Goal: Task Accomplishment & Management: Use online tool/utility

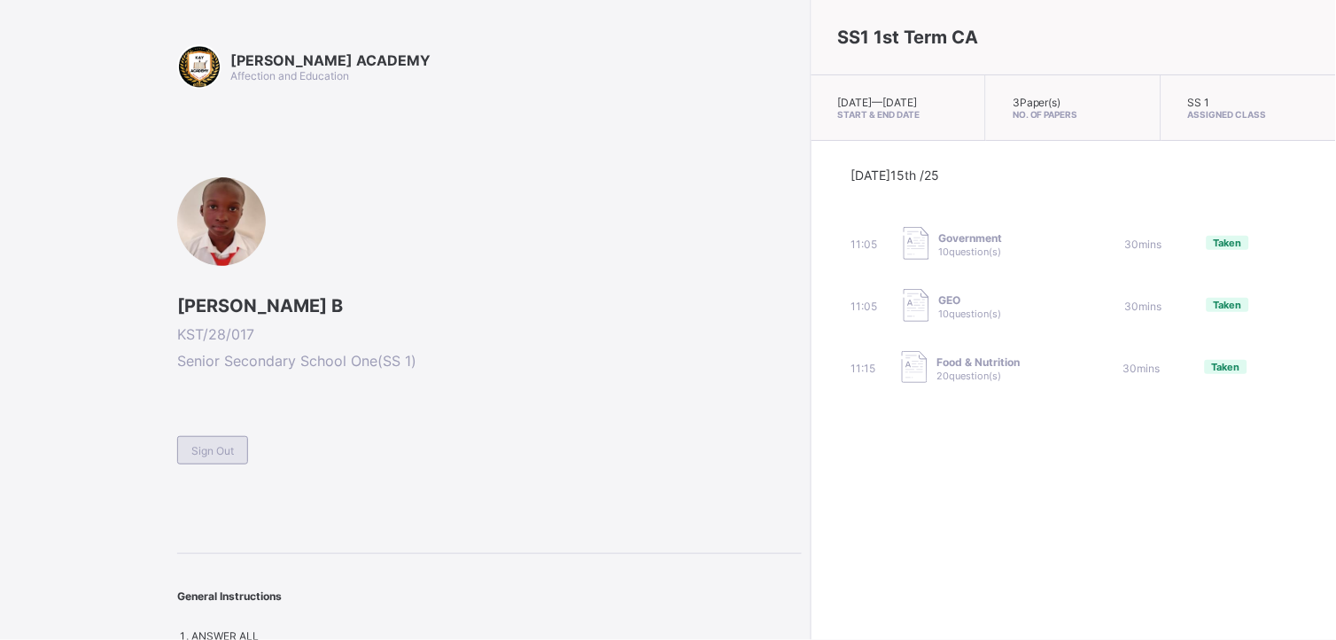
click at [200, 445] on span "Sign Out" at bounding box center [212, 450] width 43 height 13
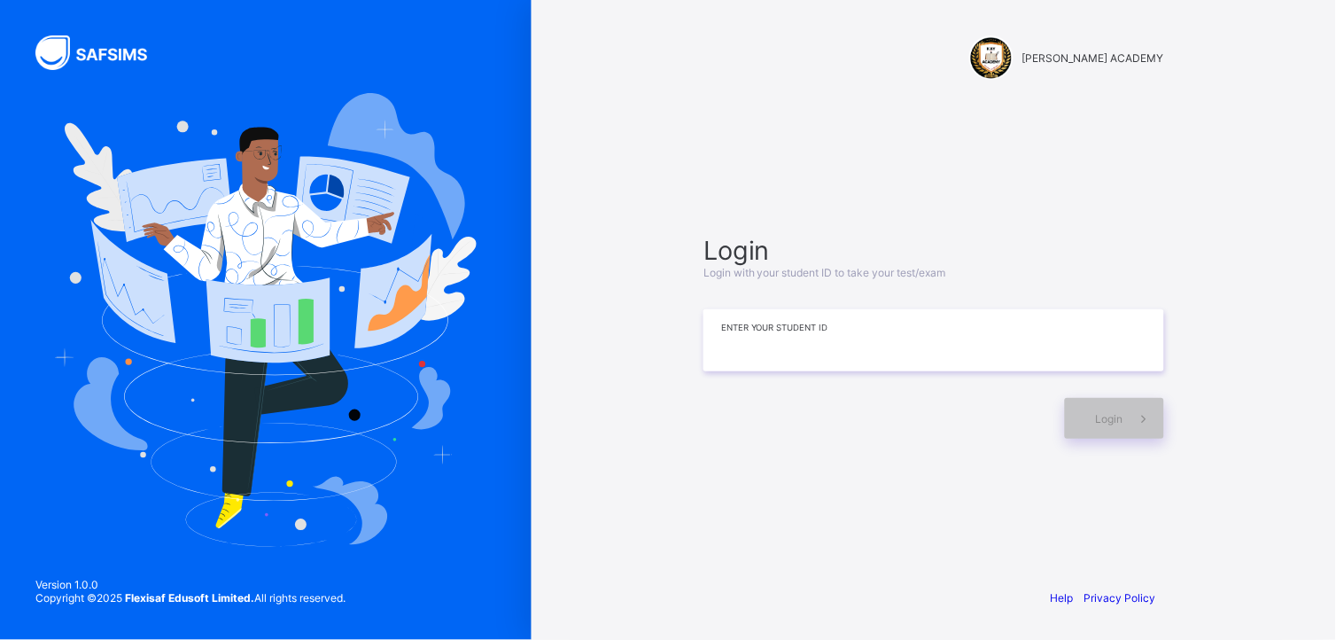
click at [739, 338] on input at bounding box center [934, 340] width 461 height 62
type input "*"
type input "*********"
click at [1126, 396] on div "Login" at bounding box center [934, 409] width 461 height 58
click at [1124, 417] on span at bounding box center [1144, 418] width 41 height 41
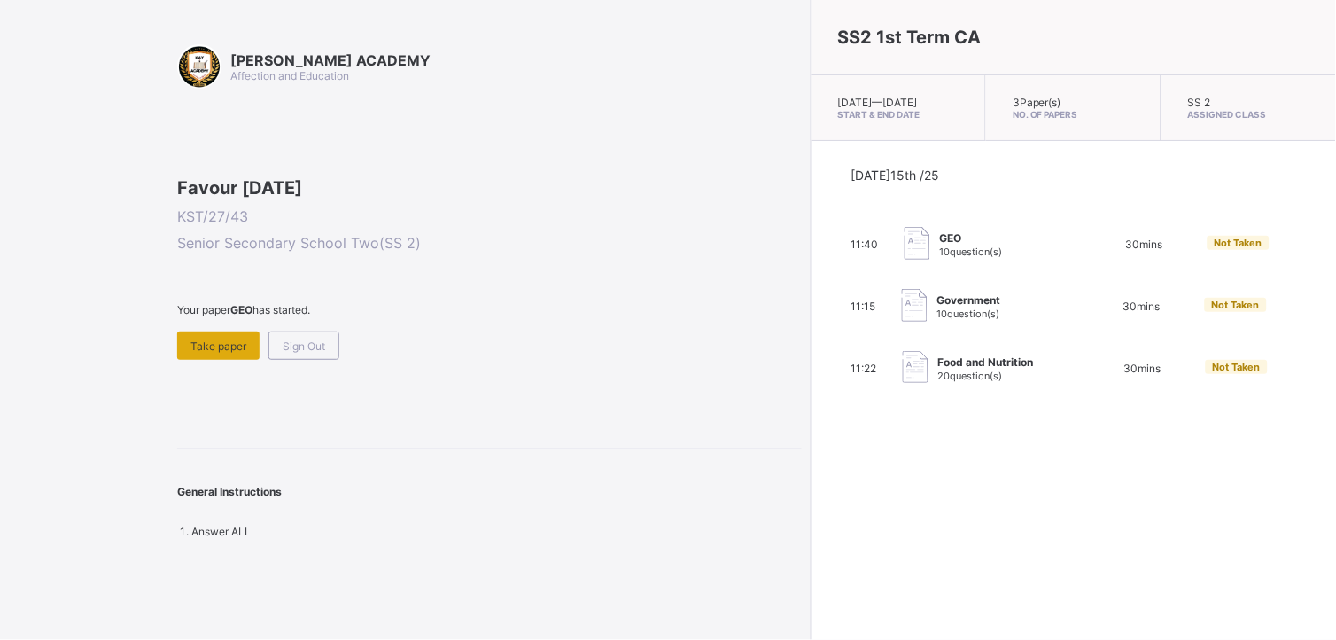
click at [210, 360] on div "Take paper" at bounding box center [218, 345] width 82 height 28
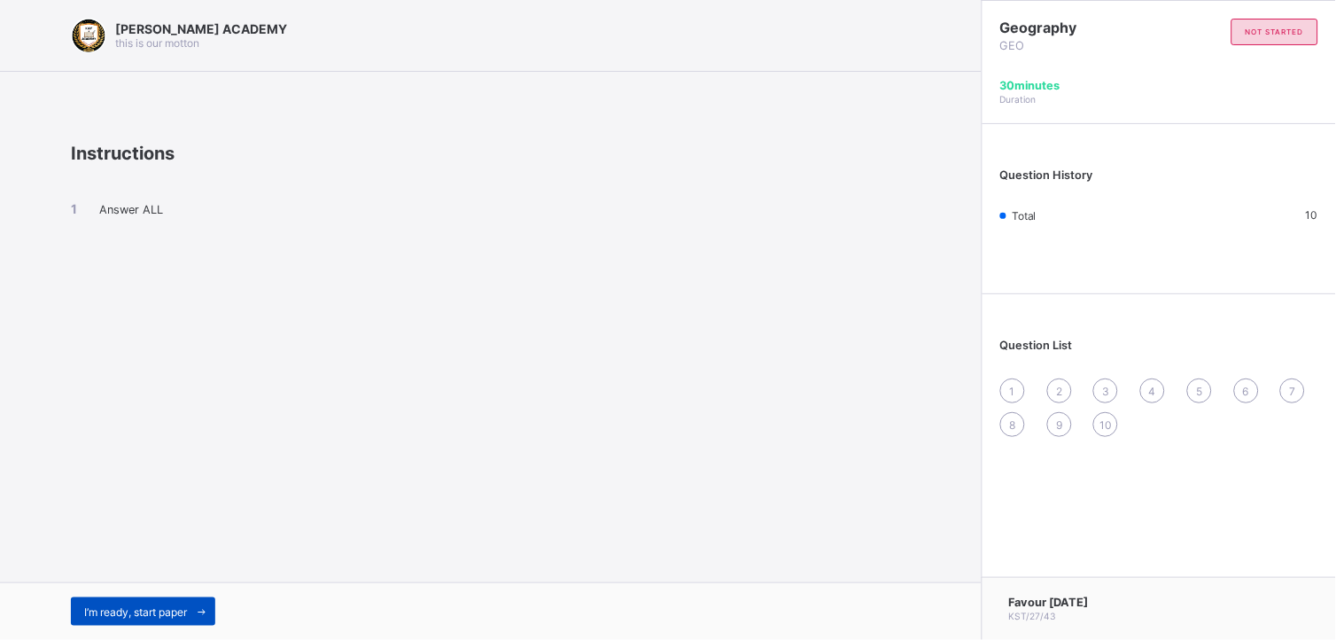
click at [153, 606] on span "I’m ready, start paper" at bounding box center [135, 611] width 103 height 13
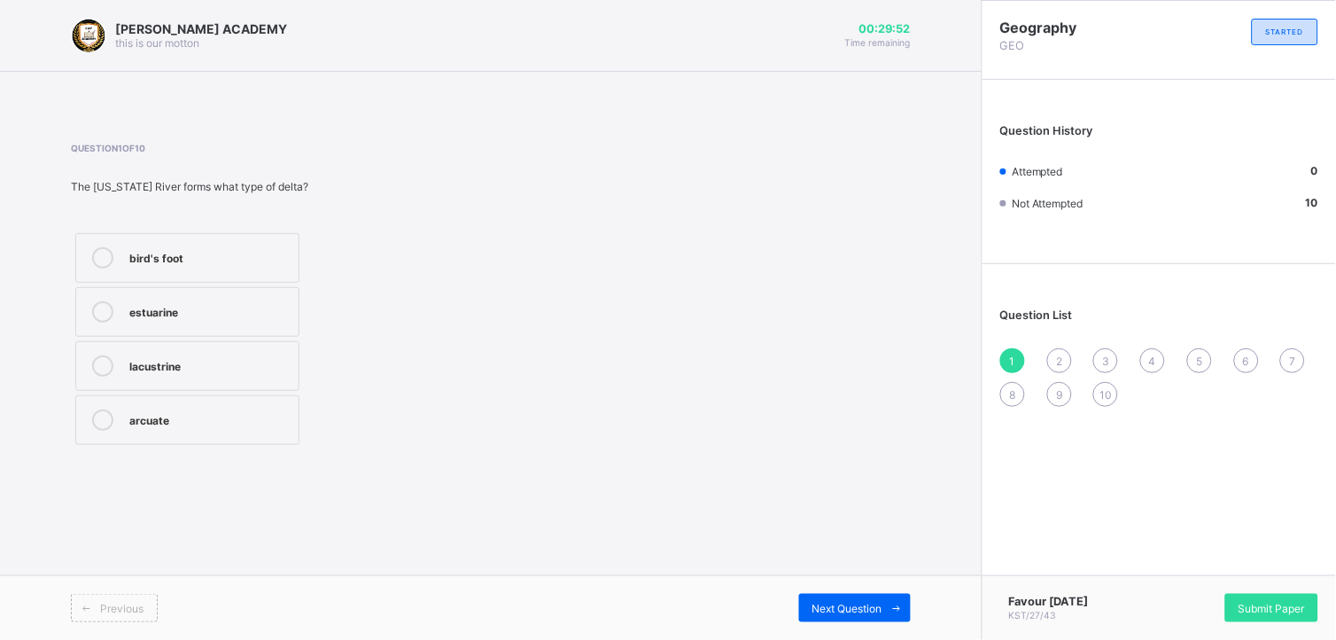
click at [166, 261] on div "bird's foot" at bounding box center [209, 256] width 160 height 18
click at [1239, 607] on span "Submit Paper" at bounding box center [1272, 608] width 66 height 13
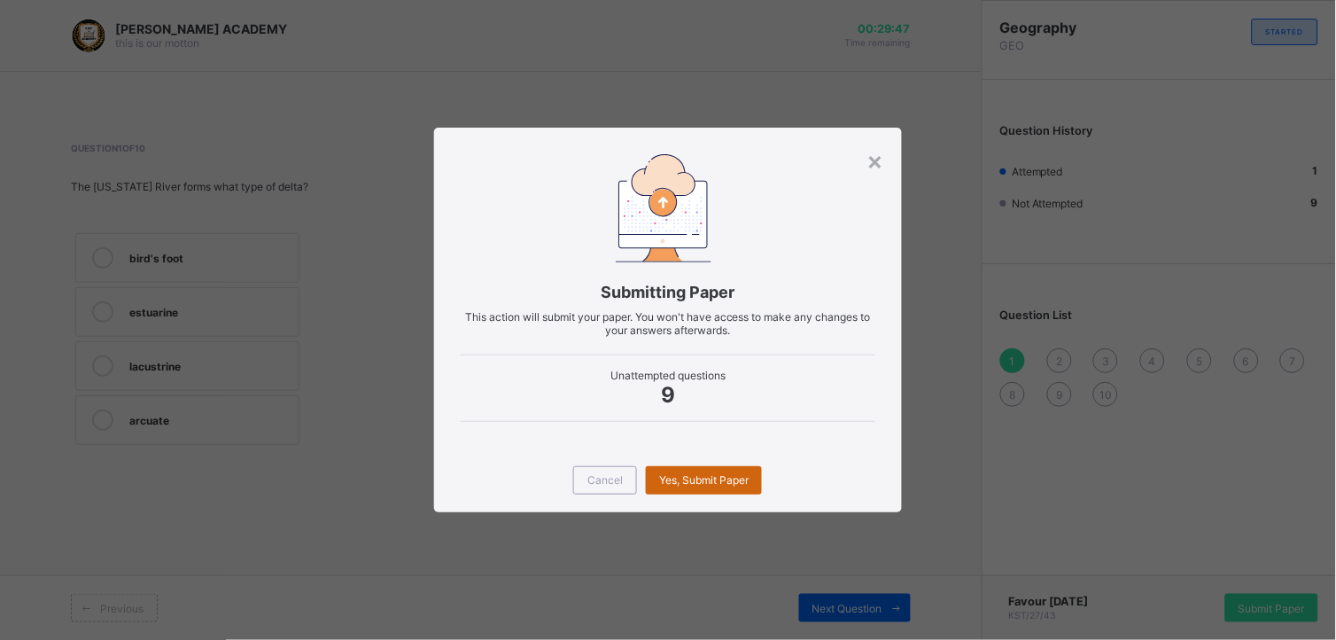
click at [728, 480] on span "Yes, Submit Paper" at bounding box center [704, 479] width 90 height 13
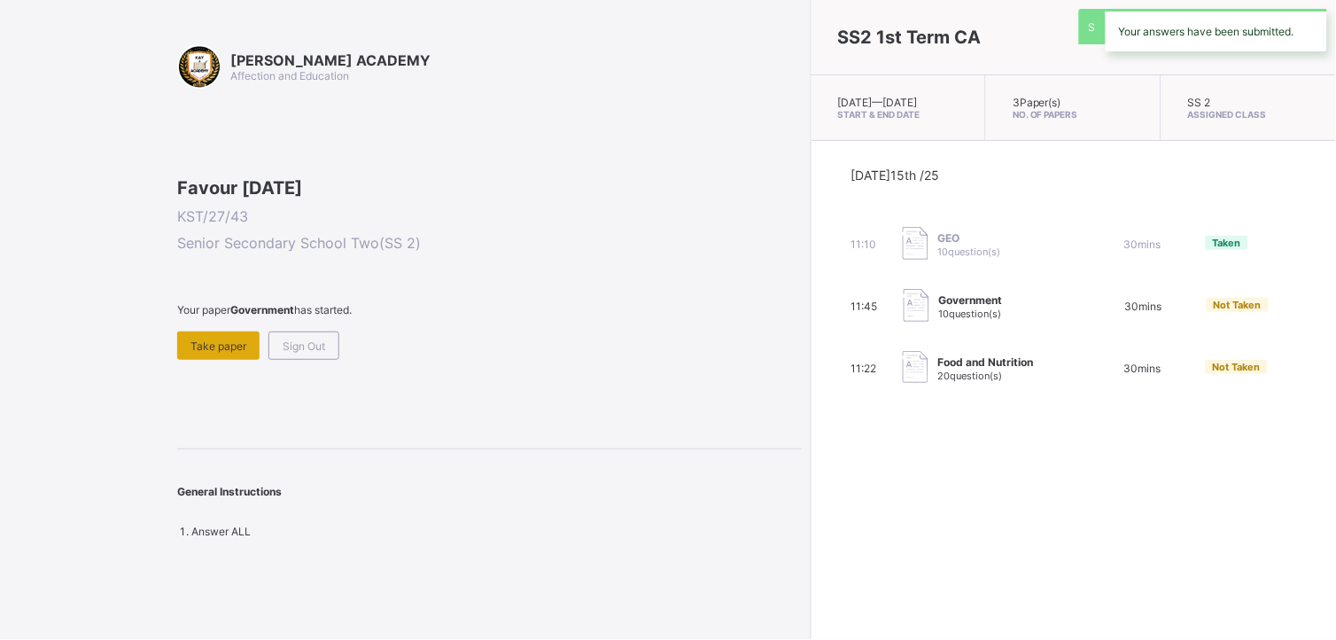
click at [222, 353] on span "Take paper" at bounding box center [219, 345] width 56 height 13
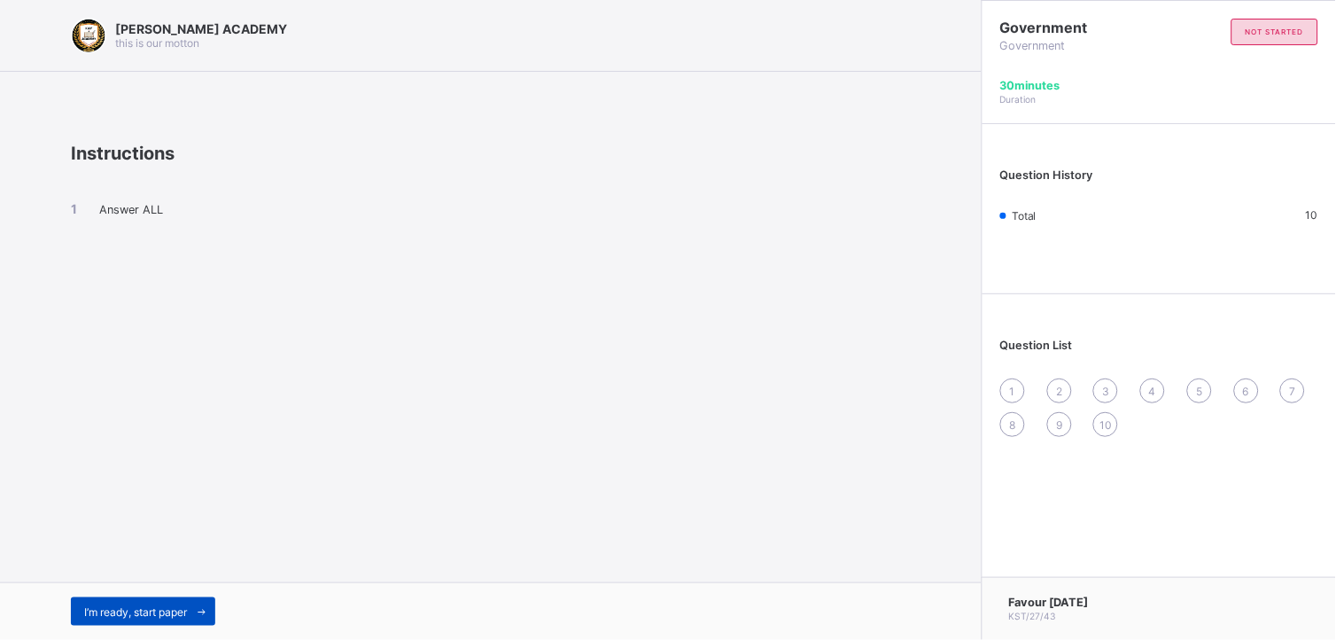
click at [128, 601] on div "I’m ready, start paper" at bounding box center [143, 611] width 144 height 28
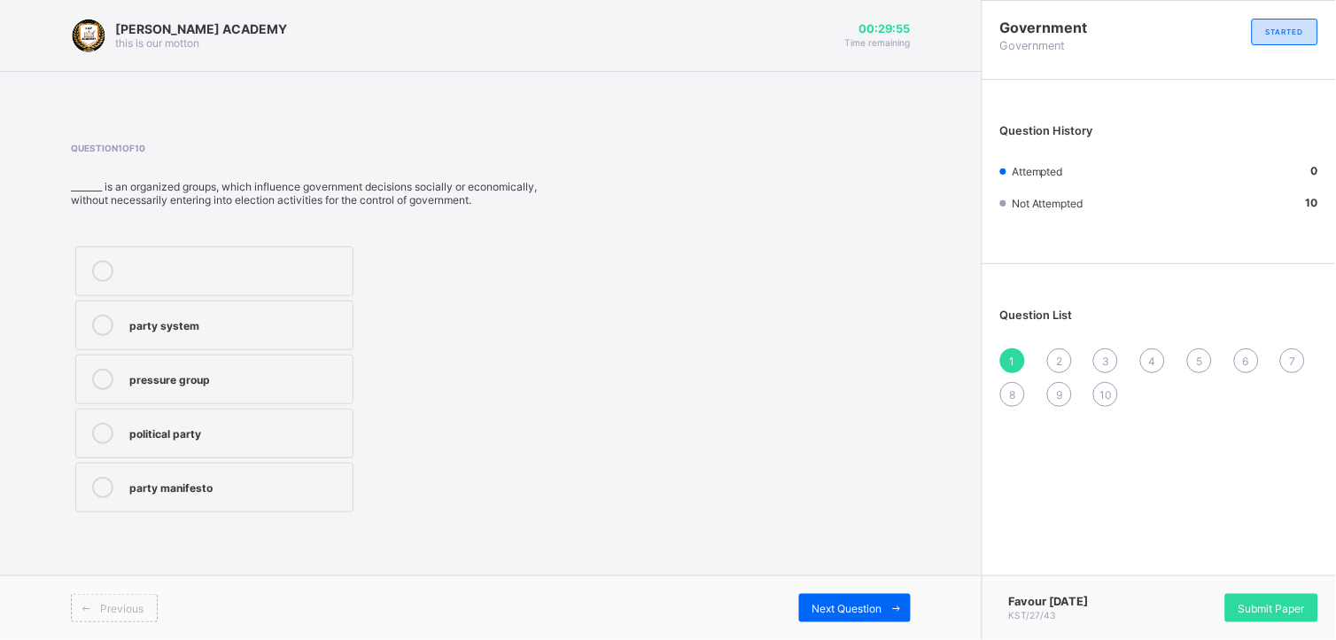
click at [314, 269] on div at bounding box center [236, 271] width 214 height 21
click at [1247, 608] on span "Submit Paper" at bounding box center [1272, 608] width 66 height 13
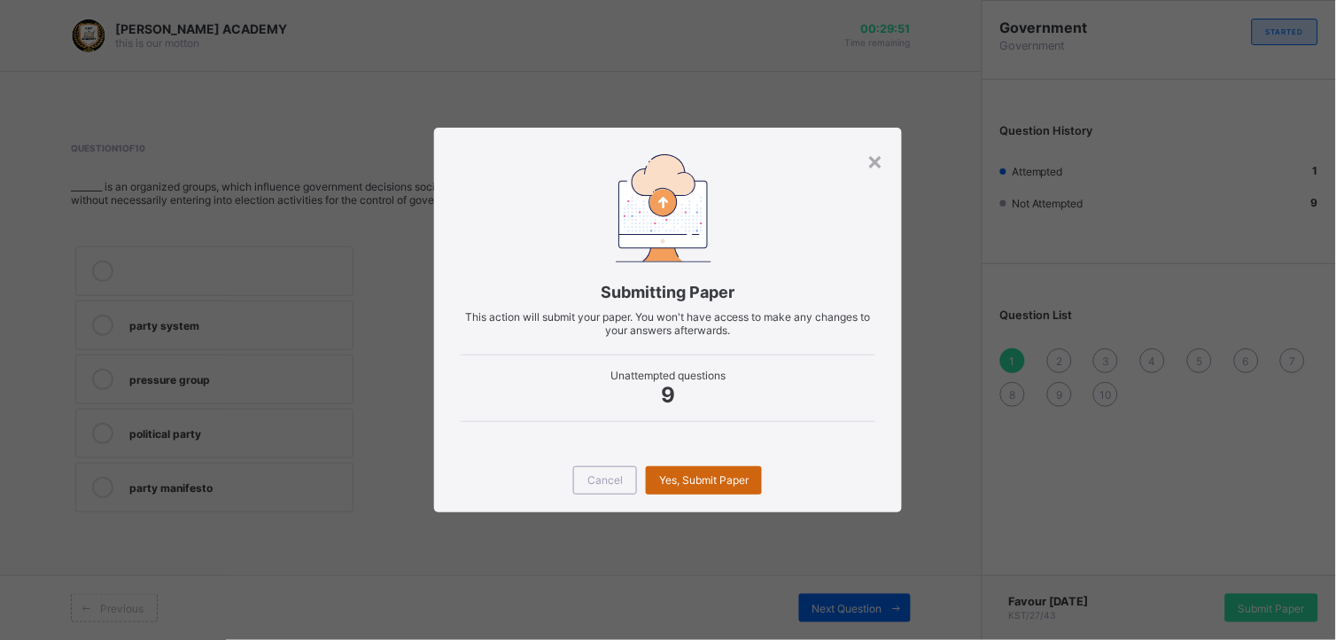
click at [724, 488] on div "Yes, Submit Paper" at bounding box center [704, 480] width 116 height 28
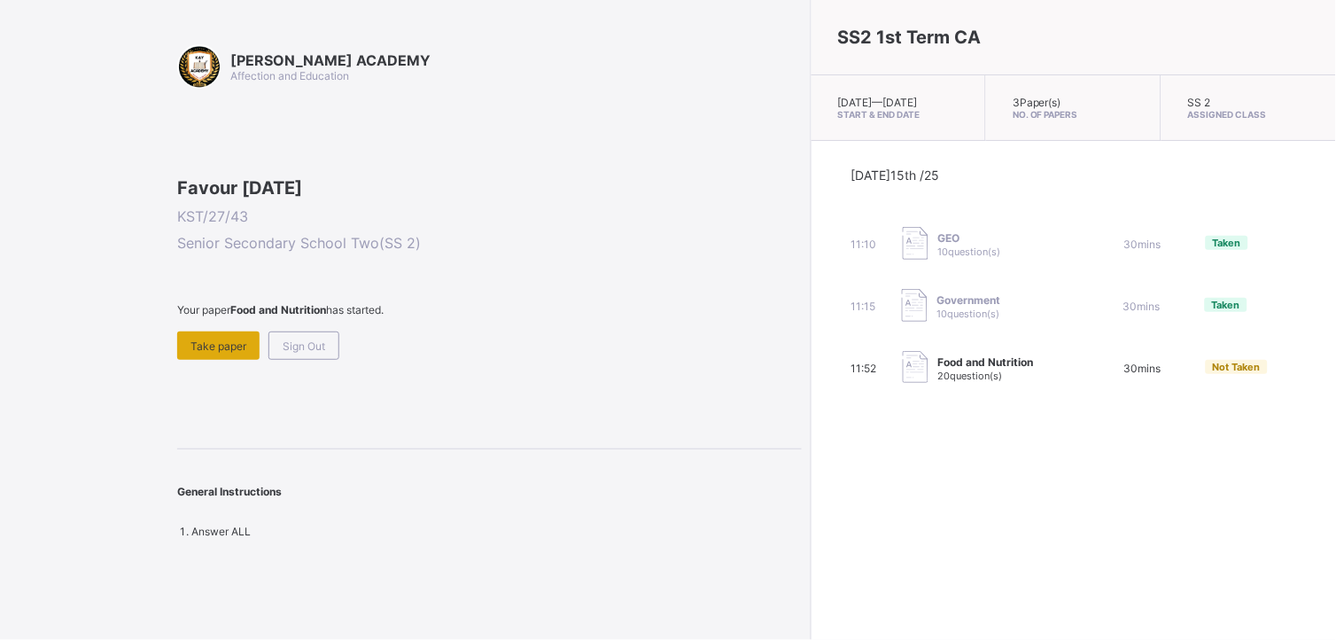
click at [209, 360] on div "Take paper" at bounding box center [218, 345] width 82 height 28
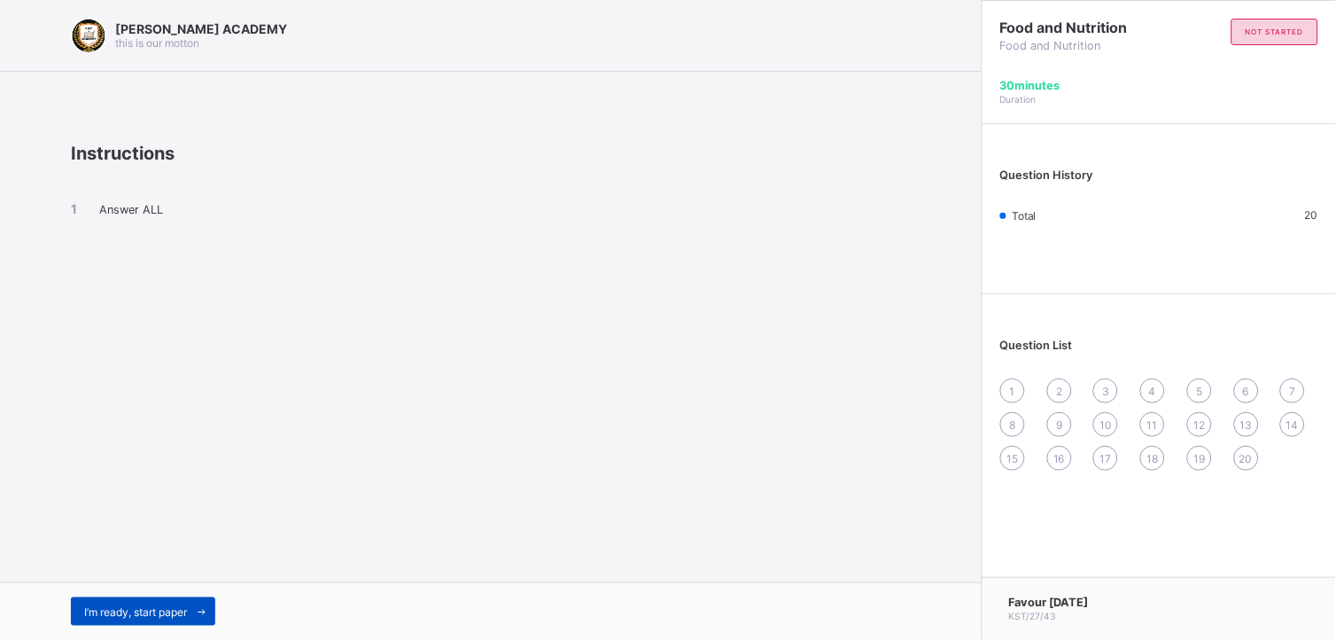
click at [138, 608] on span "I’m ready, start paper" at bounding box center [135, 611] width 103 height 13
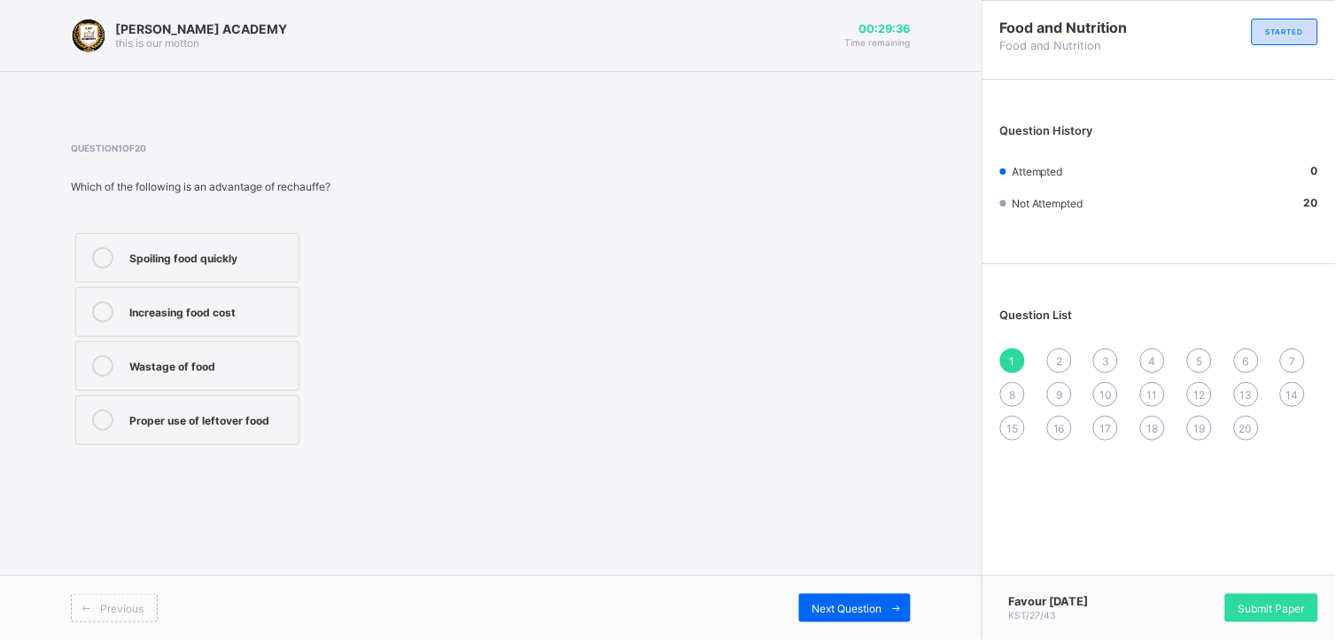
click at [230, 423] on div "Proper use of leftover food" at bounding box center [209, 418] width 160 height 18
click at [104, 411] on icon at bounding box center [102, 419] width 21 height 21
click at [848, 606] on span "Next Question" at bounding box center [848, 608] width 70 height 13
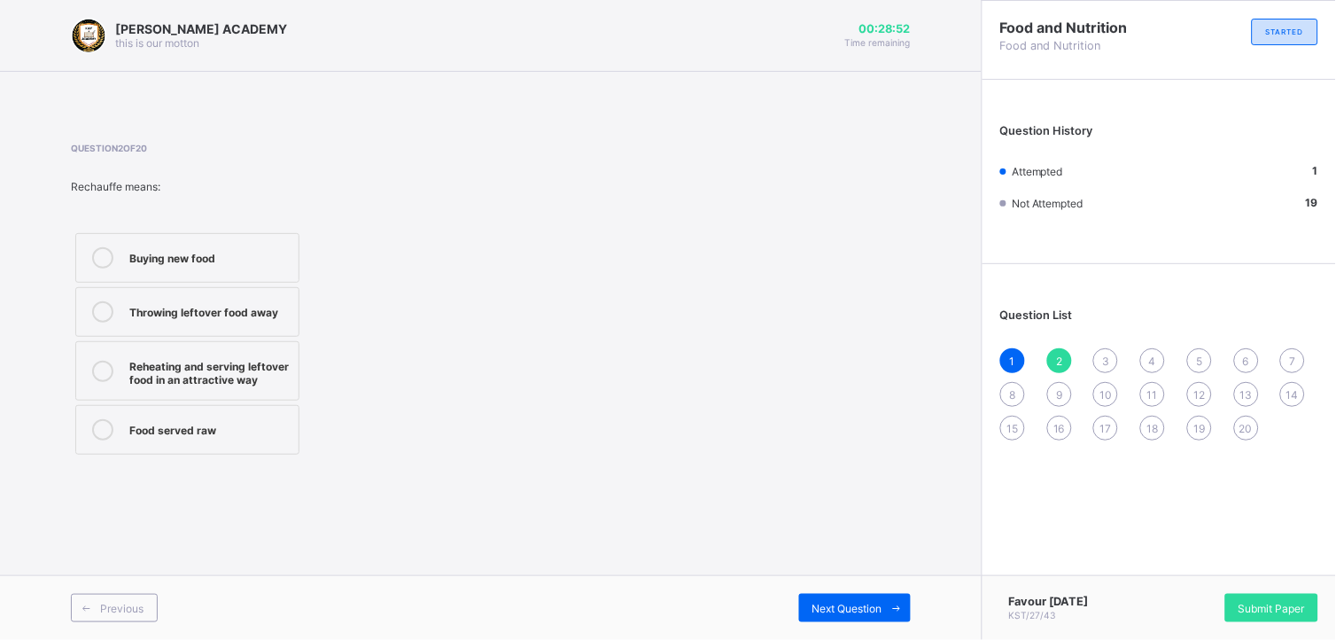
click at [253, 365] on div "Reheating and serving leftover food in an attractive way" at bounding box center [209, 370] width 160 height 31
click at [834, 602] on span "Next Question" at bounding box center [848, 608] width 70 height 13
click at [230, 409] on label "Cassava flour" at bounding box center [187, 420] width 224 height 50
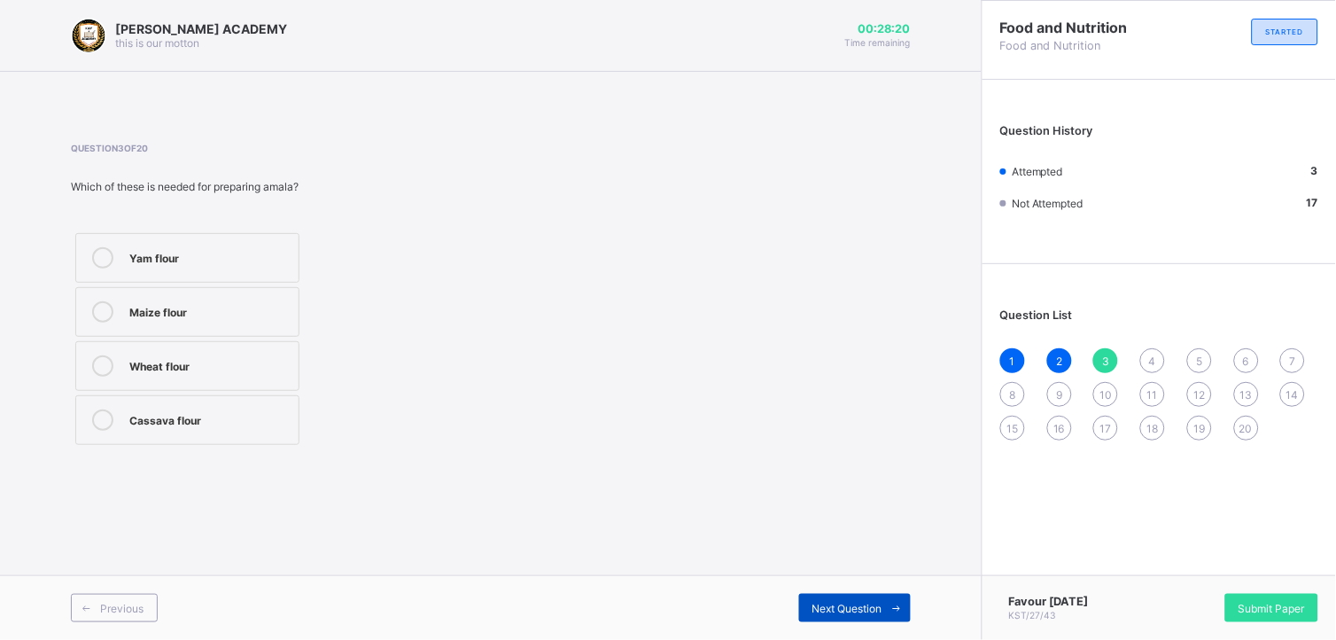
click at [847, 602] on span "Next Question" at bounding box center [848, 608] width 70 height 13
click at [272, 249] on div "Rice" at bounding box center [209, 256] width 160 height 18
click at [1205, 348] on div "5" at bounding box center [1200, 360] width 25 height 25
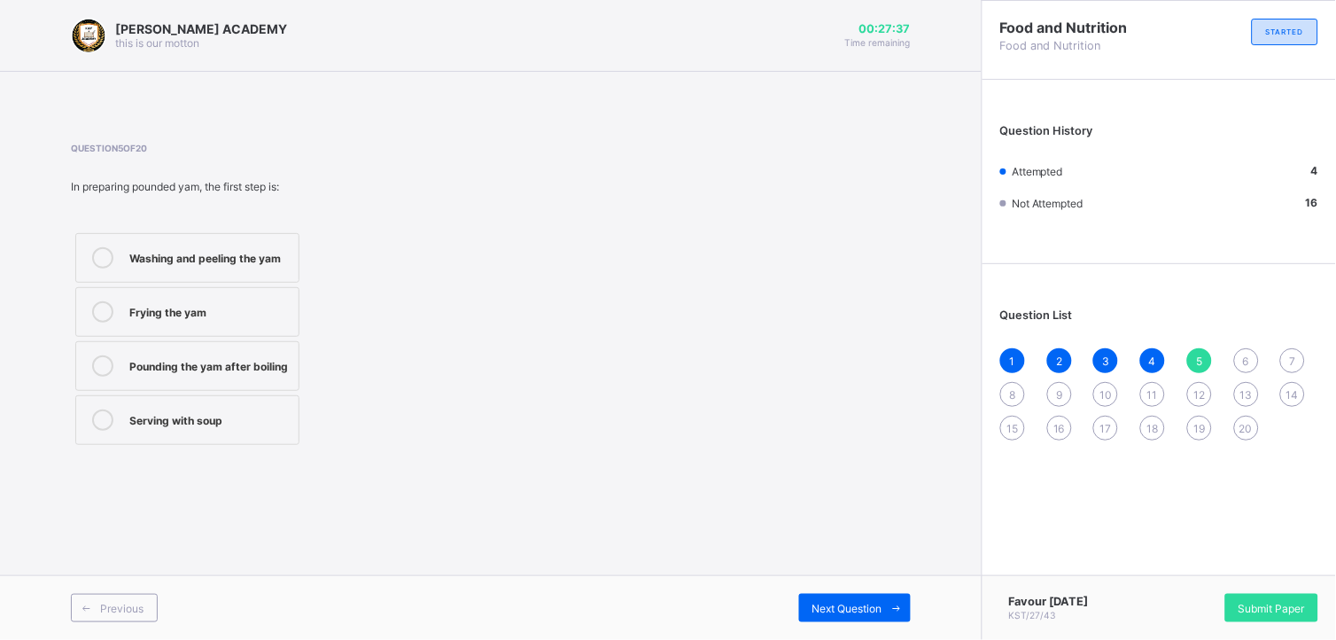
click at [224, 248] on div "Washing and peeling the yam" at bounding box center [209, 256] width 160 height 18
click at [852, 597] on div "Next Question" at bounding box center [855, 608] width 112 height 28
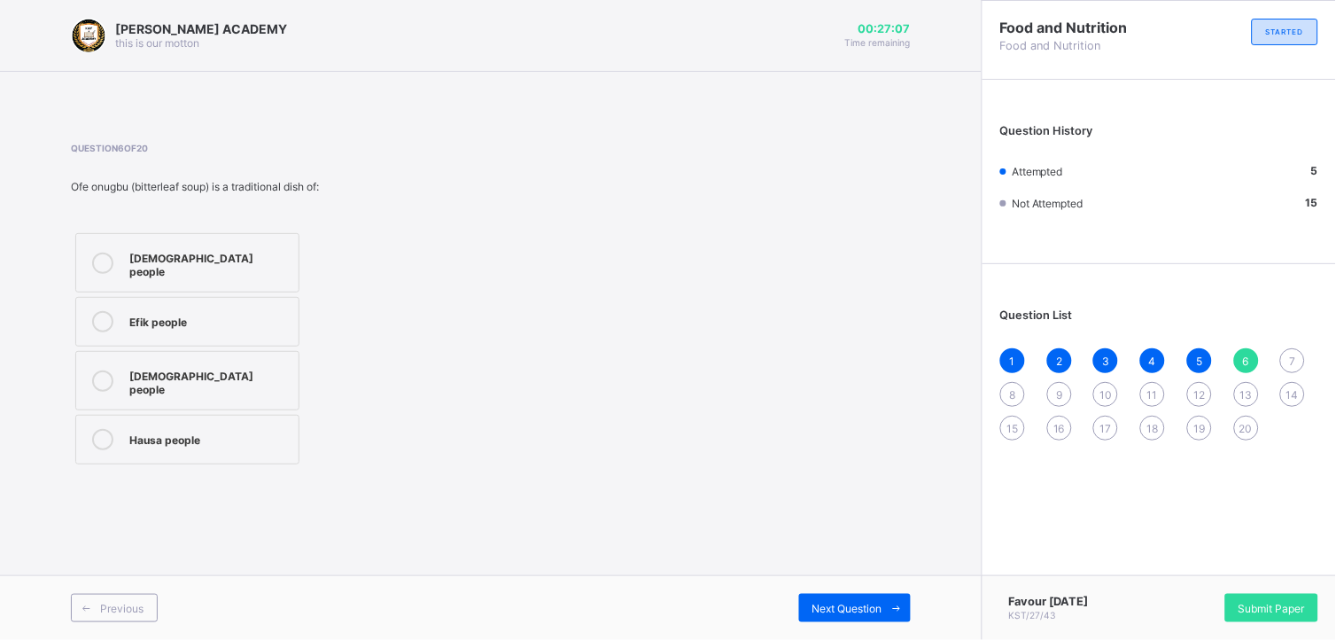
click at [175, 252] on div "[DEMOGRAPHIC_DATA] people" at bounding box center [209, 262] width 160 height 31
click at [852, 596] on div "Next Question" at bounding box center [855, 608] width 112 height 28
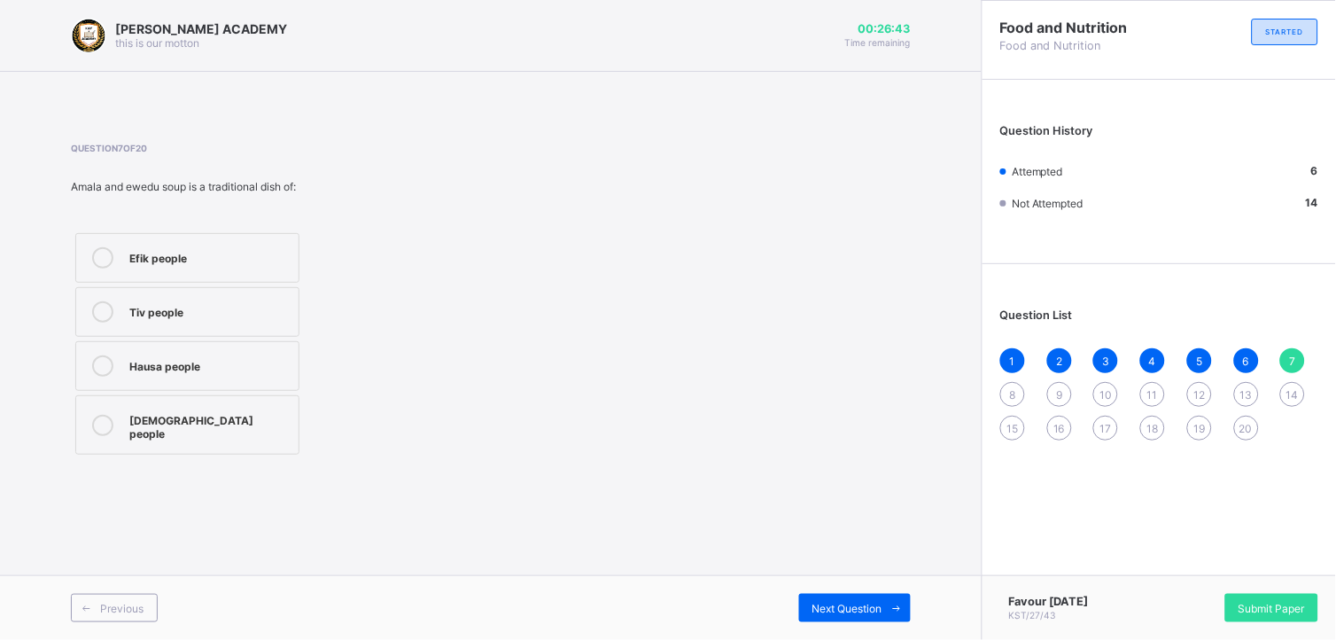
click at [162, 412] on div "[DEMOGRAPHIC_DATA] people" at bounding box center [209, 424] width 160 height 31
click at [839, 603] on span "Next Question" at bounding box center [848, 608] width 70 height 13
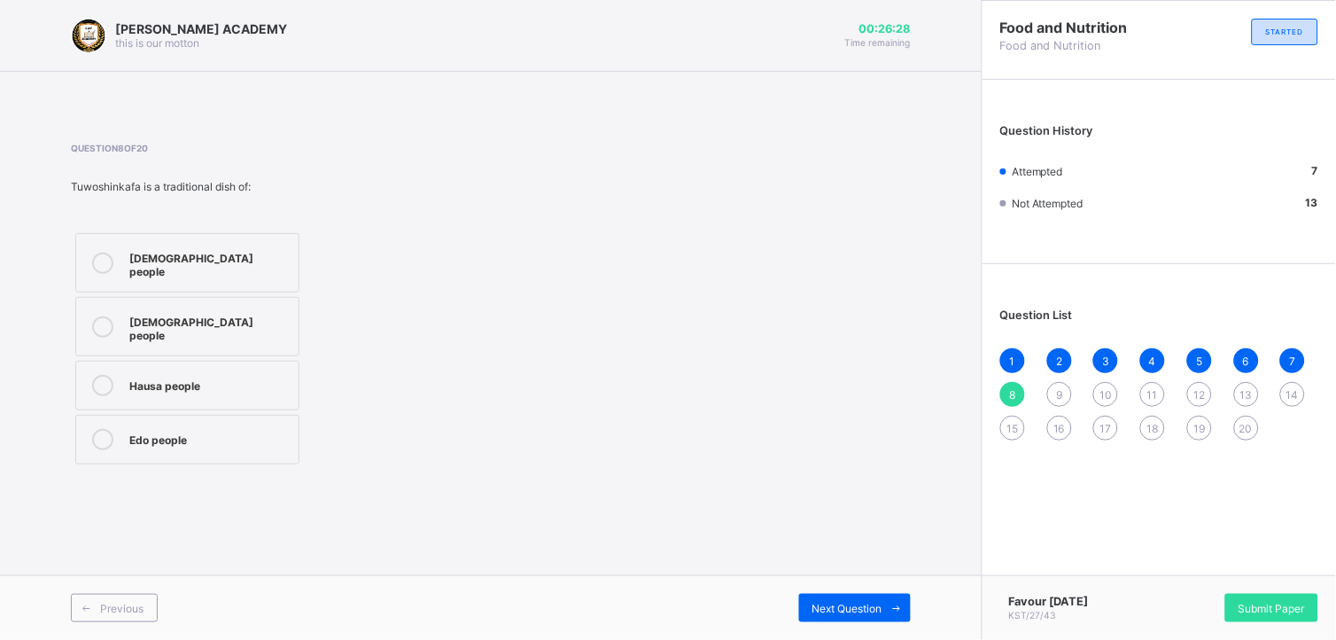
click at [202, 361] on label "Hausa people" at bounding box center [187, 386] width 224 height 50
click at [846, 604] on span "Next Question" at bounding box center [848, 608] width 70 height 13
click at [202, 267] on div "Shape what people eat in their society" at bounding box center [209, 262] width 160 height 31
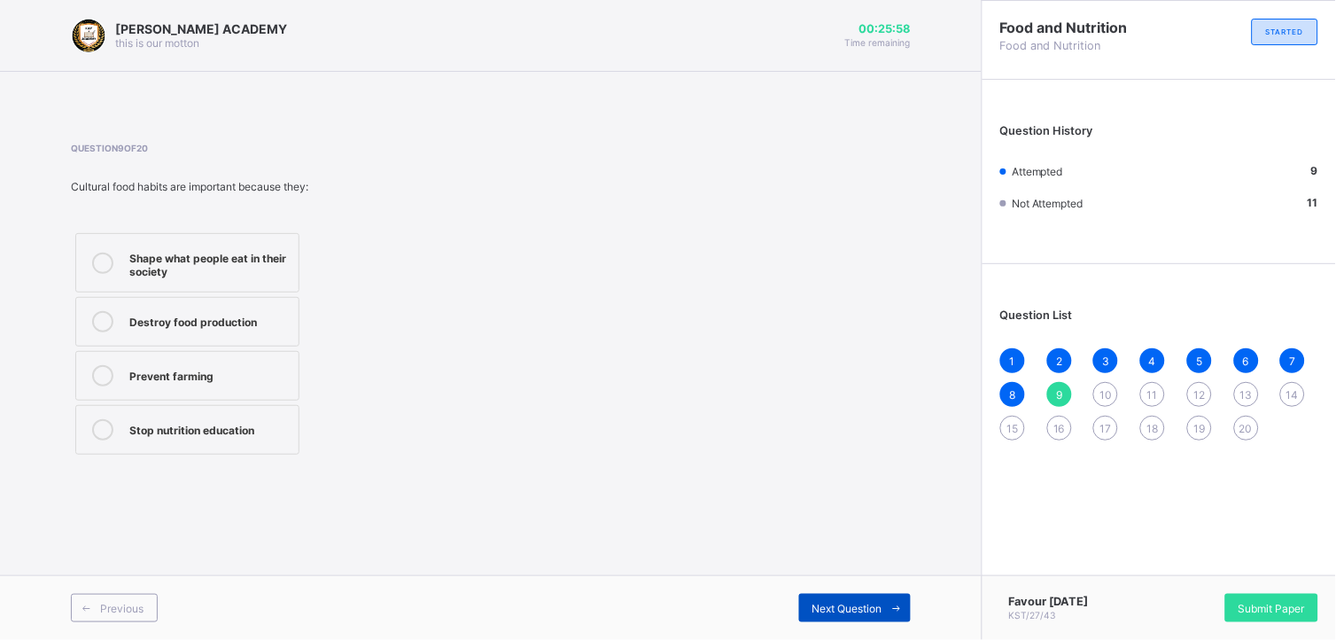
click at [816, 596] on div "Next Question" at bounding box center [855, 608] width 112 height 28
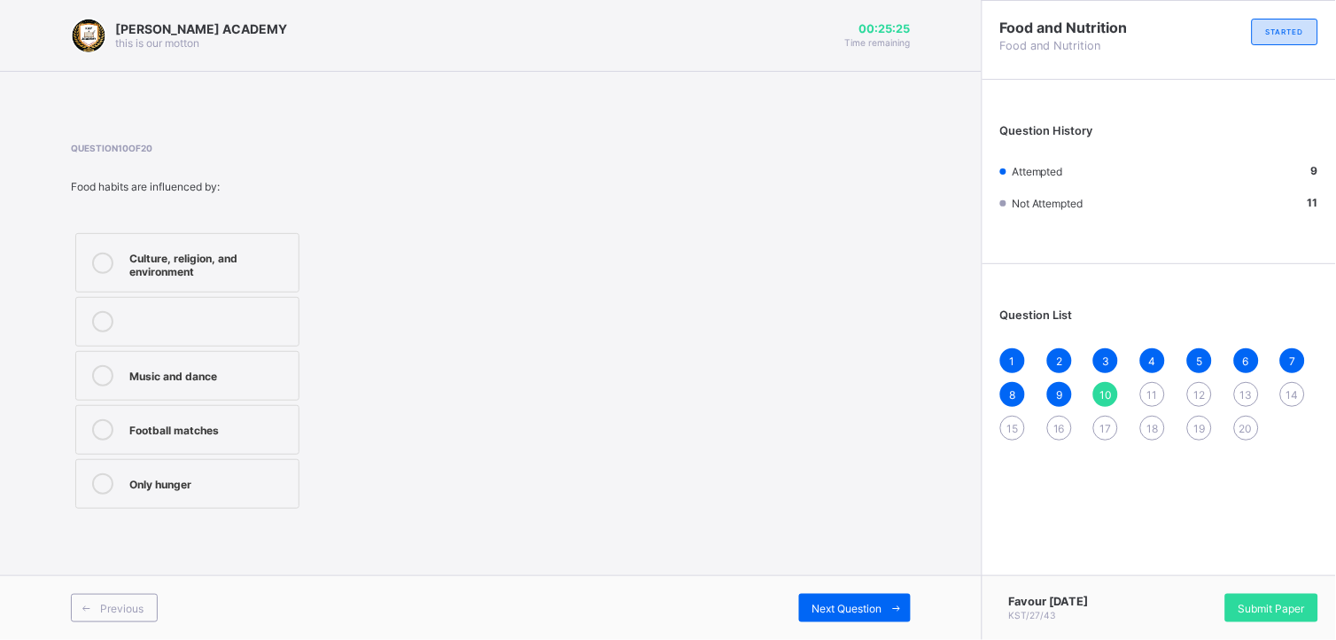
click at [227, 231] on div "Culture, religion, and environment Music and dance Football matches Only hunger" at bounding box center [187, 371] width 233 height 284
click at [217, 261] on div "Culture, religion, and environment" at bounding box center [209, 262] width 160 height 31
click at [843, 604] on span "Next Question" at bounding box center [848, 608] width 70 height 13
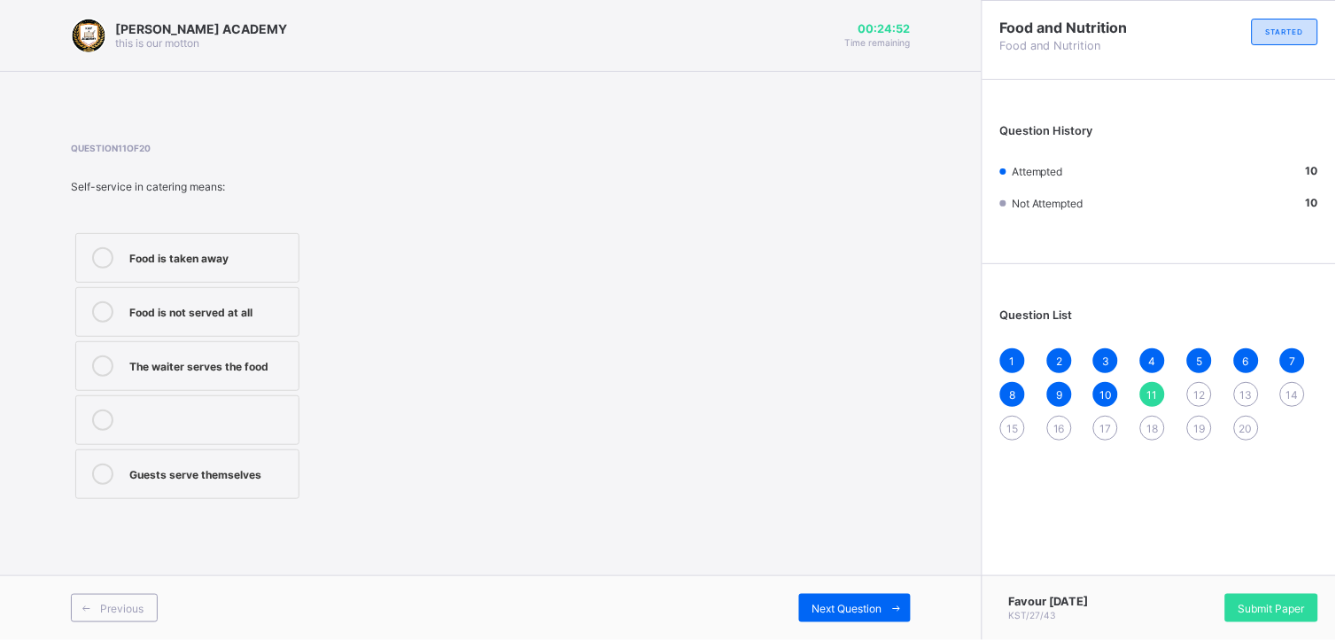
click at [253, 467] on div "Guests serve themselves" at bounding box center [209, 472] width 160 height 18
click at [837, 598] on div "Next Question" at bounding box center [855, 608] width 112 height 28
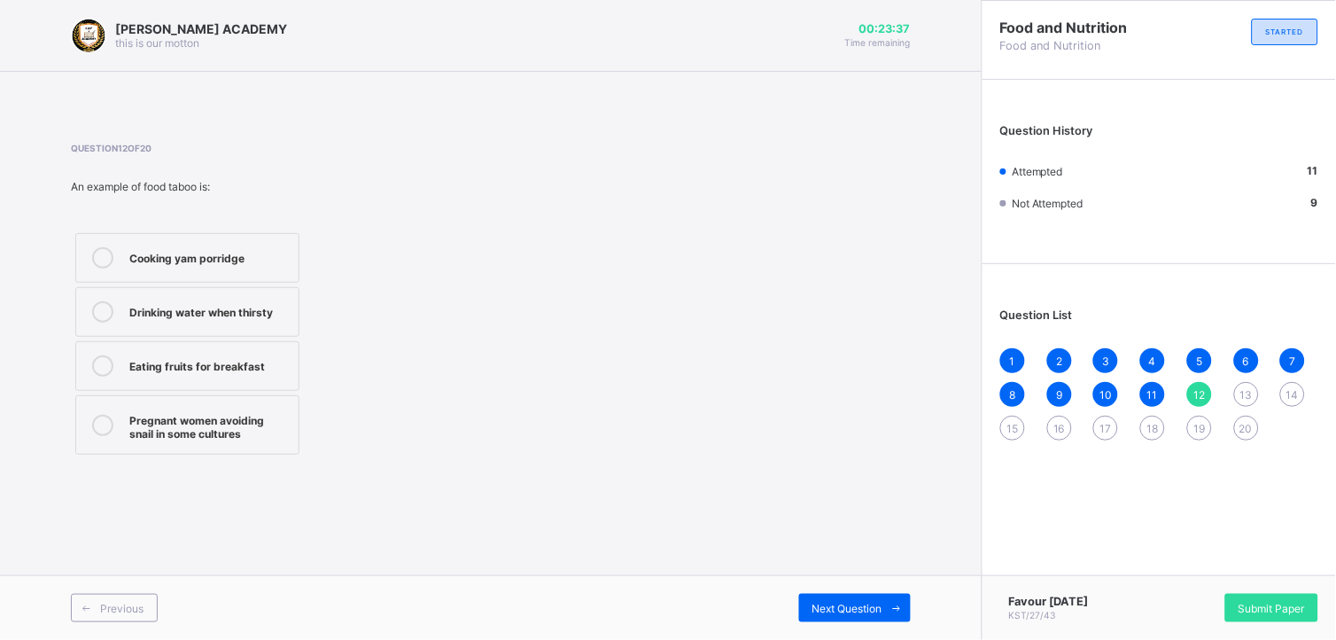
click at [225, 365] on div "Eating fruits for breakfast" at bounding box center [209, 364] width 160 height 18
click at [817, 598] on div "Next Question" at bounding box center [855, 608] width 112 height 28
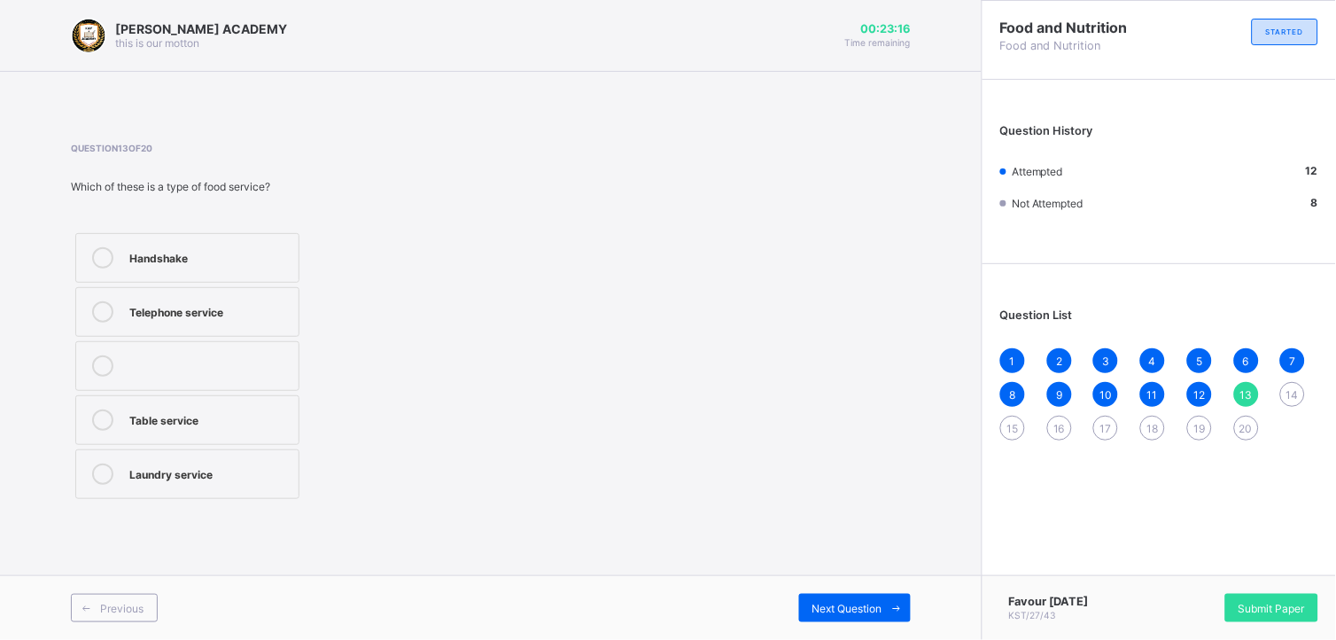
click at [267, 411] on div "Table service" at bounding box center [209, 418] width 160 height 18
click at [831, 596] on div "Next Question" at bounding box center [855, 608] width 112 height 28
click at [181, 305] on div "Traditional marriage" at bounding box center [209, 310] width 160 height 18
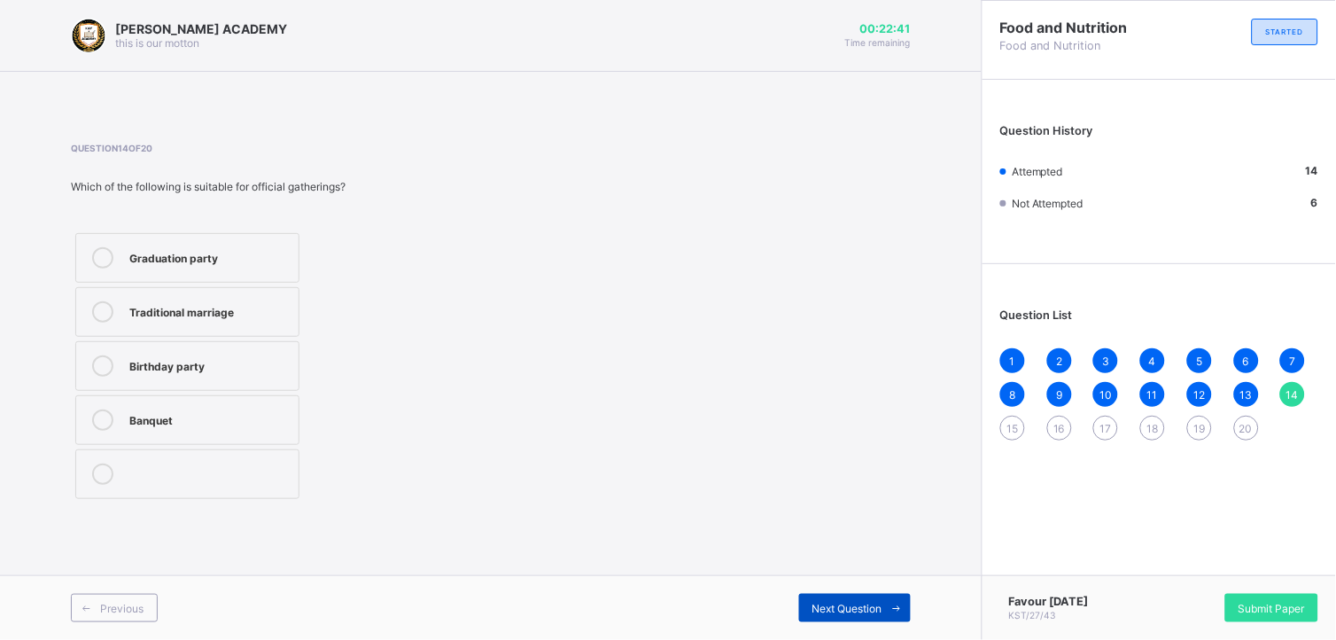
click at [854, 596] on div "Next Question" at bounding box center [855, 608] width 112 height 28
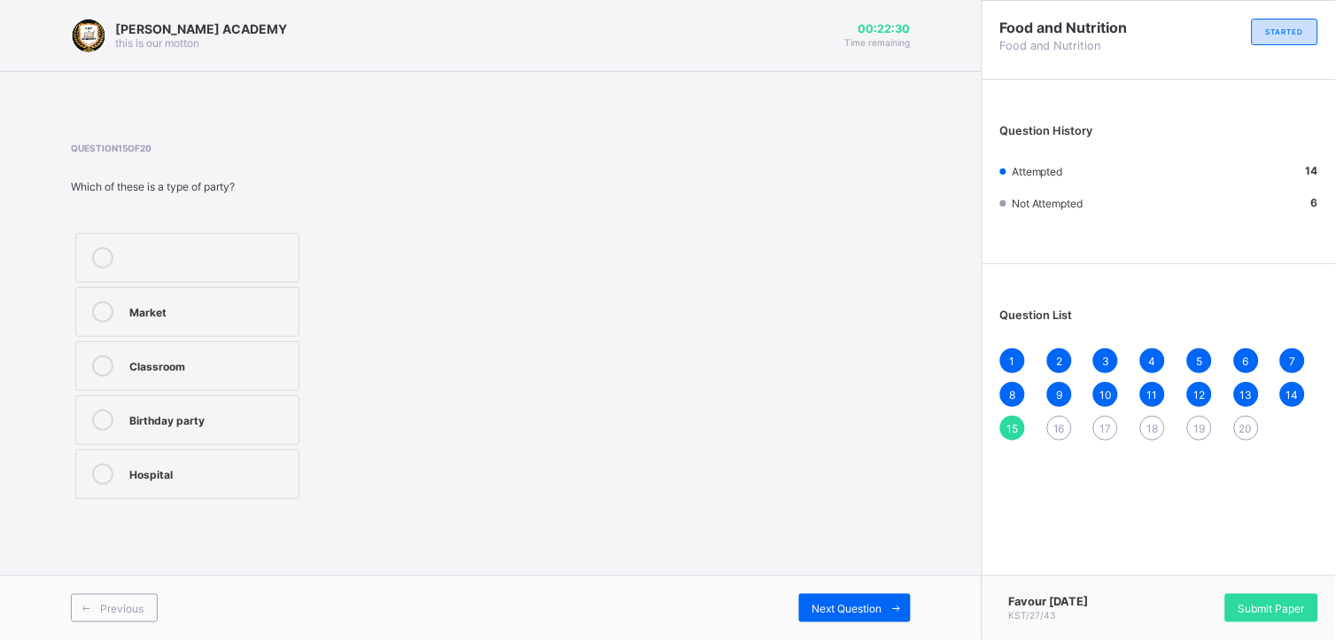
click at [245, 415] on div "Birthday party" at bounding box center [209, 418] width 160 height 18
click at [825, 604] on span "Next Question" at bounding box center [848, 608] width 70 height 13
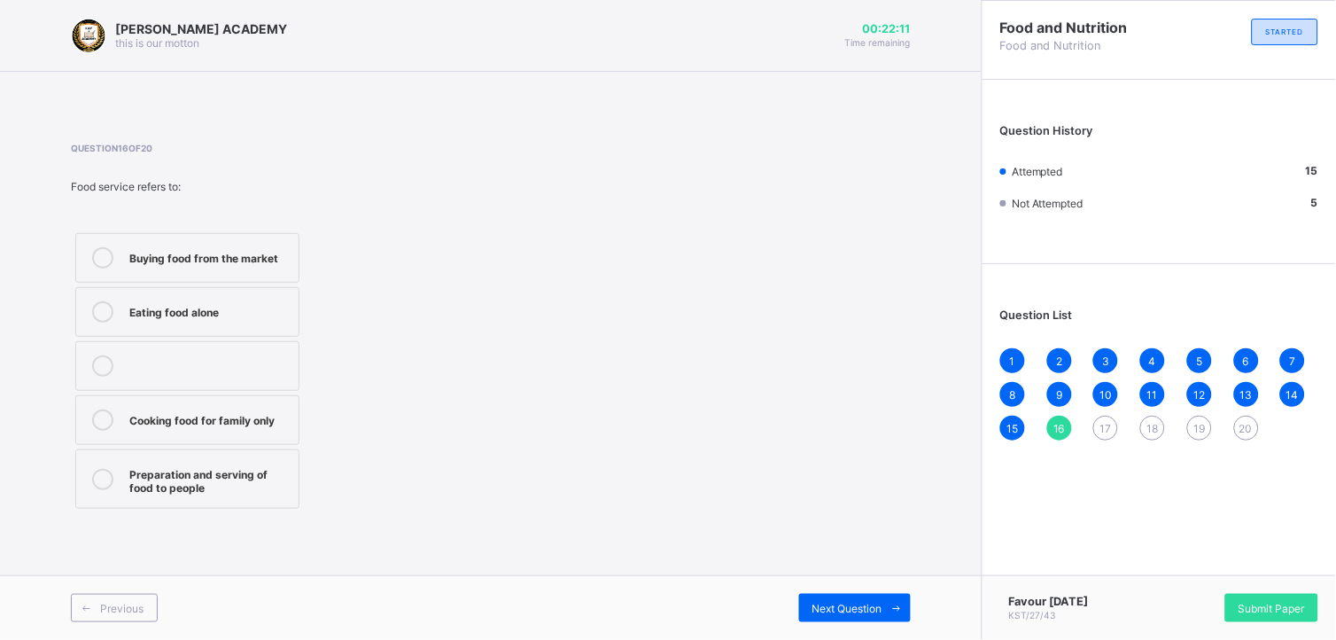
click at [266, 470] on div "Preparation and serving of food to people" at bounding box center [209, 478] width 160 height 31
click at [833, 604] on span "Next Question" at bounding box center [848, 608] width 70 height 13
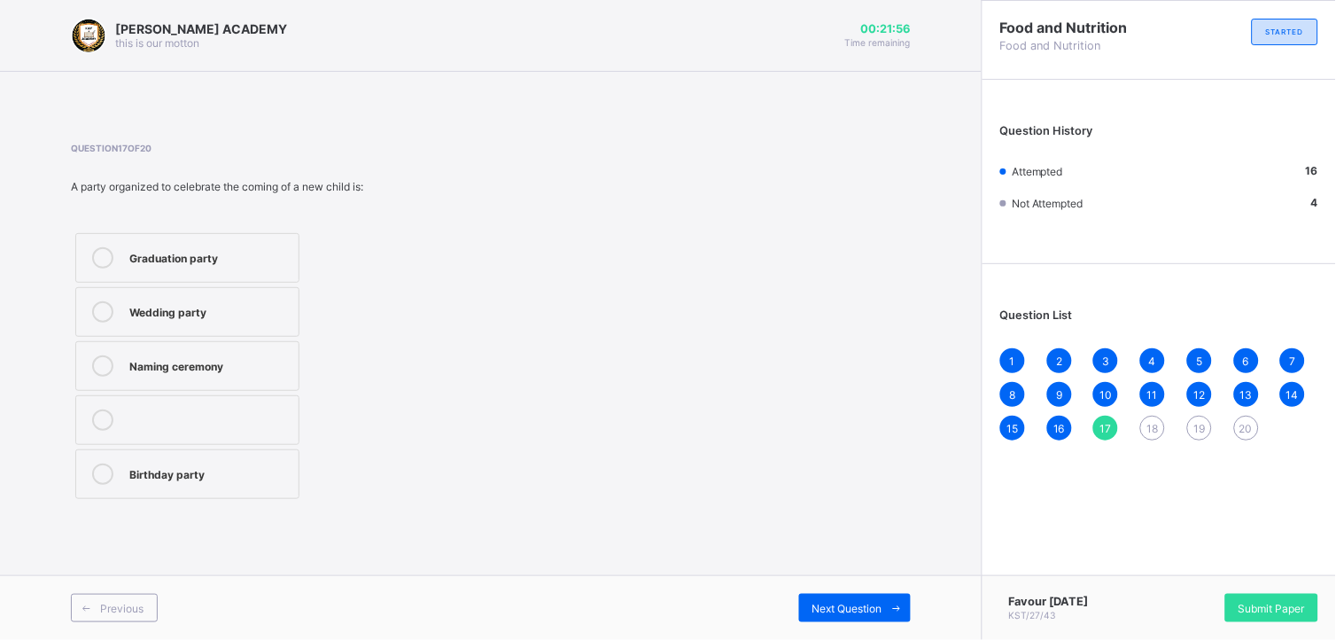
click at [254, 356] on div "Naming ceremony" at bounding box center [209, 364] width 160 height 18
click at [871, 603] on span "Next Question" at bounding box center [848, 608] width 70 height 13
click at [165, 358] on div "Poor hygiene" at bounding box center [209, 364] width 160 height 18
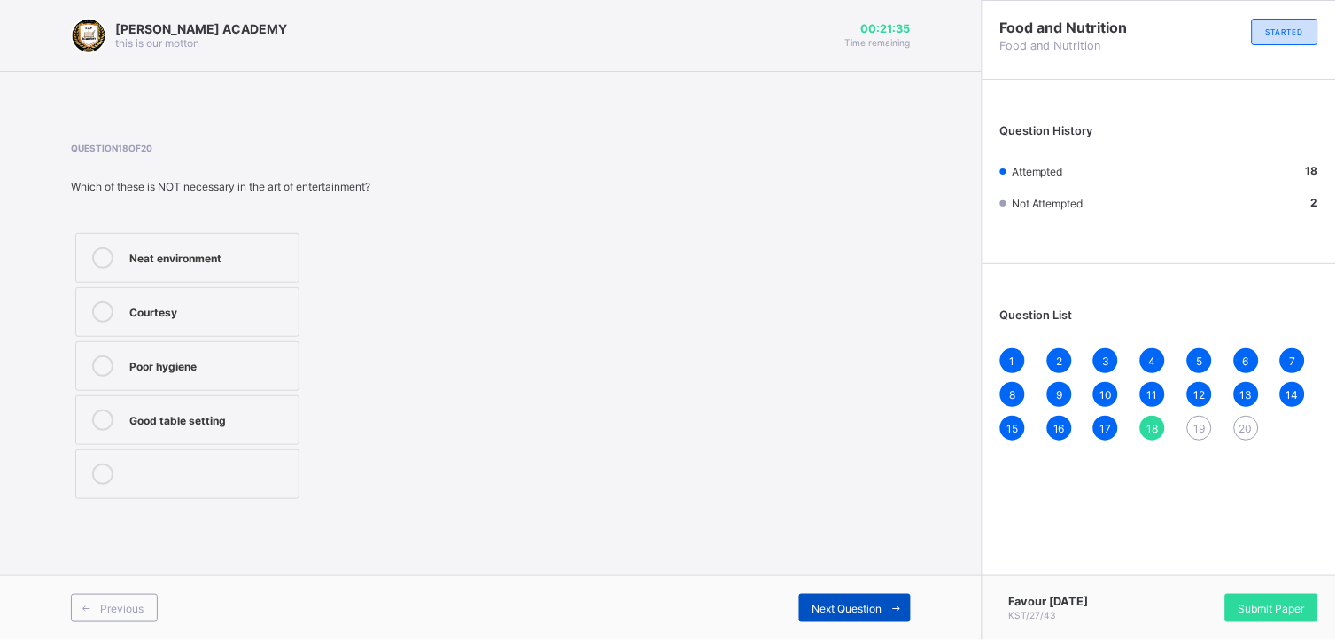
click at [873, 594] on div "Next Question" at bounding box center [855, 608] width 112 height 28
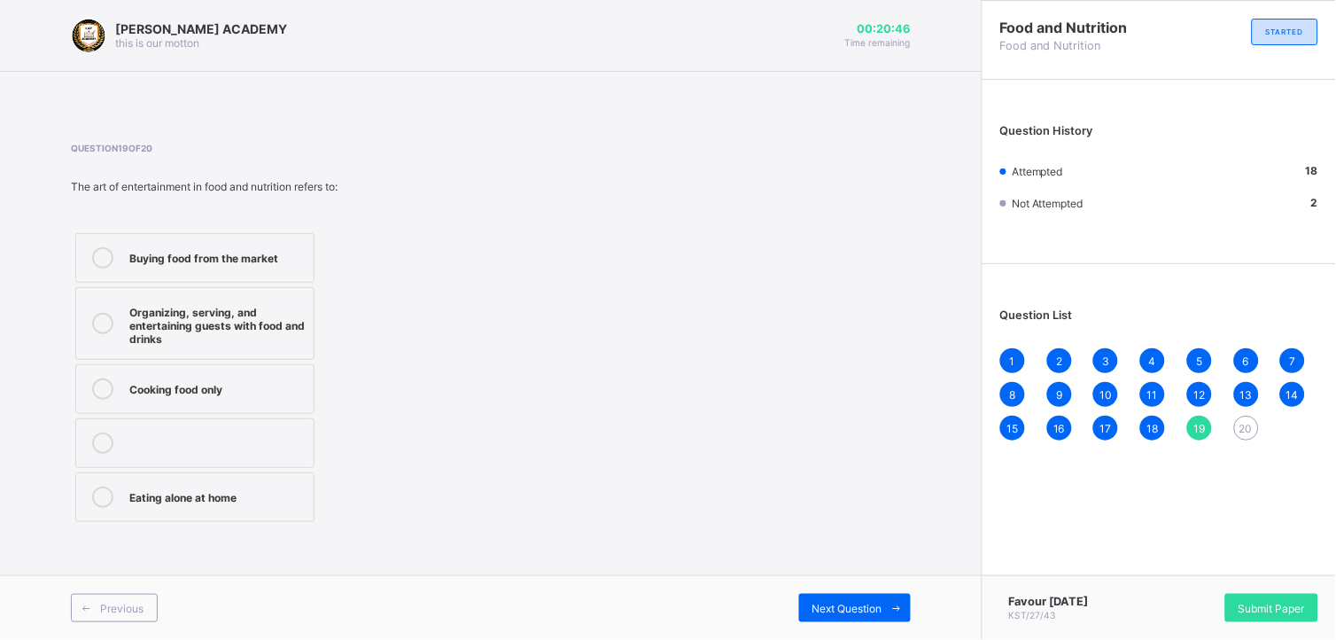
click at [295, 311] on div "Organizing, serving, and entertaining guests with food and drinks" at bounding box center [216, 323] width 175 height 44
click at [856, 608] on span "Next Question" at bounding box center [848, 608] width 70 height 13
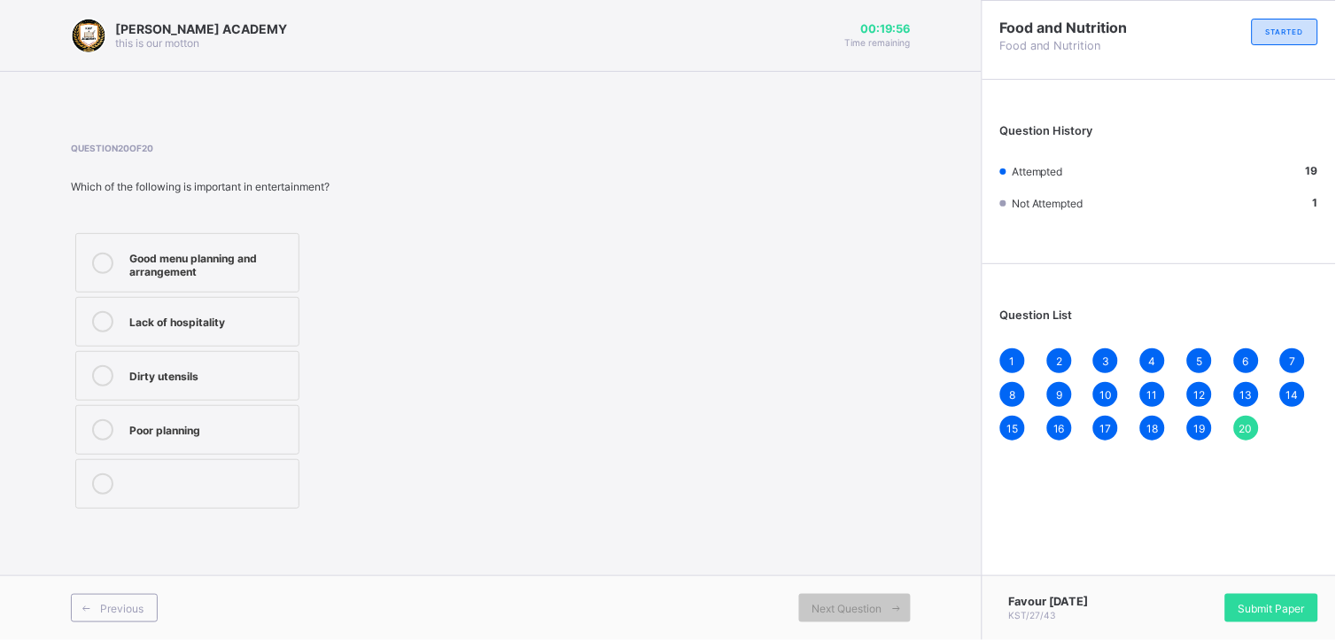
click at [220, 267] on div "Good menu planning and arrangement" at bounding box center [209, 262] width 160 height 31
click at [205, 317] on div "Lack of hospitality" at bounding box center [209, 320] width 160 height 18
click at [179, 261] on div "Good menu planning and arrangement" at bounding box center [209, 262] width 160 height 31
click at [1269, 607] on span "Submit Paper" at bounding box center [1272, 608] width 66 height 13
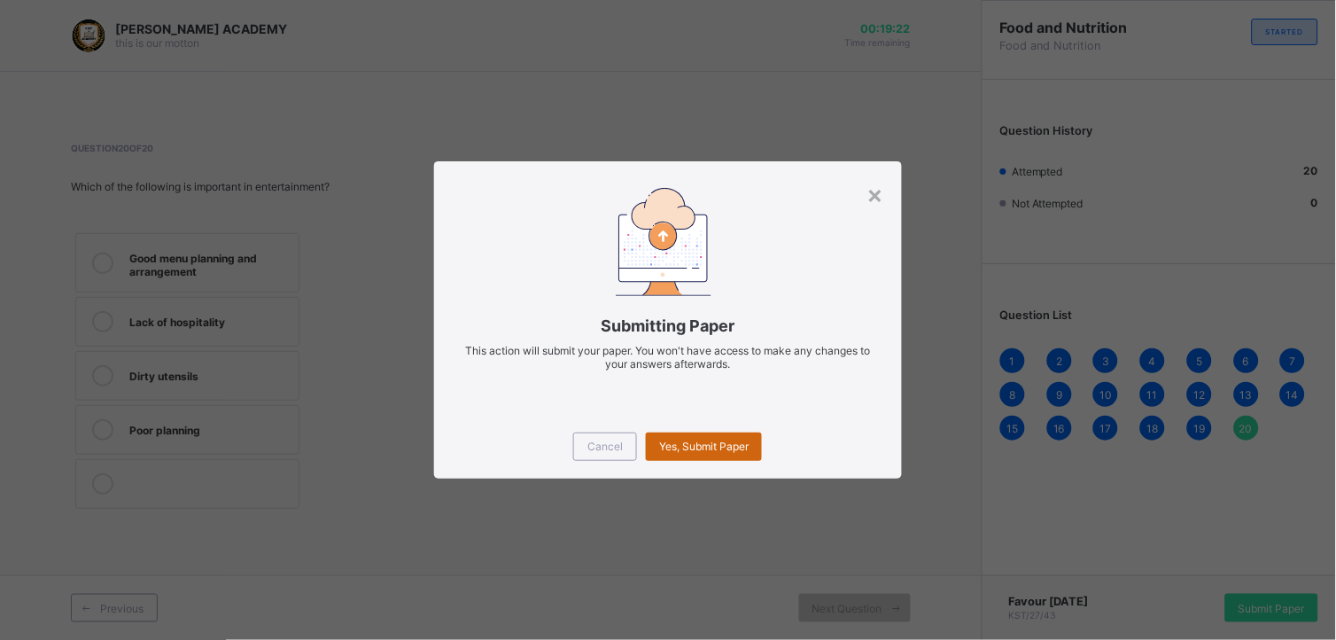
click at [719, 448] on span "Yes, Submit Paper" at bounding box center [704, 446] width 90 height 13
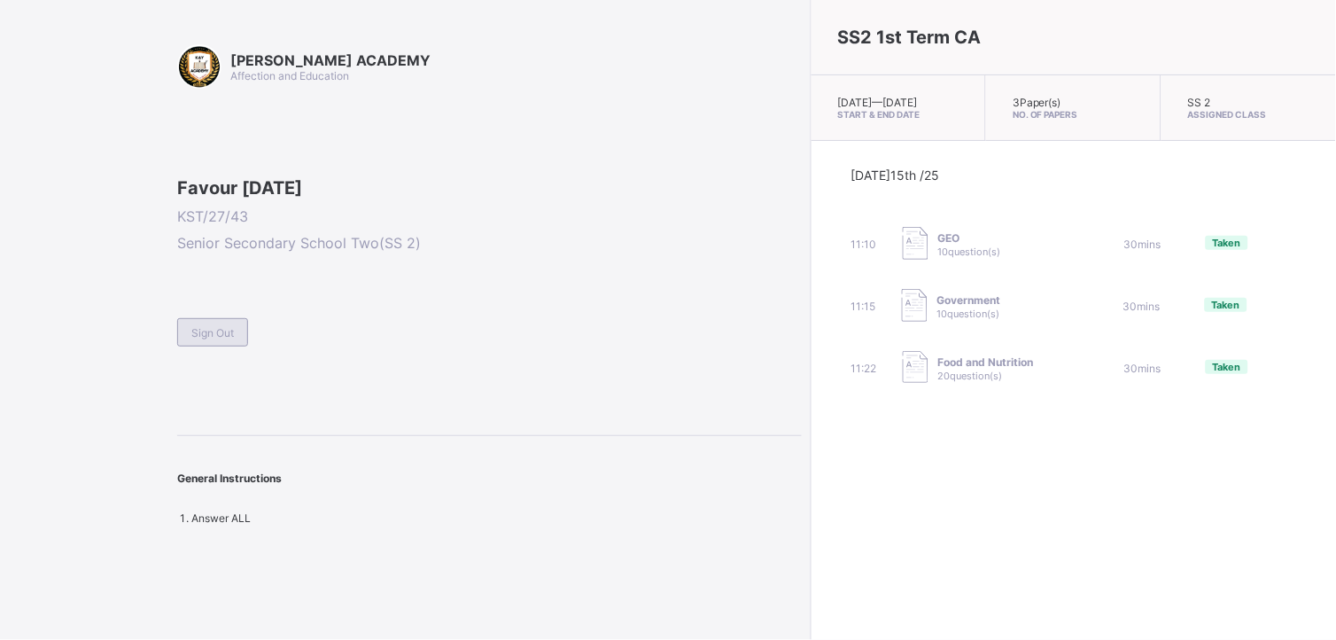
click at [201, 339] on span "Sign Out" at bounding box center [212, 332] width 43 height 13
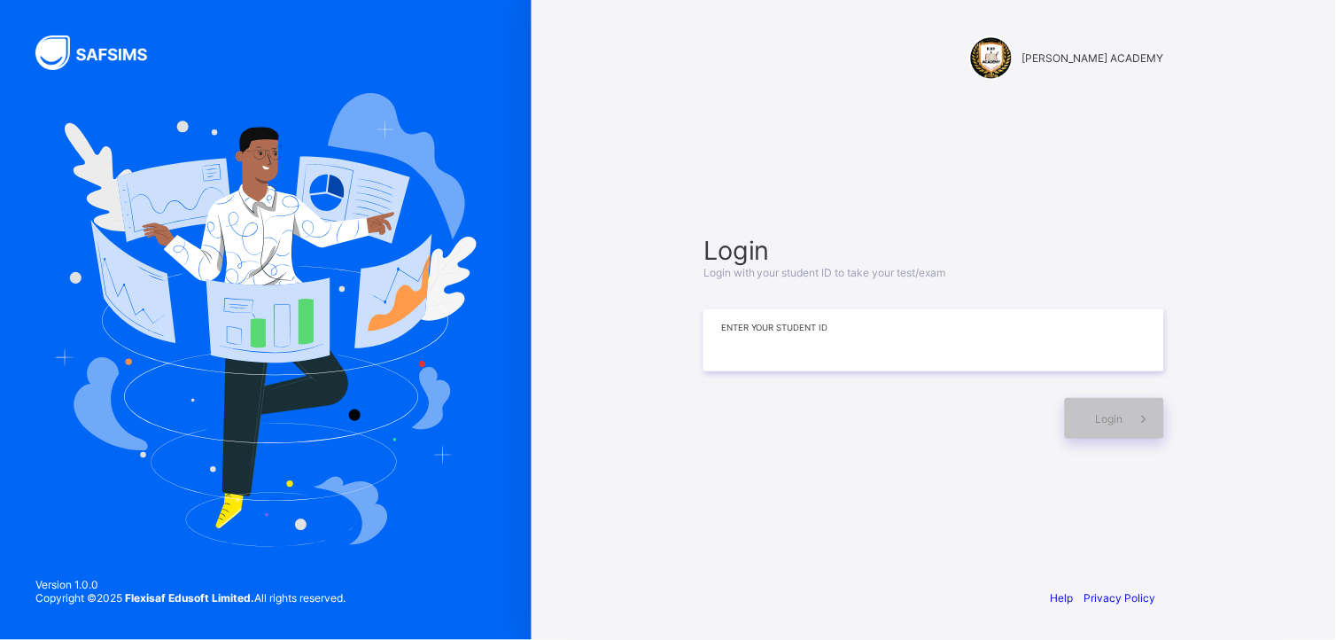
click at [843, 328] on input at bounding box center [934, 340] width 461 height 62
type input "*********"
click at [1126, 417] on span at bounding box center [1144, 418] width 41 height 41
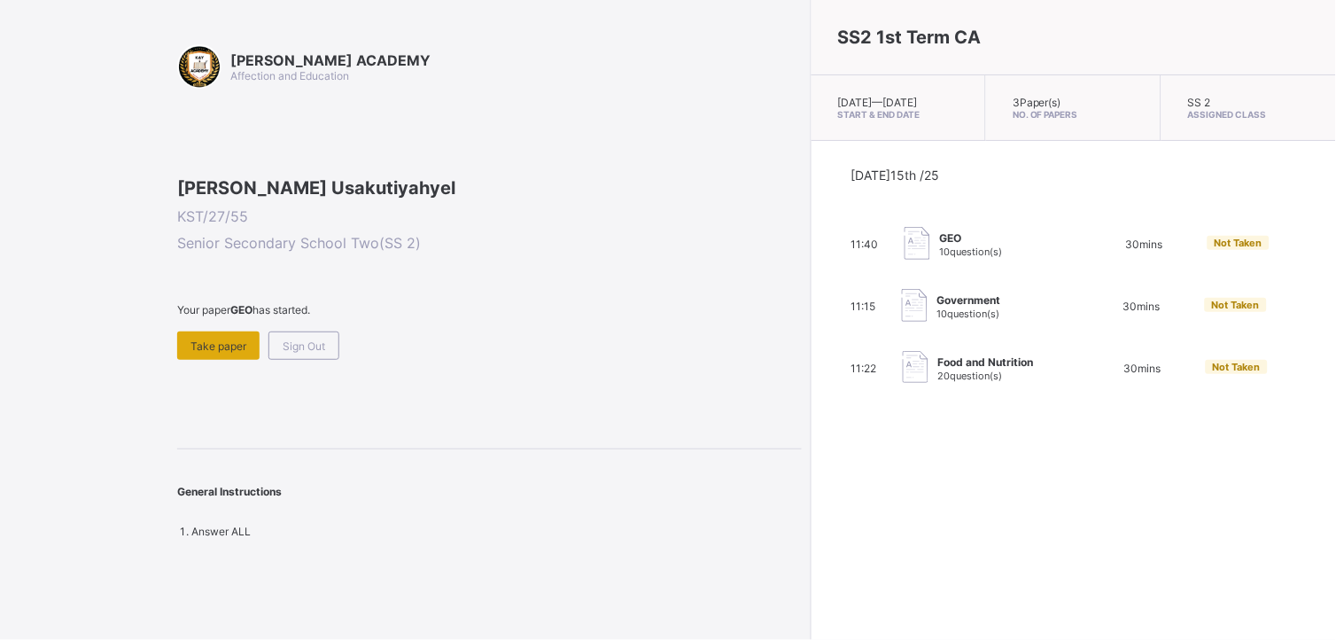
click at [222, 353] on span "Take paper" at bounding box center [219, 345] width 56 height 13
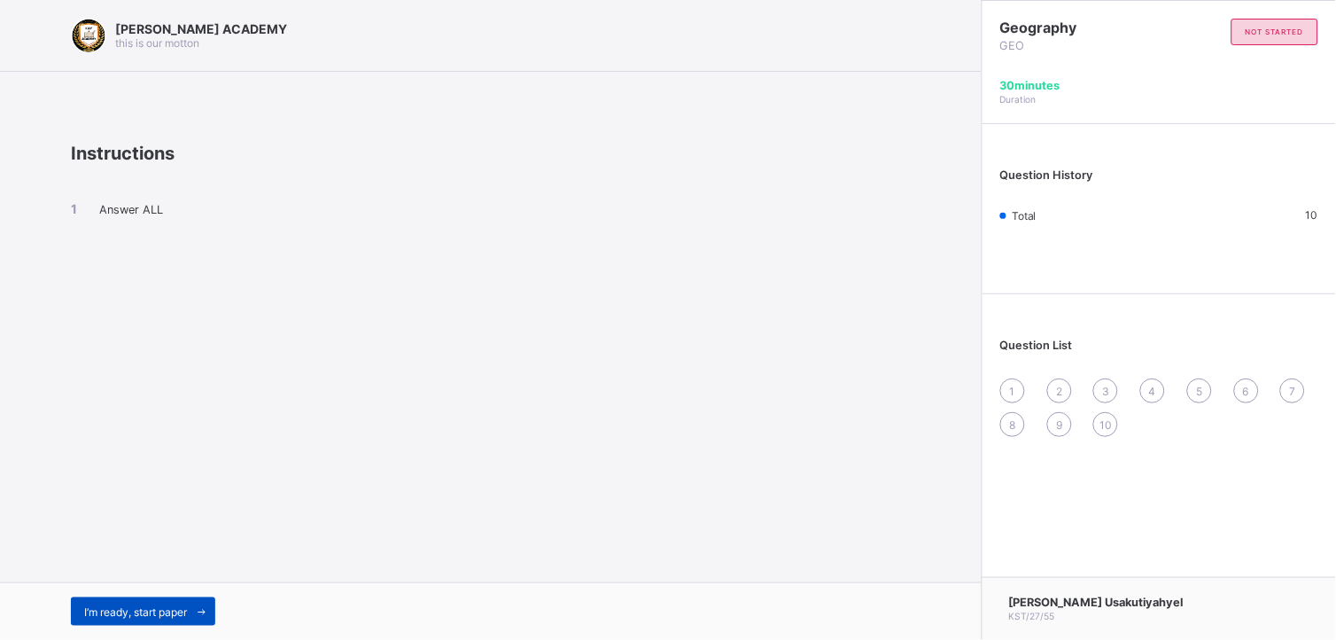
click at [166, 608] on span "I’m ready, start paper" at bounding box center [135, 611] width 103 height 13
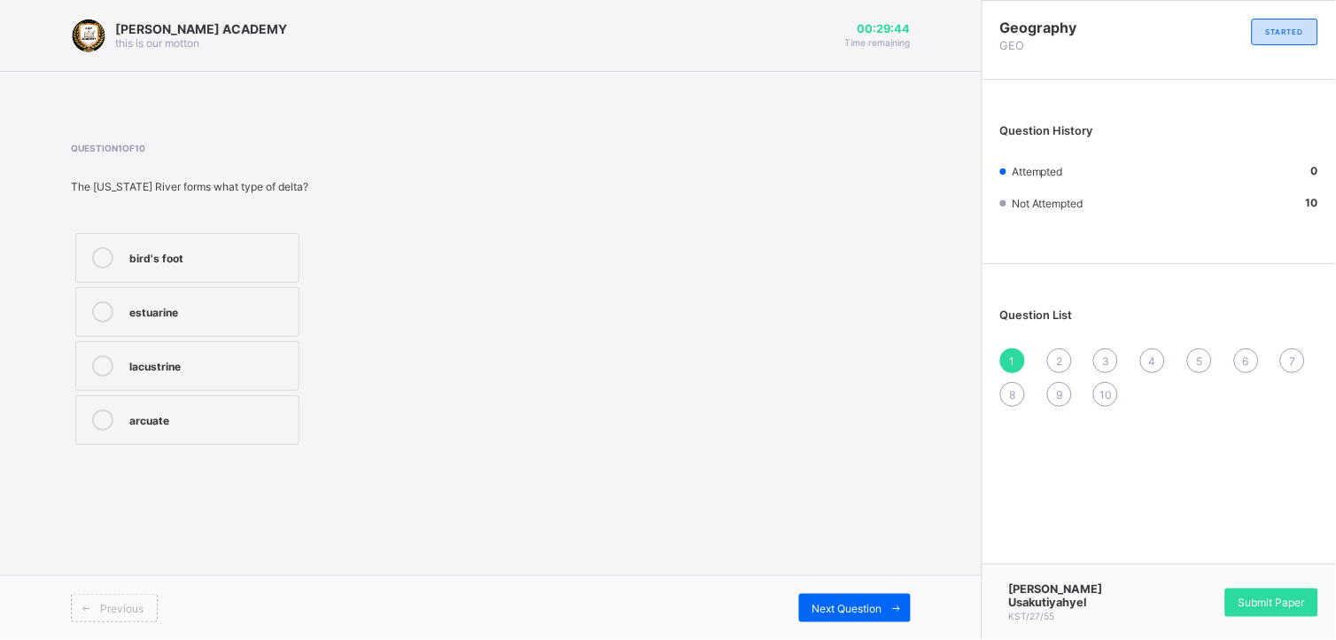
click at [257, 261] on div "bird's foot" at bounding box center [209, 256] width 160 height 18
click at [845, 599] on div "Next Question" at bounding box center [855, 608] width 112 height 28
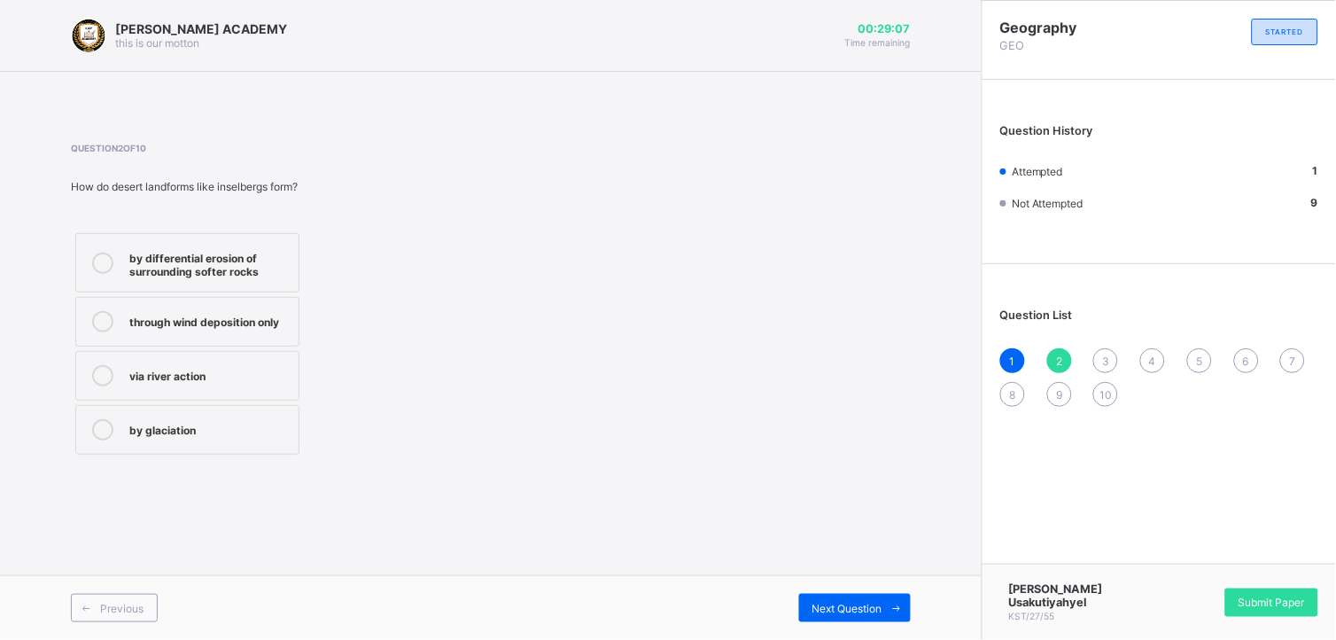
click at [279, 320] on div "through wind deposition only" at bounding box center [209, 320] width 160 height 18
click at [835, 607] on span "Next Question" at bounding box center [848, 608] width 70 height 13
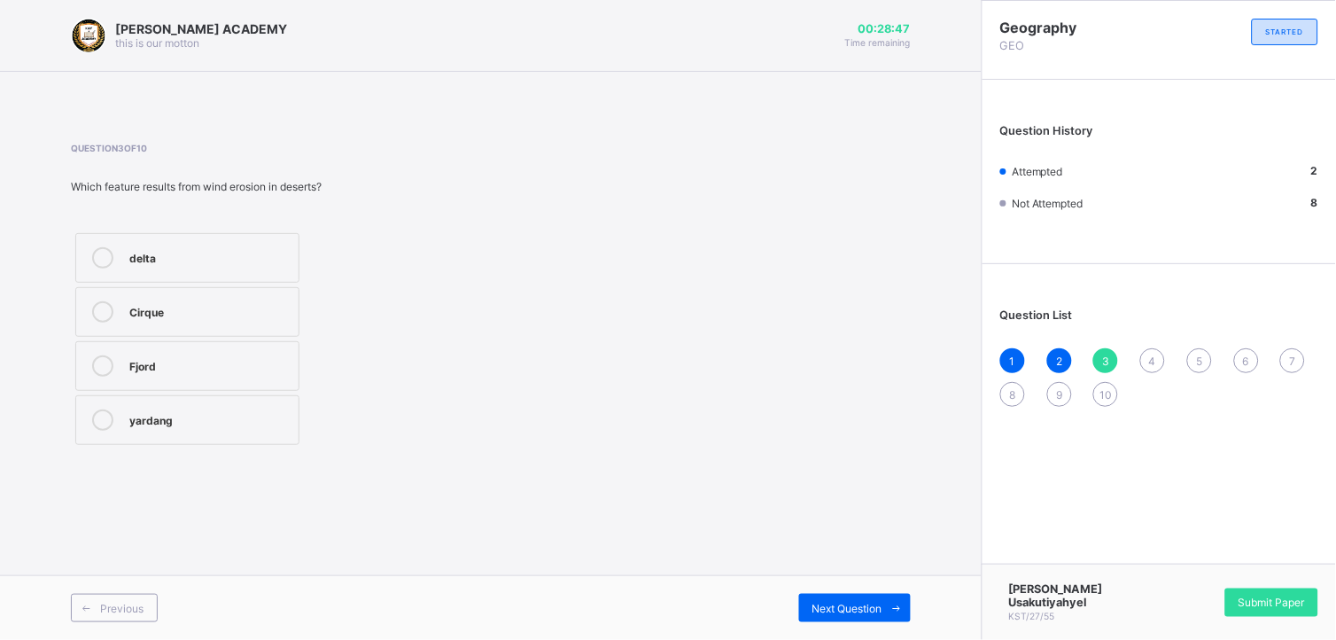
click at [230, 257] on div "delta" at bounding box center [209, 256] width 160 height 18
click at [821, 612] on span "Next Question" at bounding box center [848, 608] width 70 height 13
click at [268, 268] on div "star dune" at bounding box center [209, 257] width 160 height 21
click at [837, 596] on div "Next Question" at bounding box center [855, 608] width 112 height 28
click at [196, 249] on div "Aeolian (wind) action" at bounding box center [209, 256] width 160 height 18
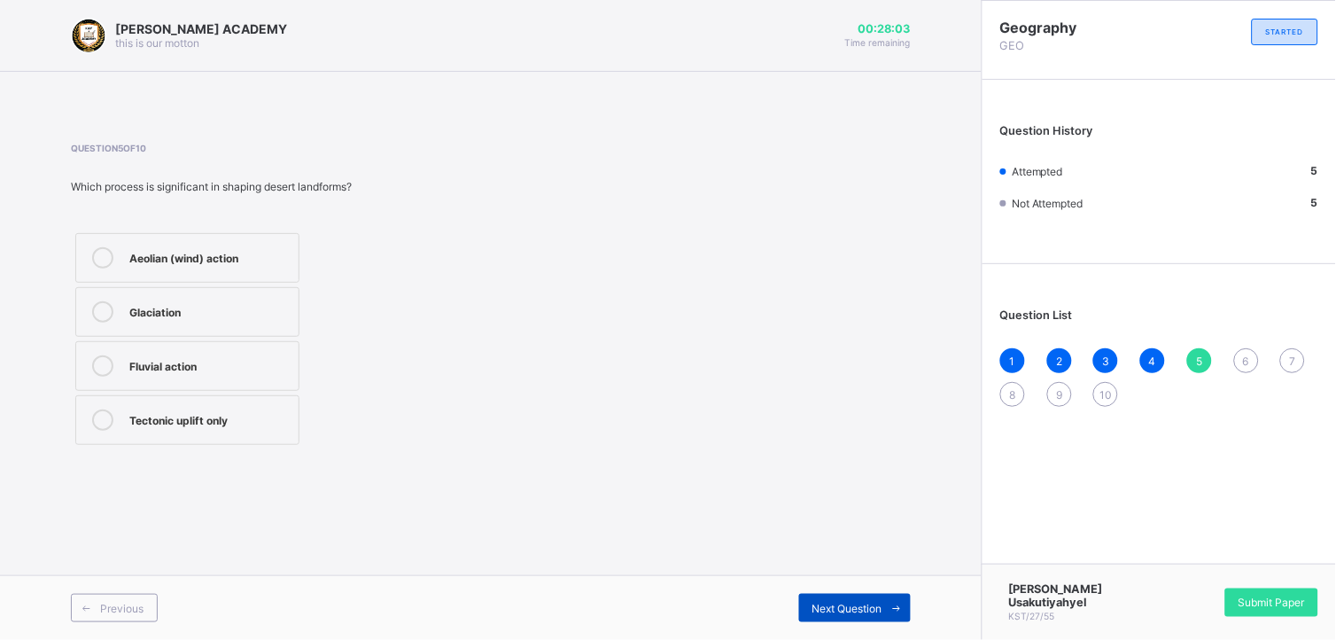
click at [867, 604] on span "Next Question" at bounding box center [848, 608] width 70 height 13
click at [272, 379] on label "deposition of sand" at bounding box center [187, 366] width 224 height 50
click at [883, 598] on span at bounding box center [897, 608] width 28 height 28
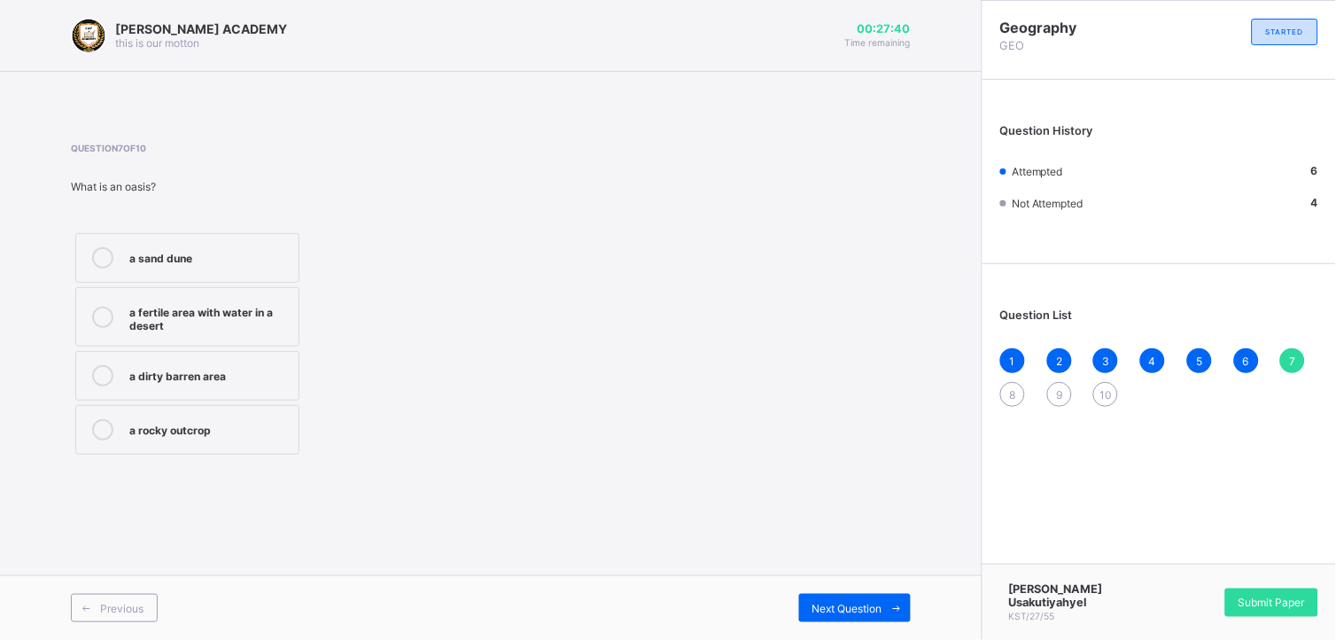
click at [259, 315] on div "a fertile area with water in a desert" at bounding box center [209, 316] width 160 height 31
click at [836, 607] on span "Next Question" at bounding box center [848, 608] width 70 height 13
click at [233, 315] on div "a [PERSON_NAME] desert" at bounding box center [209, 310] width 160 height 18
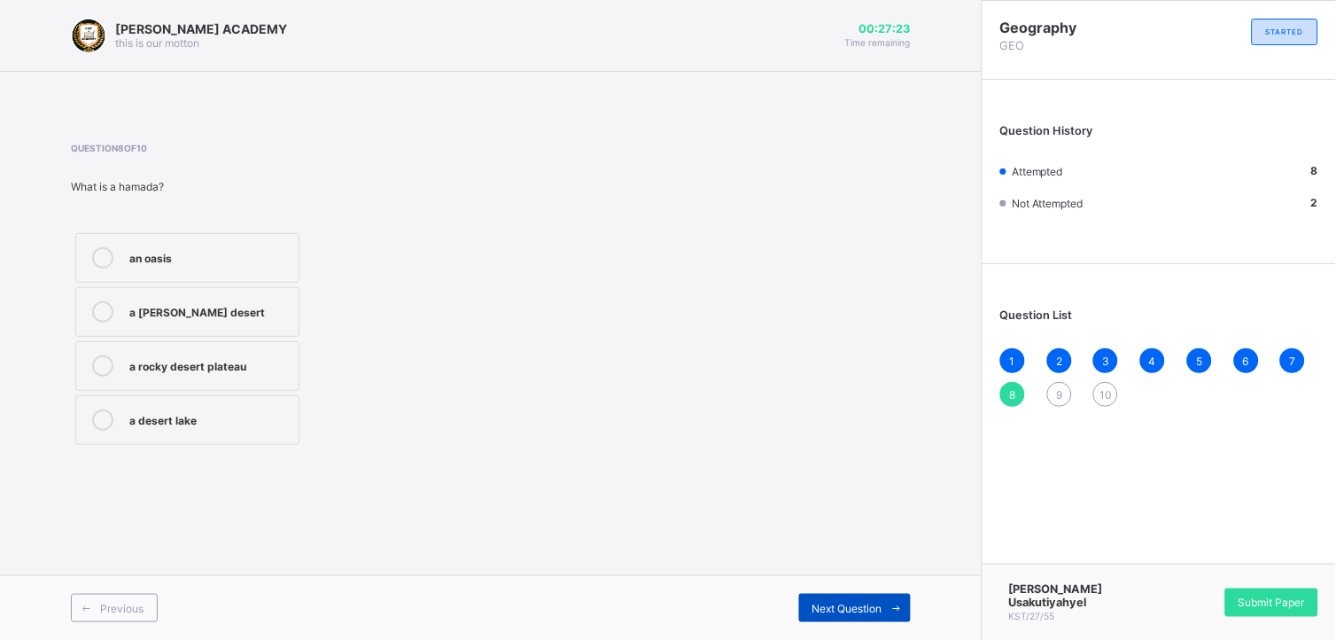
click at [851, 604] on span "Next Question" at bounding box center [848, 608] width 70 height 13
click at [225, 444] on label "a type of oasis" at bounding box center [187, 420] width 224 height 50
click at [848, 604] on span "Next Question" at bounding box center [848, 608] width 70 height 13
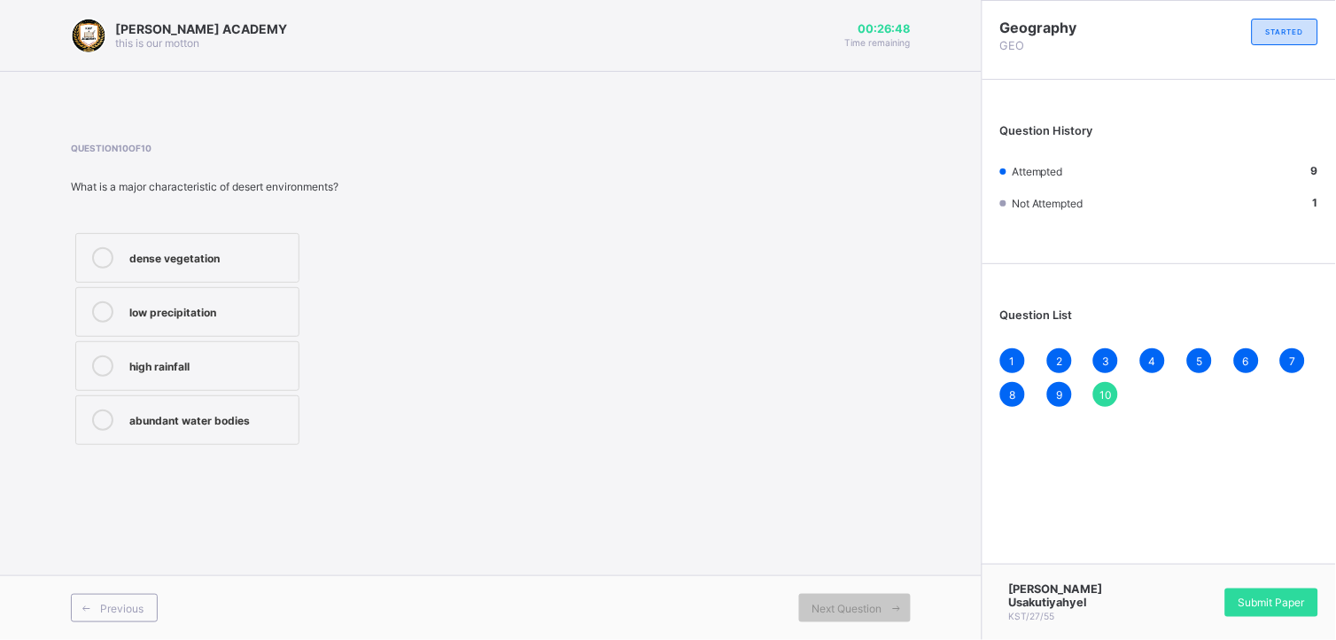
click at [202, 316] on div "low precipitation" at bounding box center [209, 310] width 160 height 18
click at [1279, 604] on span "Submit Paper" at bounding box center [1272, 602] width 66 height 13
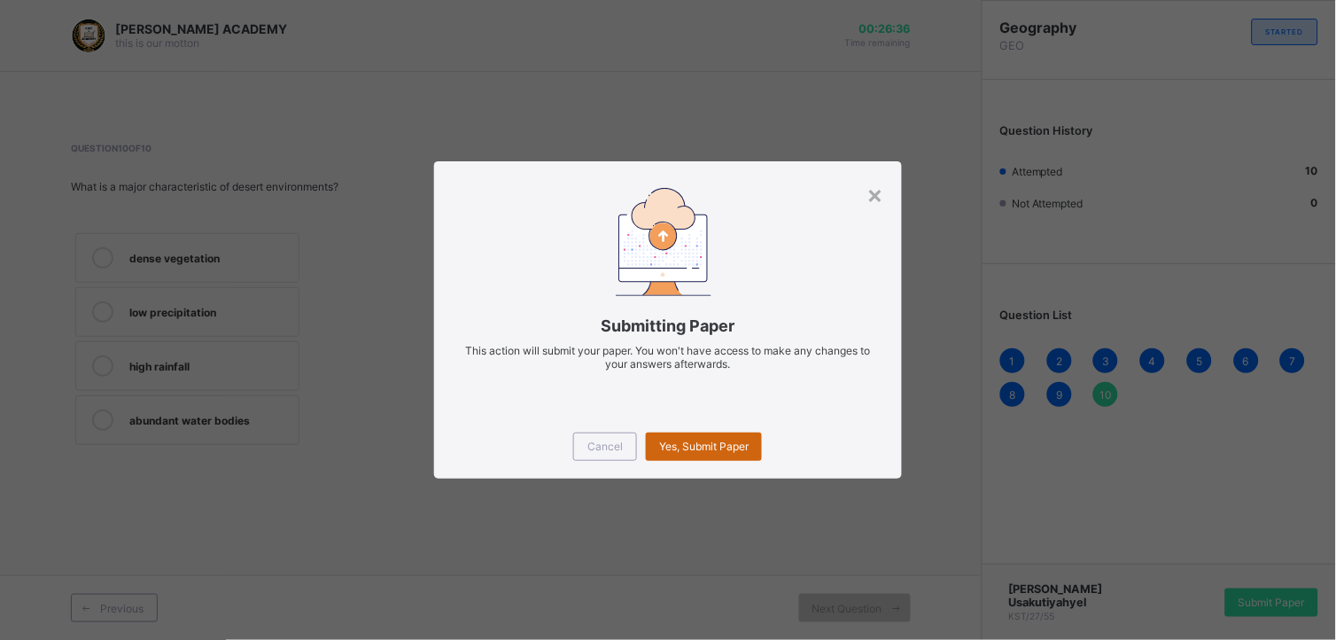
click at [702, 444] on span "Yes, Submit Paper" at bounding box center [704, 446] width 90 height 13
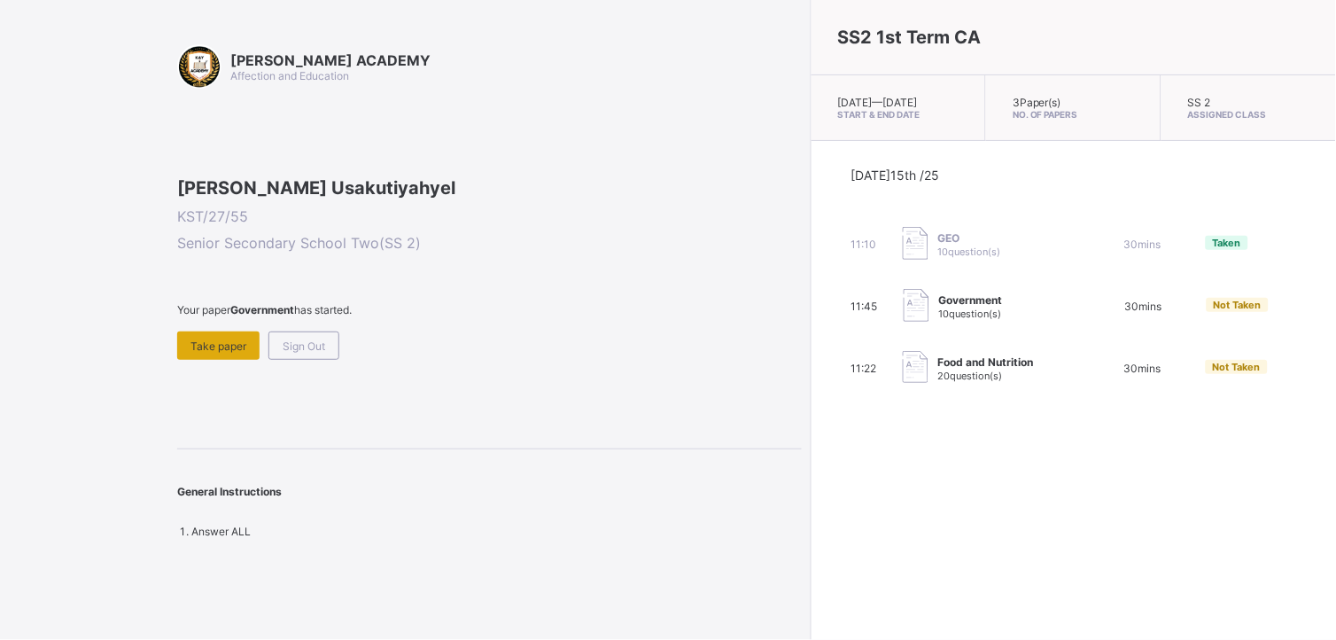
click at [223, 353] on span "Take paper" at bounding box center [219, 345] width 56 height 13
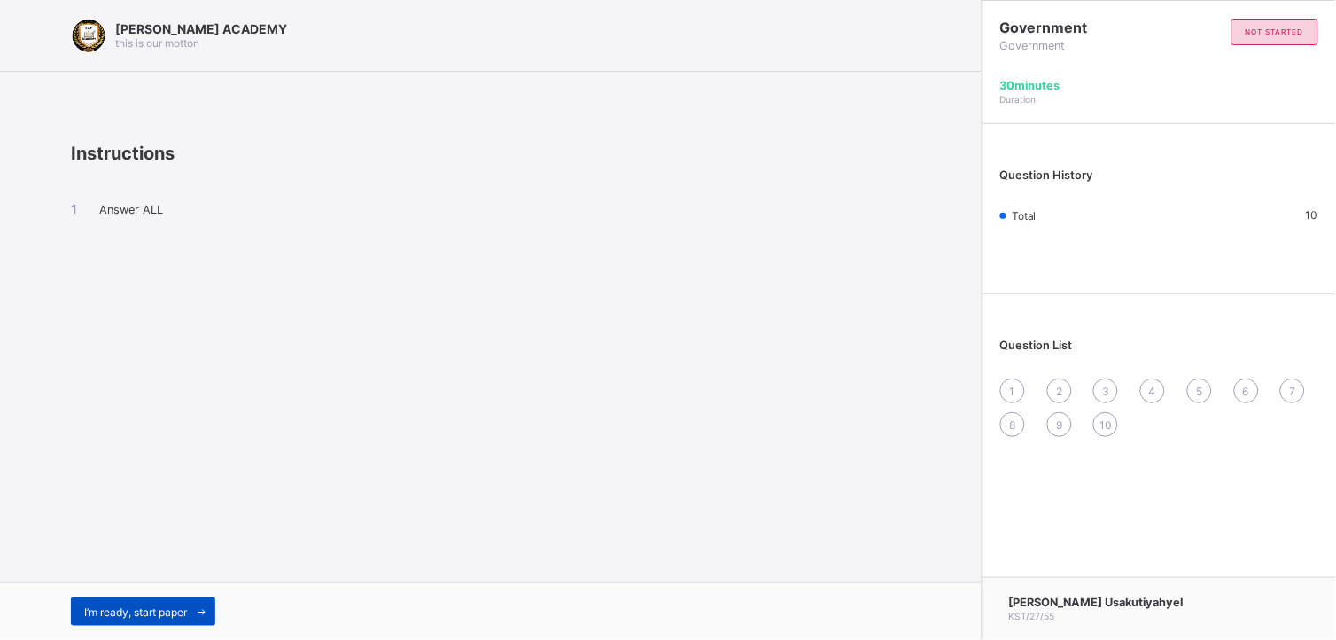
click at [181, 607] on span "I’m ready, start paper" at bounding box center [135, 611] width 103 height 13
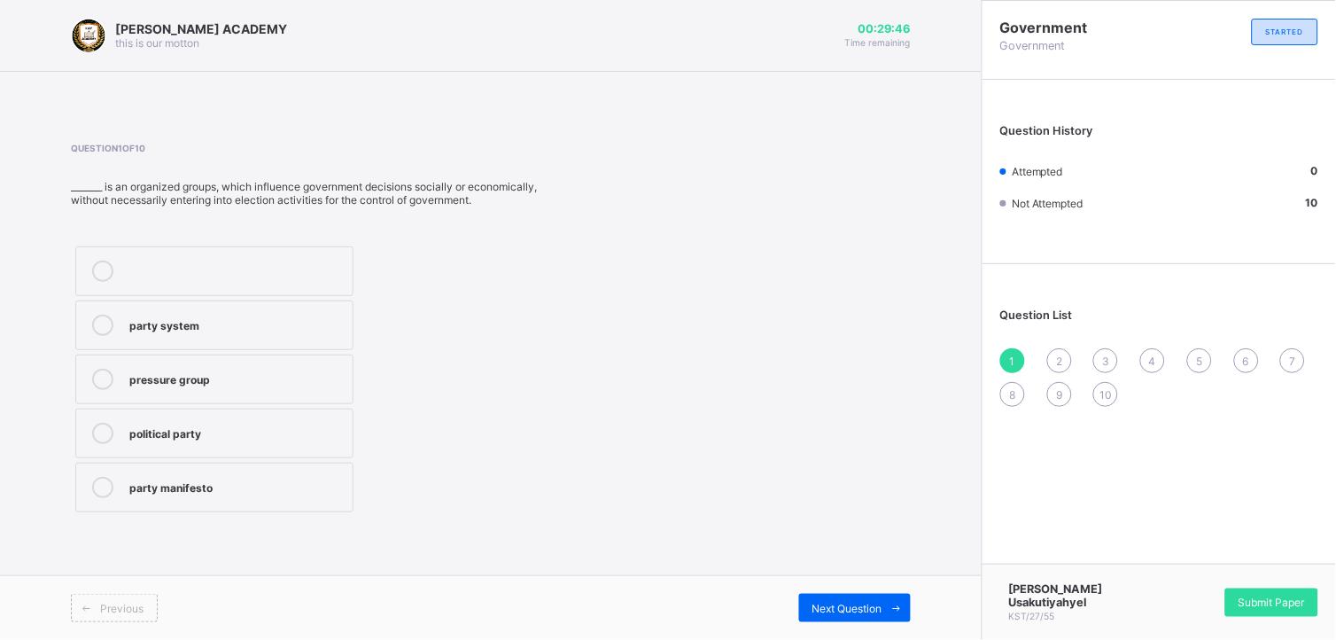
click at [342, 399] on label "pressure group" at bounding box center [214, 379] width 278 height 50
drag, startPoint x: 811, startPoint y: 597, endPoint x: 411, endPoint y: 468, distance: 420.1
click at [411, 468] on div "party system pressure group political party party manifesto" at bounding box center [310, 379] width 479 height 275
click at [862, 600] on div "Next Question" at bounding box center [855, 608] width 112 height 28
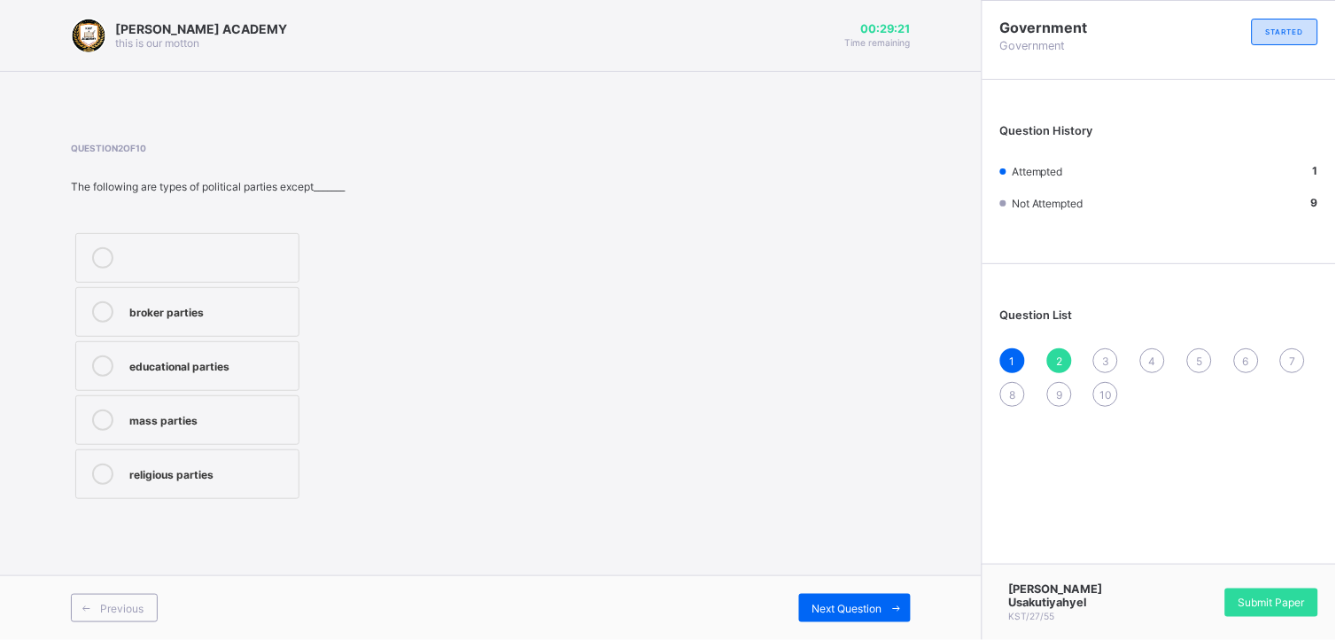
click at [261, 360] on div "educational parties" at bounding box center [209, 364] width 160 height 18
click at [831, 596] on div "Next Question" at bounding box center [855, 608] width 112 height 28
click at [254, 314] on div "[PERSON_NAME]" at bounding box center [209, 310] width 160 height 18
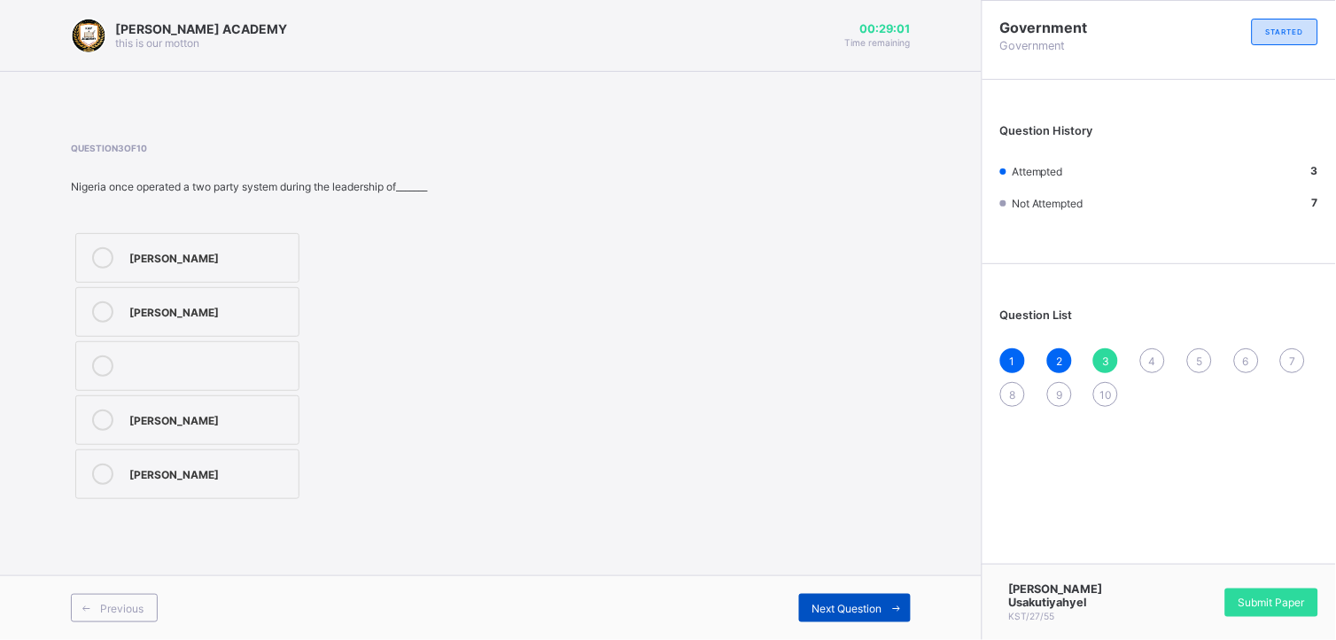
click at [843, 594] on div "Next Question" at bounding box center [855, 608] width 112 height 28
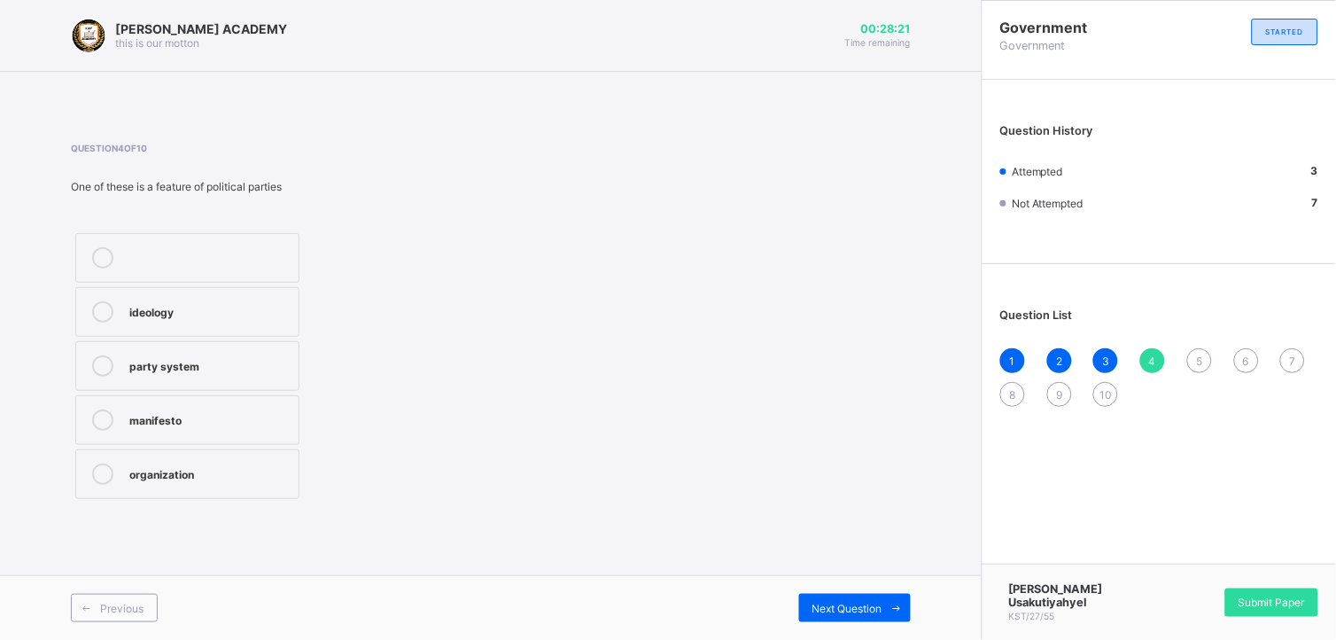
click at [233, 405] on label "manifesto" at bounding box center [187, 420] width 224 height 50
click at [853, 603] on span "Next Question" at bounding box center [848, 608] width 70 height 13
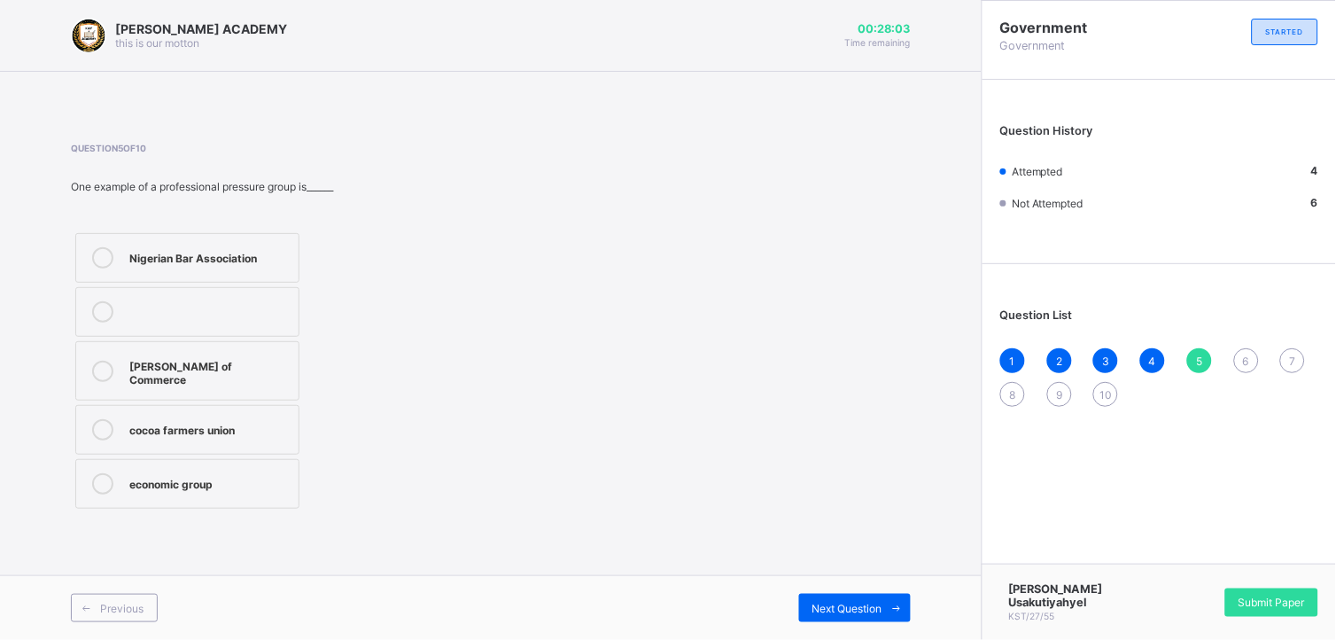
click at [193, 253] on div "Nigerian Bar Association" at bounding box center [209, 256] width 160 height 18
click at [824, 605] on span "Next Question" at bounding box center [848, 608] width 70 height 13
click at [276, 434] on div "political instability" at bounding box center [209, 428] width 160 height 18
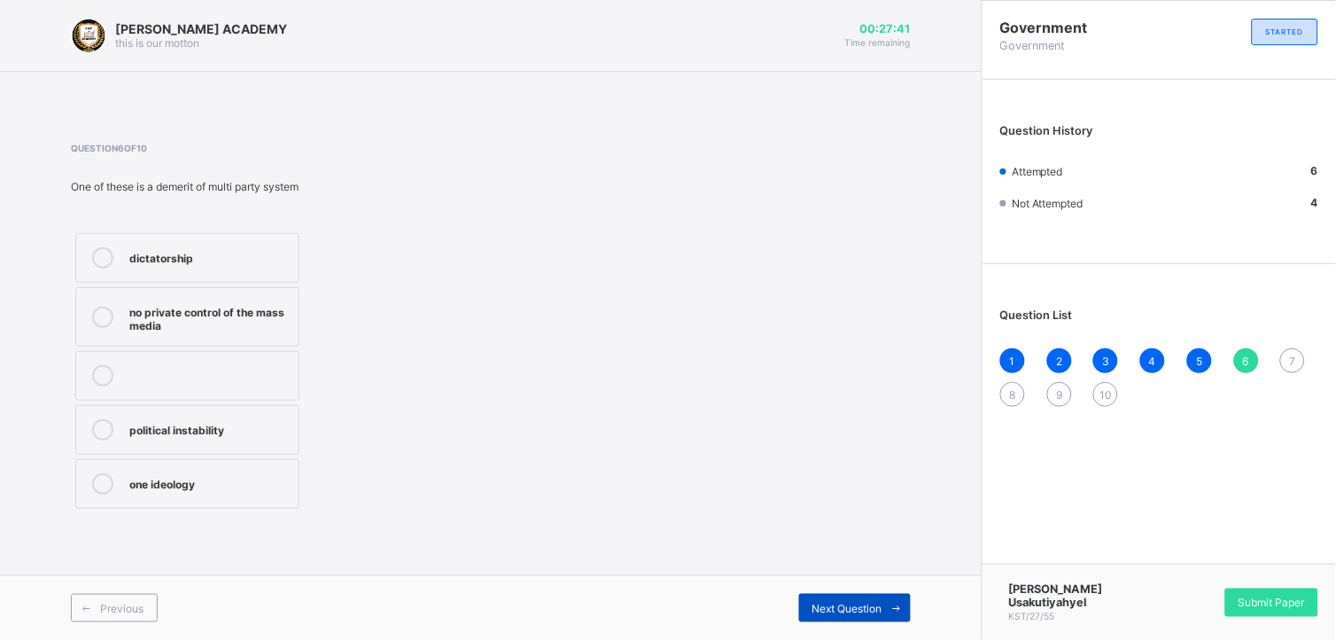
click at [855, 605] on span "Next Question" at bounding box center [848, 608] width 70 height 13
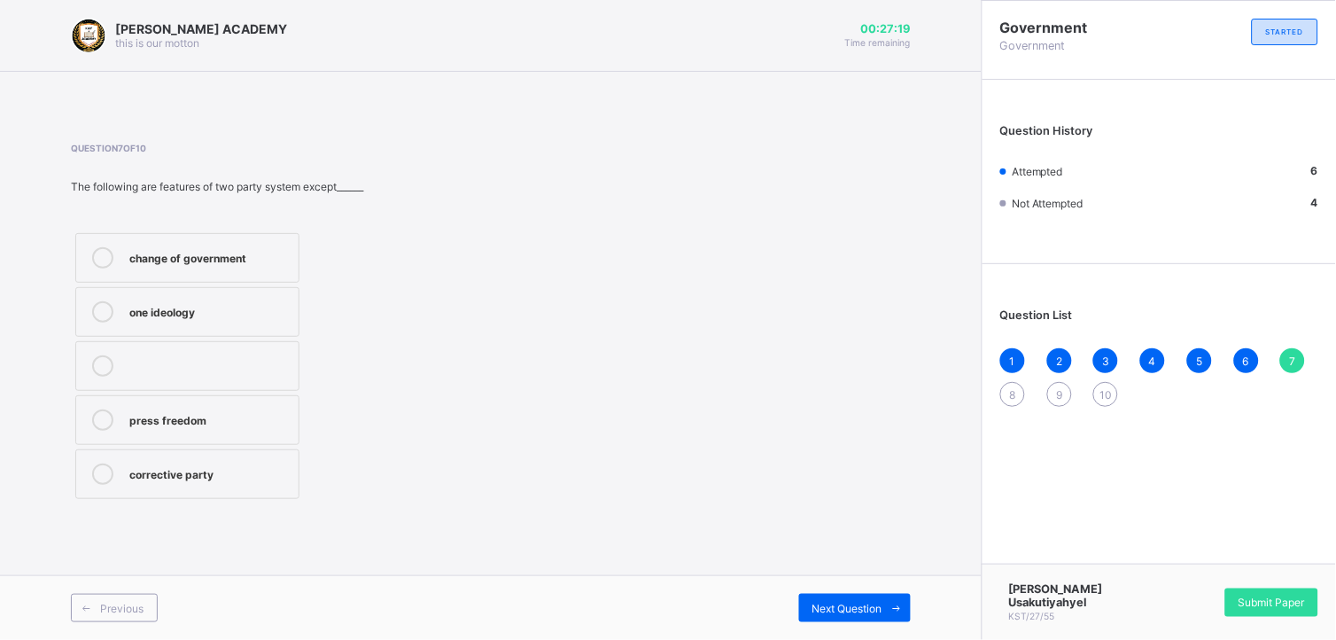
click at [213, 301] on div "one ideology" at bounding box center [209, 310] width 160 height 18
click at [830, 604] on span "Next Question" at bounding box center [848, 608] width 70 height 13
click at [226, 379] on label "adequate funding" at bounding box center [187, 366] width 224 height 50
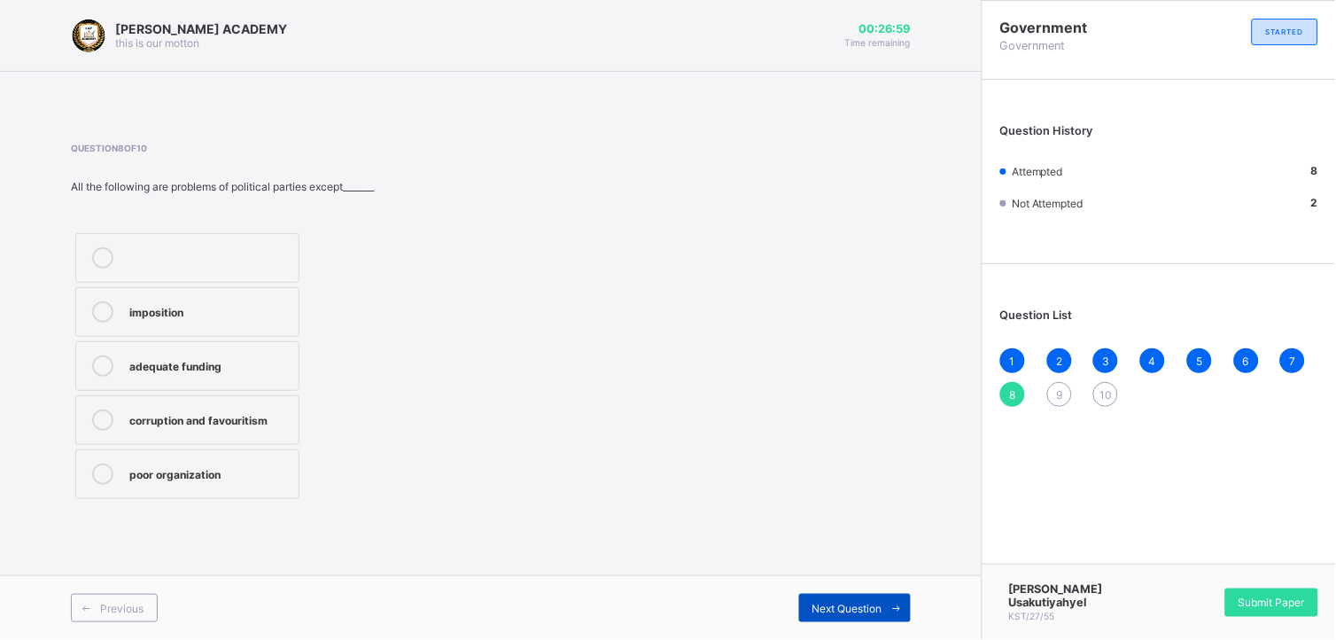
click at [862, 602] on span "Next Question" at bounding box center [848, 608] width 70 height 13
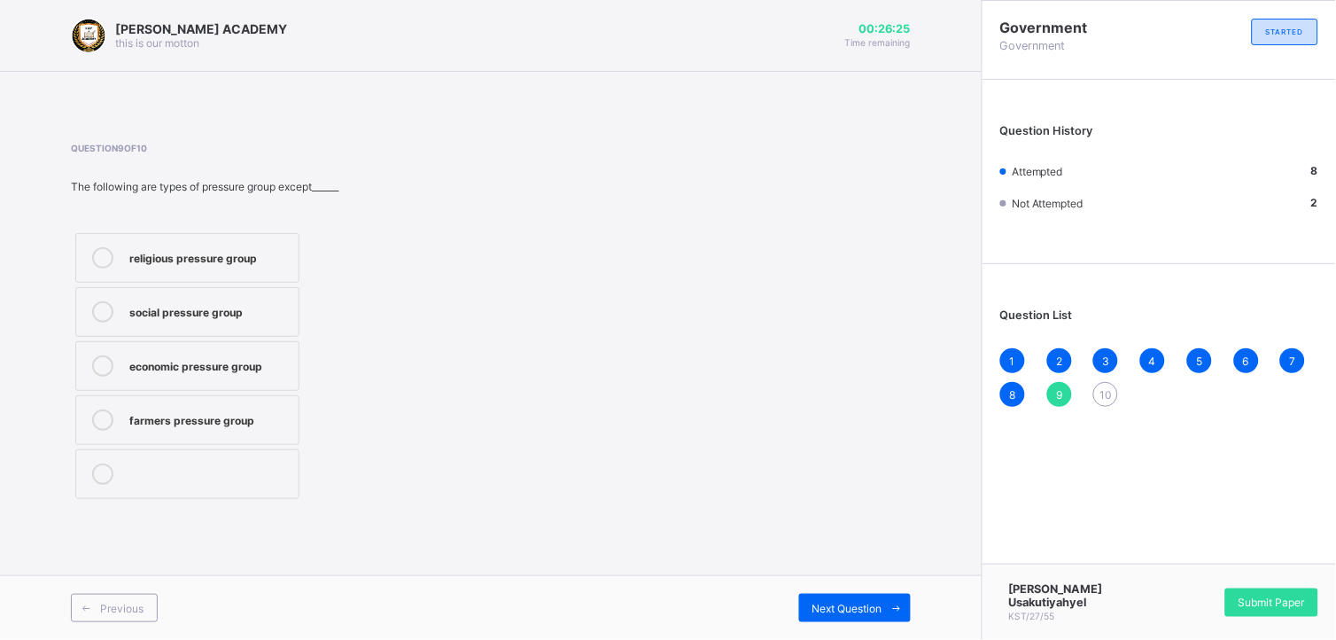
click at [175, 423] on div "farmers pressure group" at bounding box center [209, 418] width 160 height 18
click at [882, 602] on span "Next Question" at bounding box center [848, 608] width 70 height 13
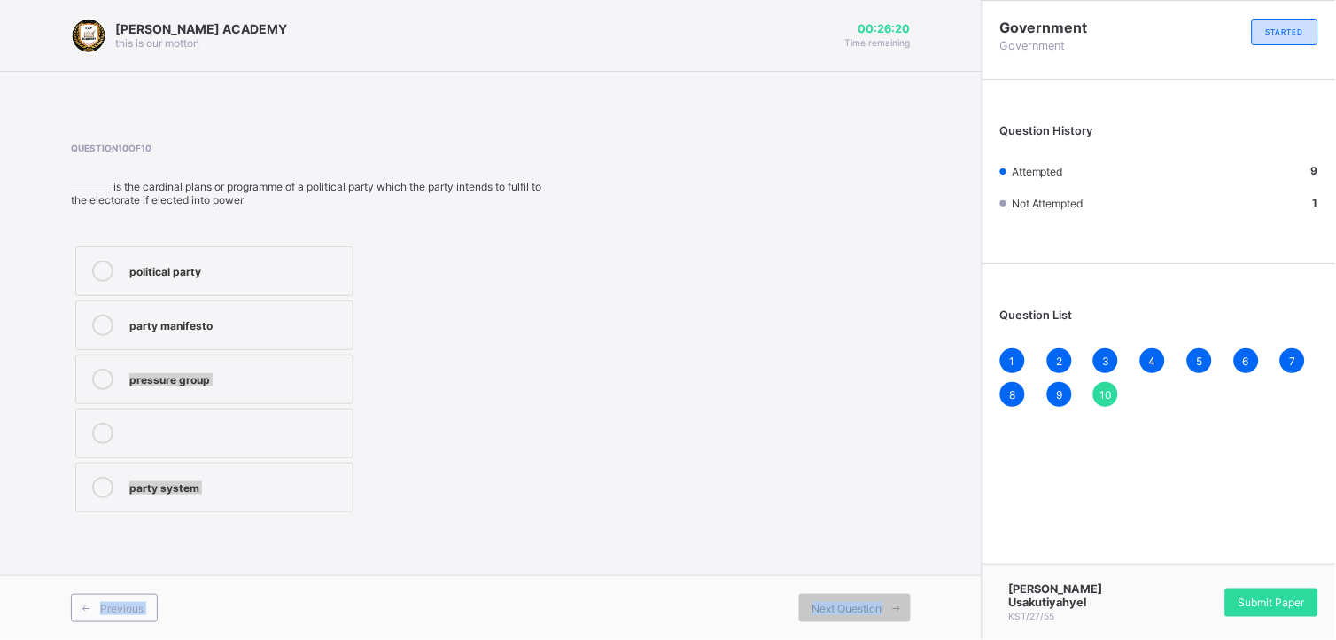
drag, startPoint x: 882, startPoint y: 601, endPoint x: 704, endPoint y: 308, distance: 343.2
click at [704, 308] on div "[PERSON_NAME] ACADEMY this is our [PERSON_NAME] 00:26:20 Time remaining Questio…" at bounding box center [491, 320] width 982 height 640
drag, startPoint x: 704, startPoint y: 308, endPoint x: 569, endPoint y: 331, distance: 136.7
click at [569, 331] on div "Question 10 of 10 _________ is the cardinal plans or programme of a political p…" at bounding box center [491, 330] width 840 height 374
click at [272, 339] on label "party manifesto" at bounding box center [214, 325] width 278 height 50
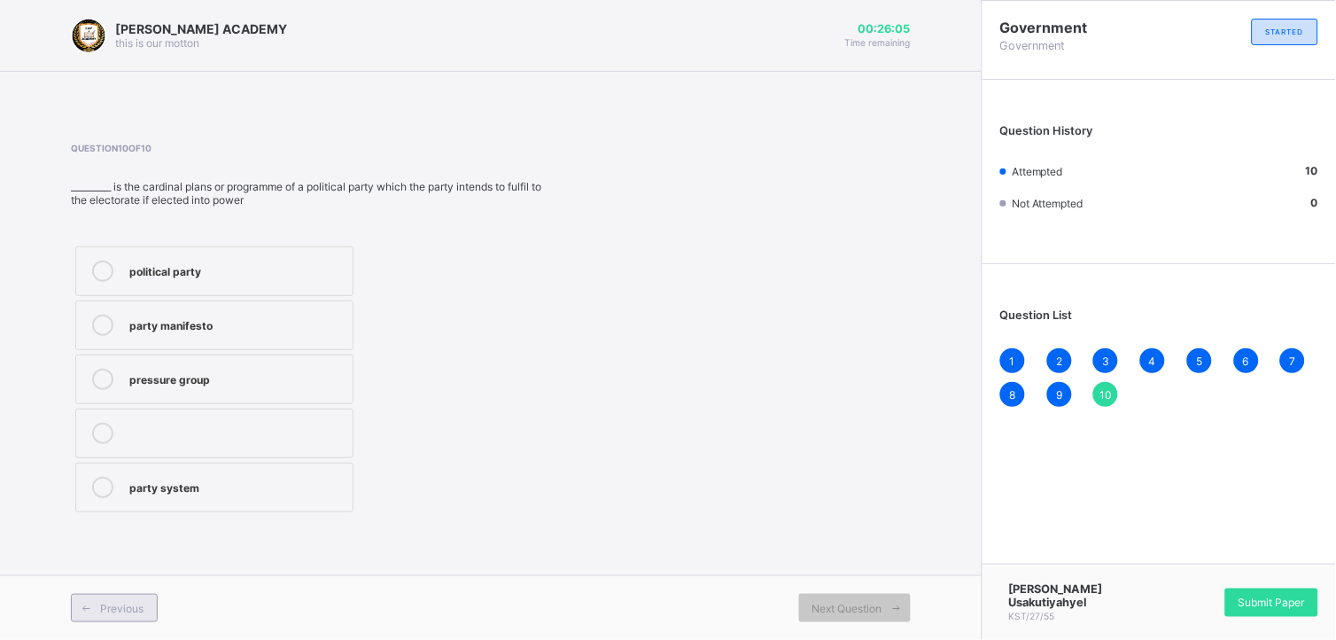
click at [119, 612] on span "Previous" at bounding box center [121, 608] width 43 height 13
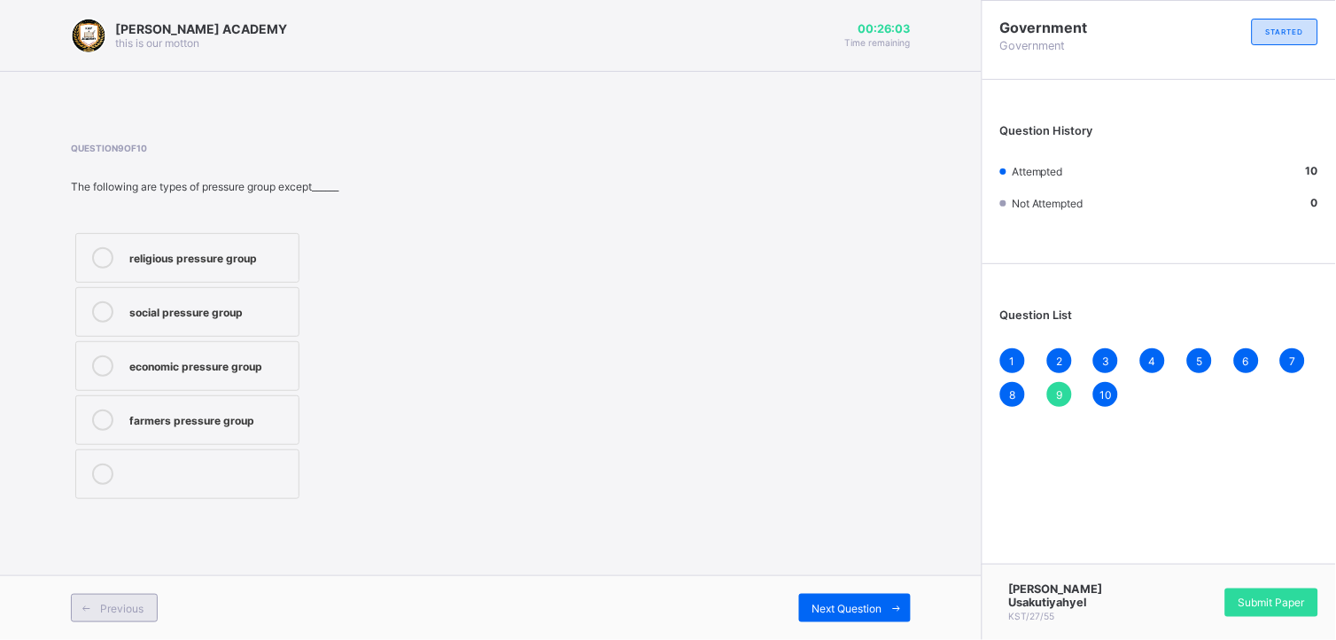
click at [119, 612] on span "Previous" at bounding box center [121, 608] width 43 height 13
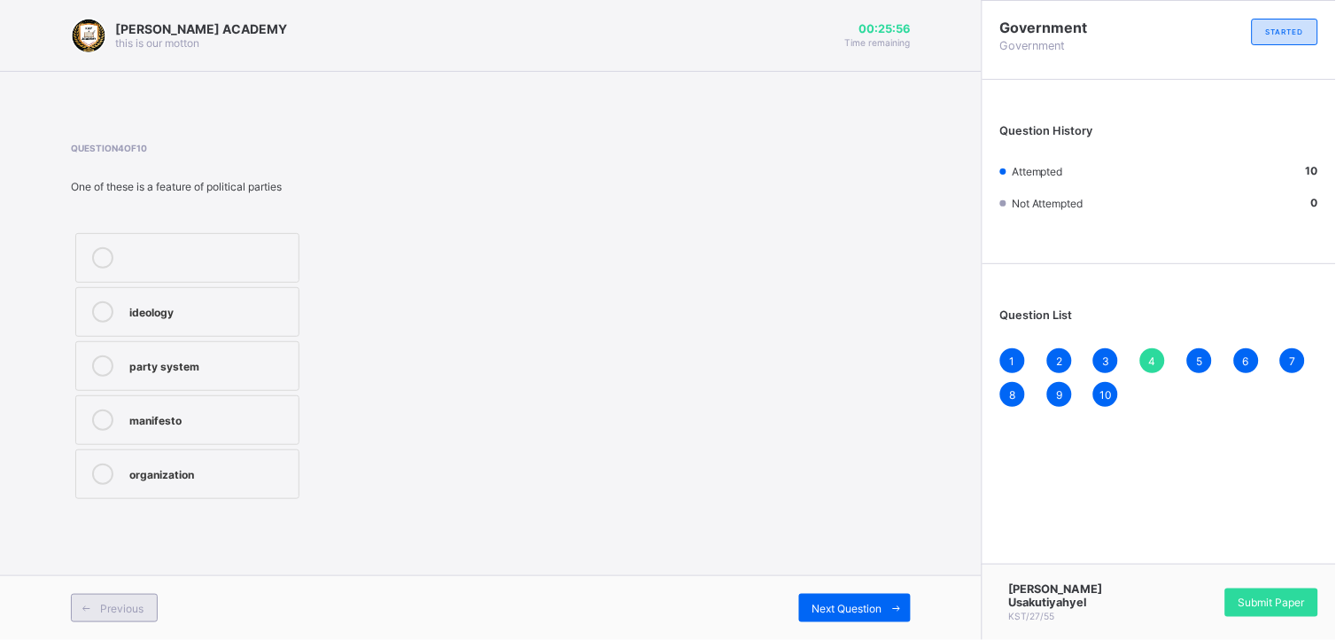
click at [119, 612] on span "Previous" at bounding box center [121, 608] width 43 height 13
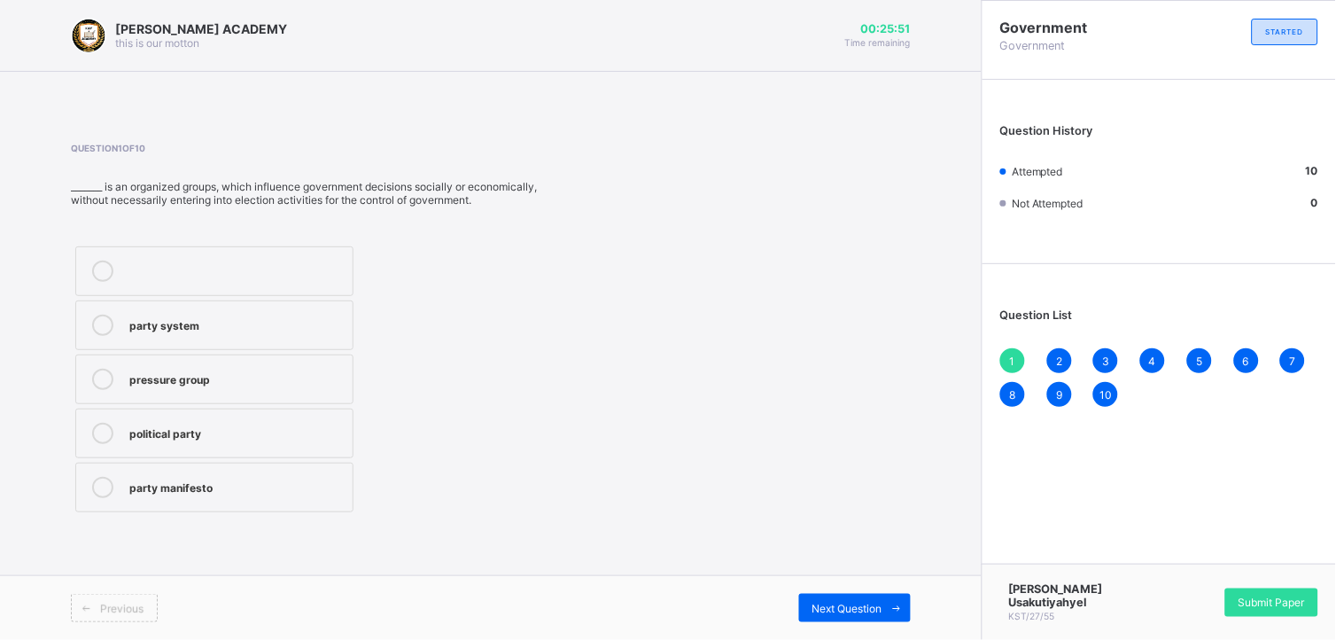
click at [119, 612] on span "Previous" at bounding box center [121, 608] width 43 height 13
click at [825, 592] on div "Previous Next Question" at bounding box center [491, 607] width 982 height 65
click at [845, 612] on span "Next Question" at bounding box center [848, 608] width 70 height 13
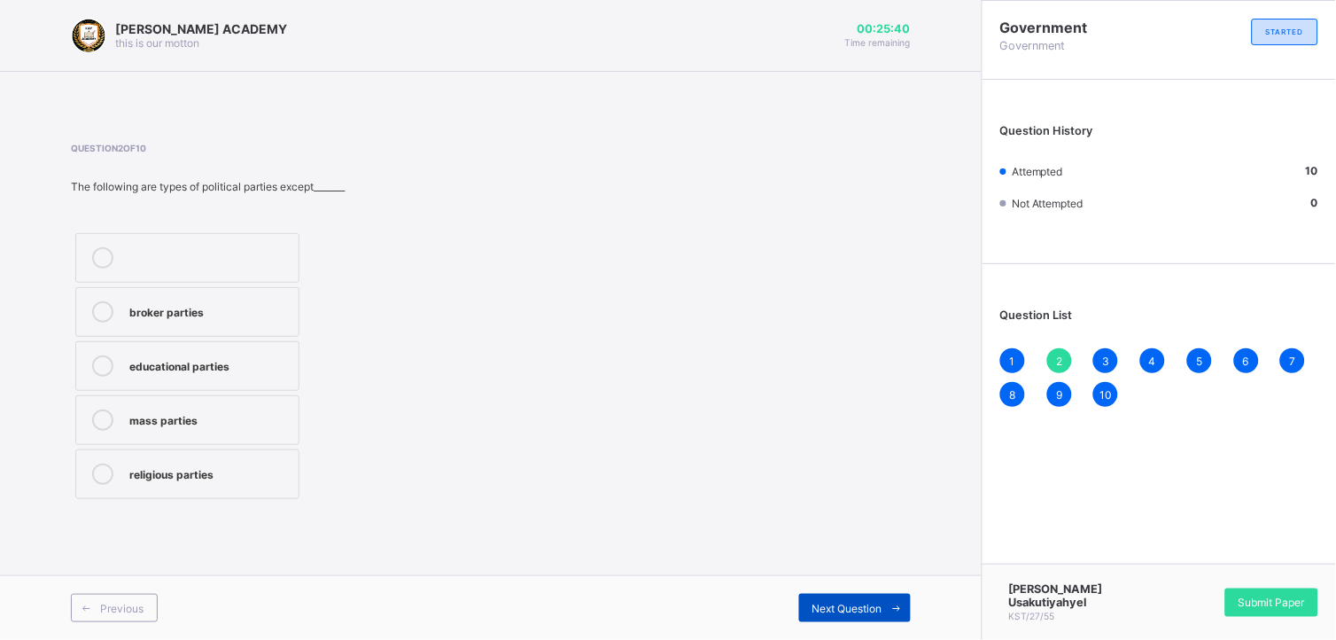
click at [845, 612] on span "Next Question" at bounding box center [848, 608] width 70 height 13
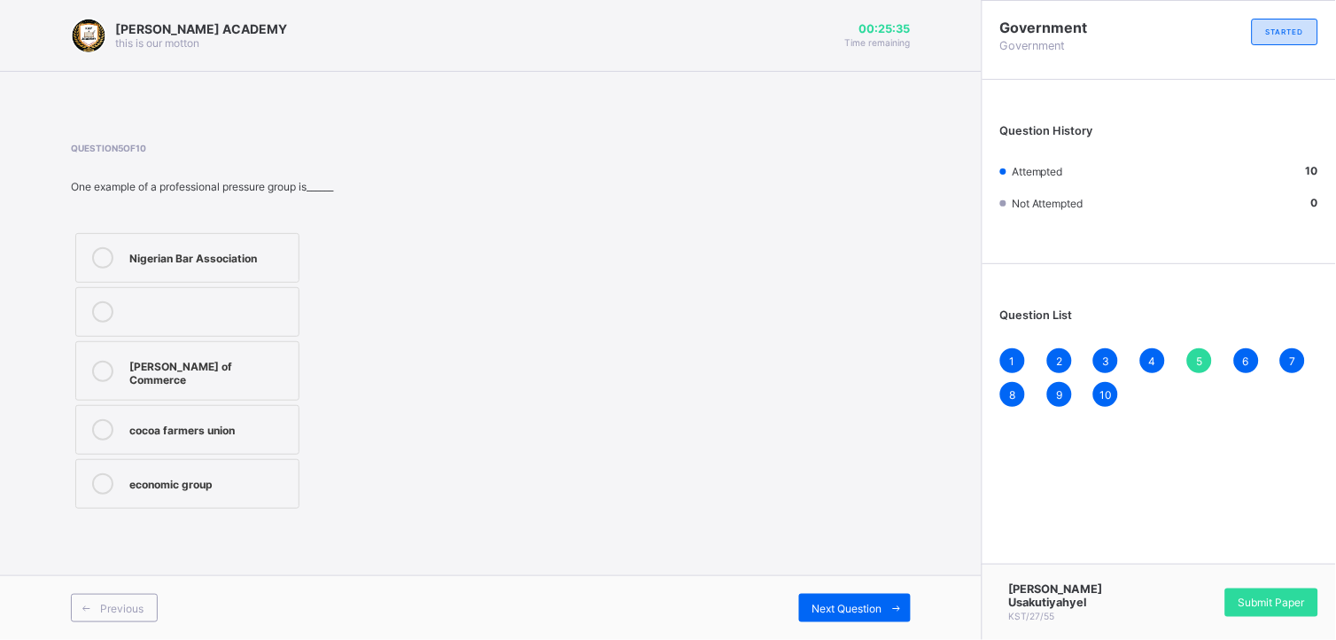
click at [855, 591] on div "Previous Next Question" at bounding box center [491, 607] width 982 height 65
click at [857, 599] on div "Next Question" at bounding box center [855, 608] width 112 height 28
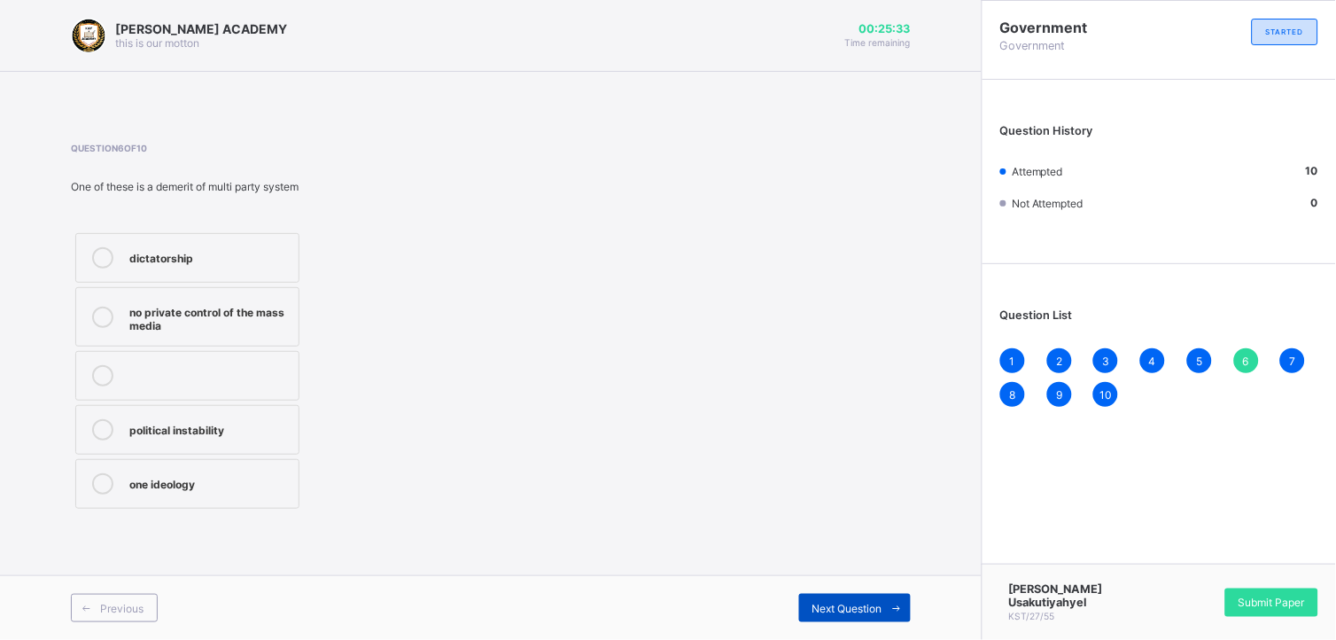
click at [857, 599] on div "Next Question" at bounding box center [855, 608] width 112 height 28
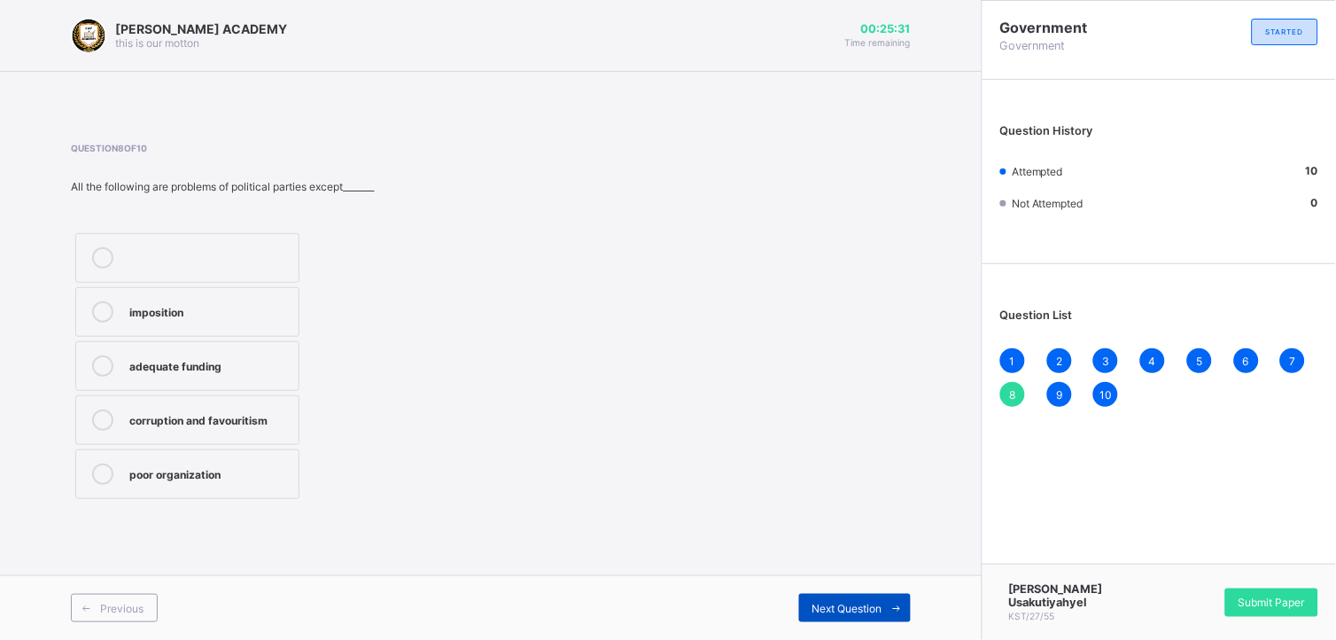
click at [857, 599] on div "Next Question" at bounding box center [855, 608] width 112 height 28
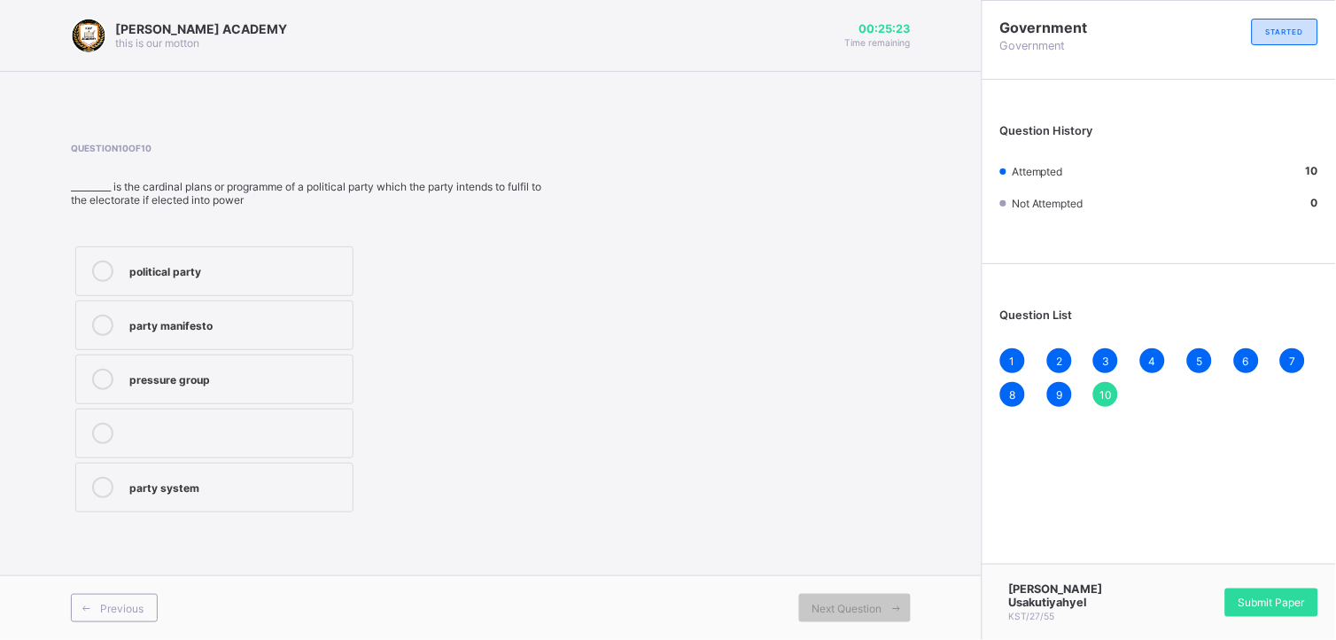
drag, startPoint x: 1238, startPoint y: 595, endPoint x: 768, endPoint y: 515, distance: 476.4
click at [768, 515] on div "Question 10 of 10 _________ is the cardinal plans or programme of a political p…" at bounding box center [491, 330] width 840 height 374
click at [1290, 601] on span "Submit Paper" at bounding box center [1272, 602] width 66 height 13
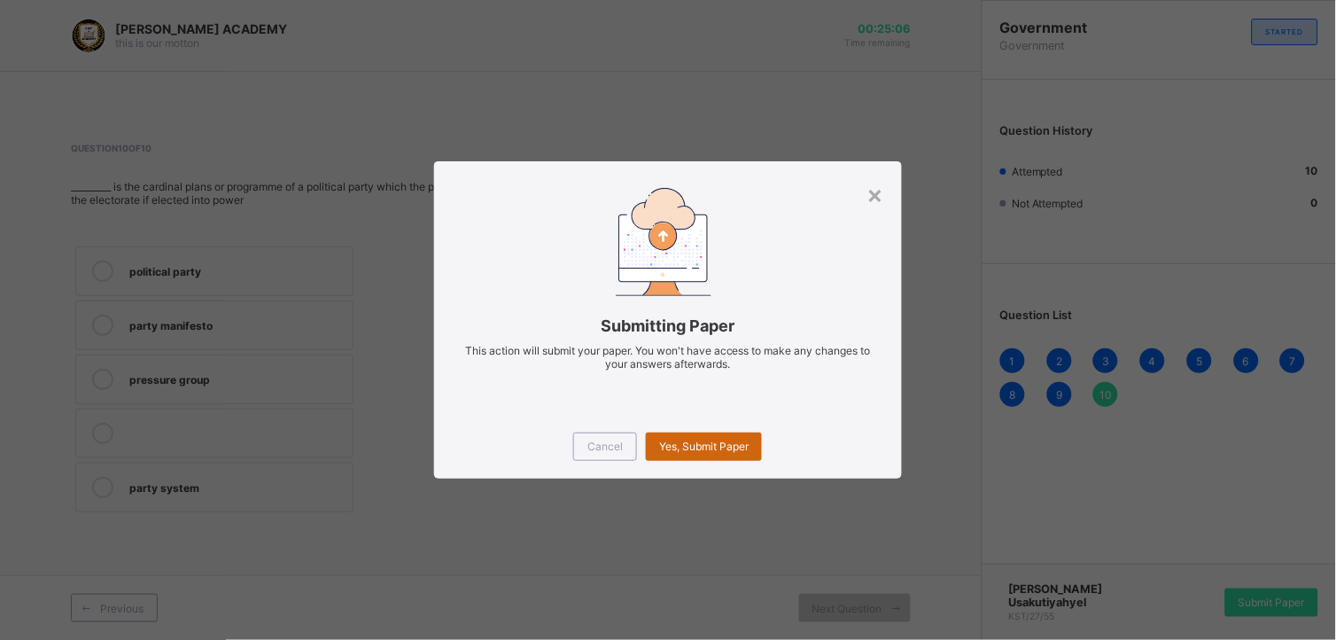
click at [740, 448] on span "Yes, Submit Paper" at bounding box center [704, 446] width 90 height 13
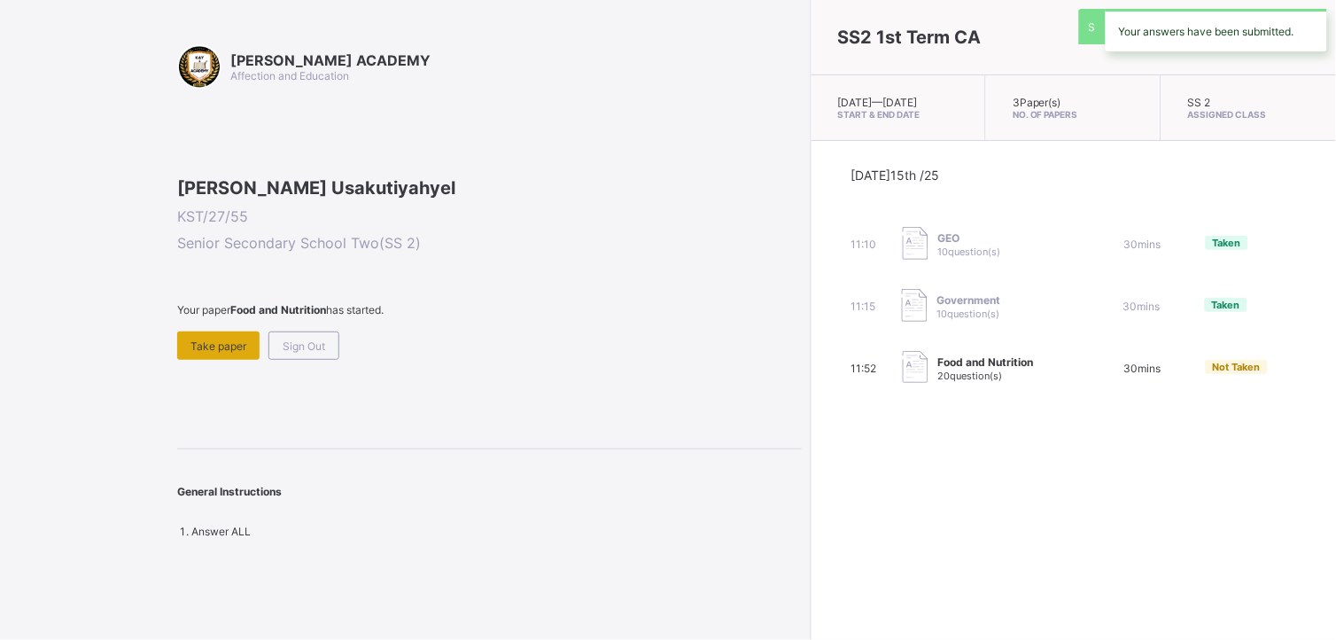
click at [206, 360] on div "Take paper" at bounding box center [218, 345] width 82 height 28
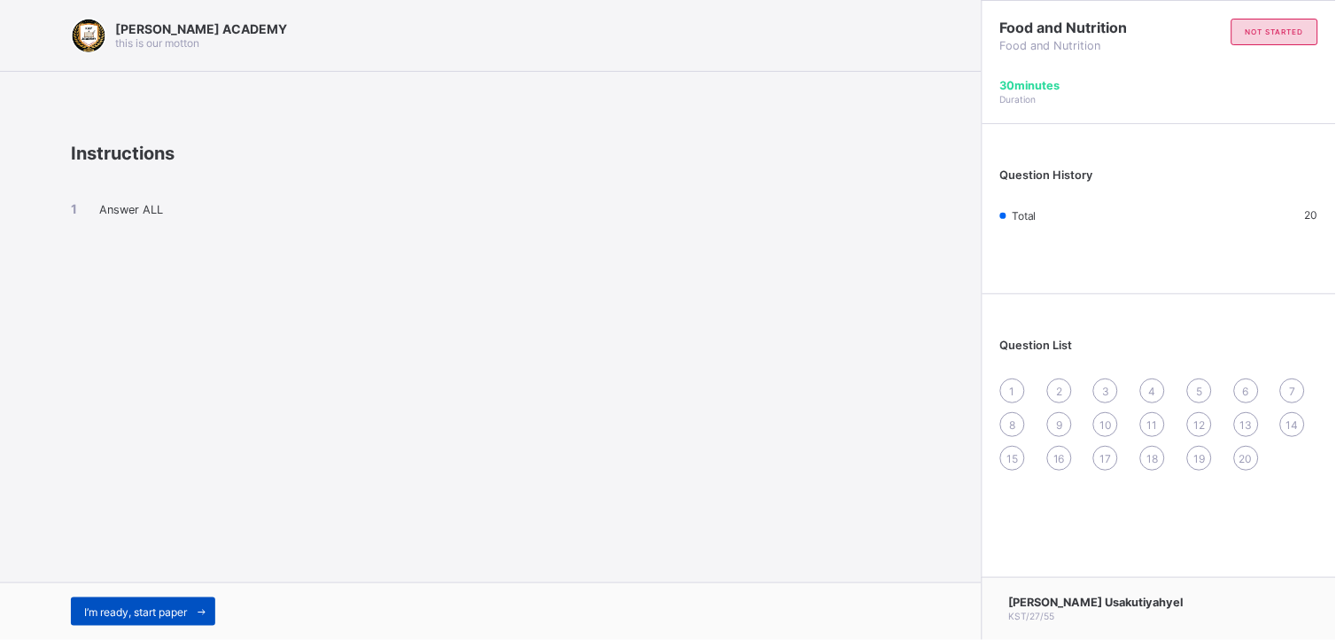
click at [116, 597] on div "I’m ready, start paper" at bounding box center [143, 611] width 144 height 28
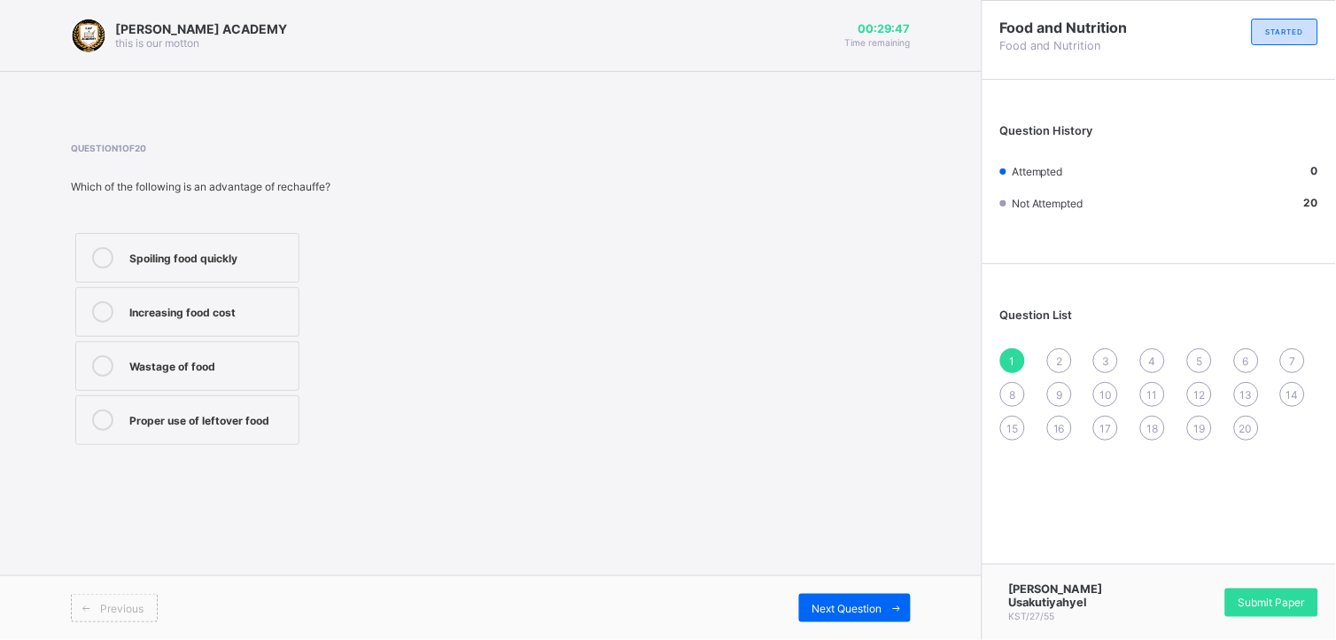
drag, startPoint x: 237, startPoint y: 428, endPoint x: 133, endPoint y: 463, distance: 109.3
click at [133, 463] on div "Question 1 of 20 Which of the following is an advantage of rechauffe? Spoiling …" at bounding box center [491, 296] width 840 height 360
click at [151, 426] on div "Proper use of leftover food" at bounding box center [209, 418] width 160 height 18
click at [820, 598] on div "Next Question" at bounding box center [855, 608] width 112 height 28
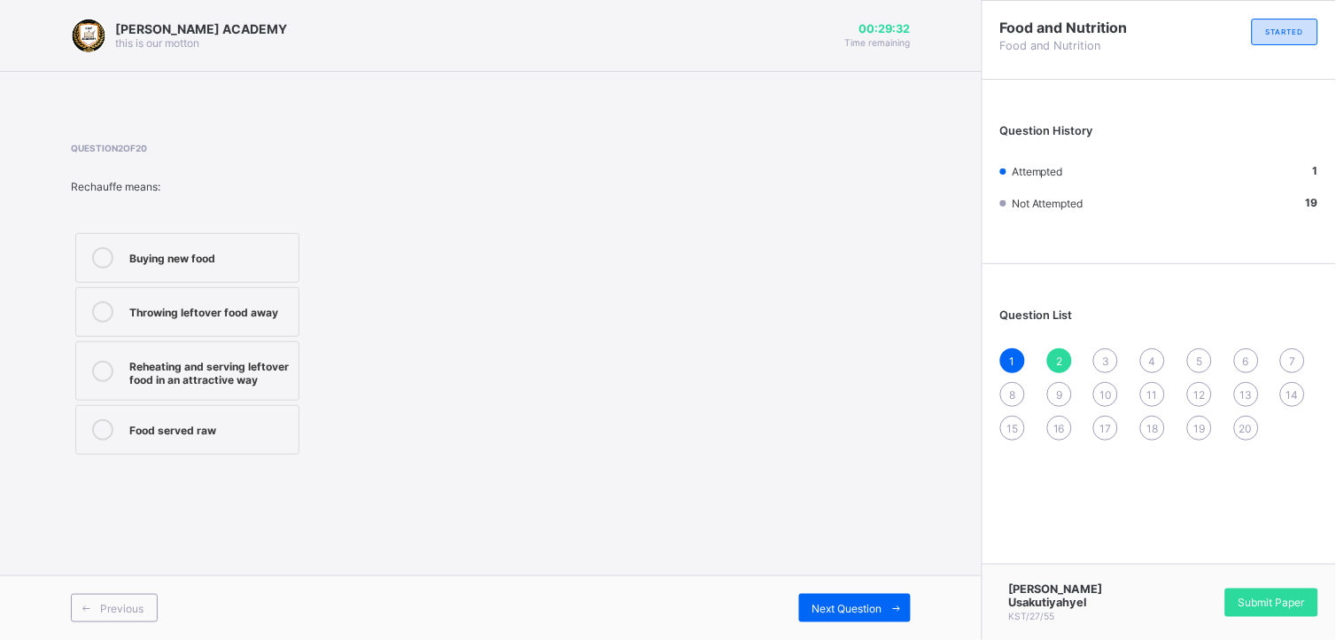
click at [206, 381] on div "Reheating and serving leftover food in an attractive way" at bounding box center [209, 370] width 160 height 31
click at [831, 588] on div "Previous Next Question" at bounding box center [491, 607] width 982 height 65
click at [836, 604] on span "Next Question" at bounding box center [848, 608] width 70 height 13
click at [237, 379] on label "Wheat flour" at bounding box center [187, 366] width 224 height 50
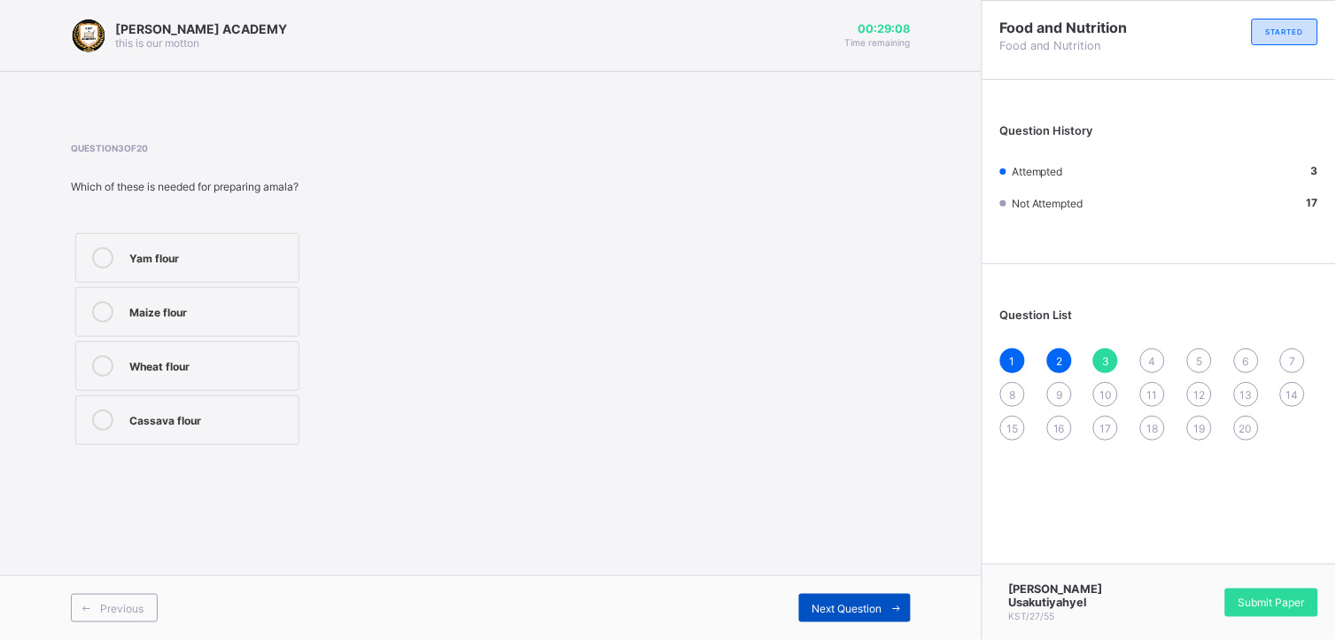
click at [879, 596] on div "Next Question" at bounding box center [855, 608] width 112 height 28
click at [253, 280] on label "Rice" at bounding box center [187, 258] width 224 height 50
click at [824, 594] on div "Next Question" at bounding box center [855, 608] width 112 height 28
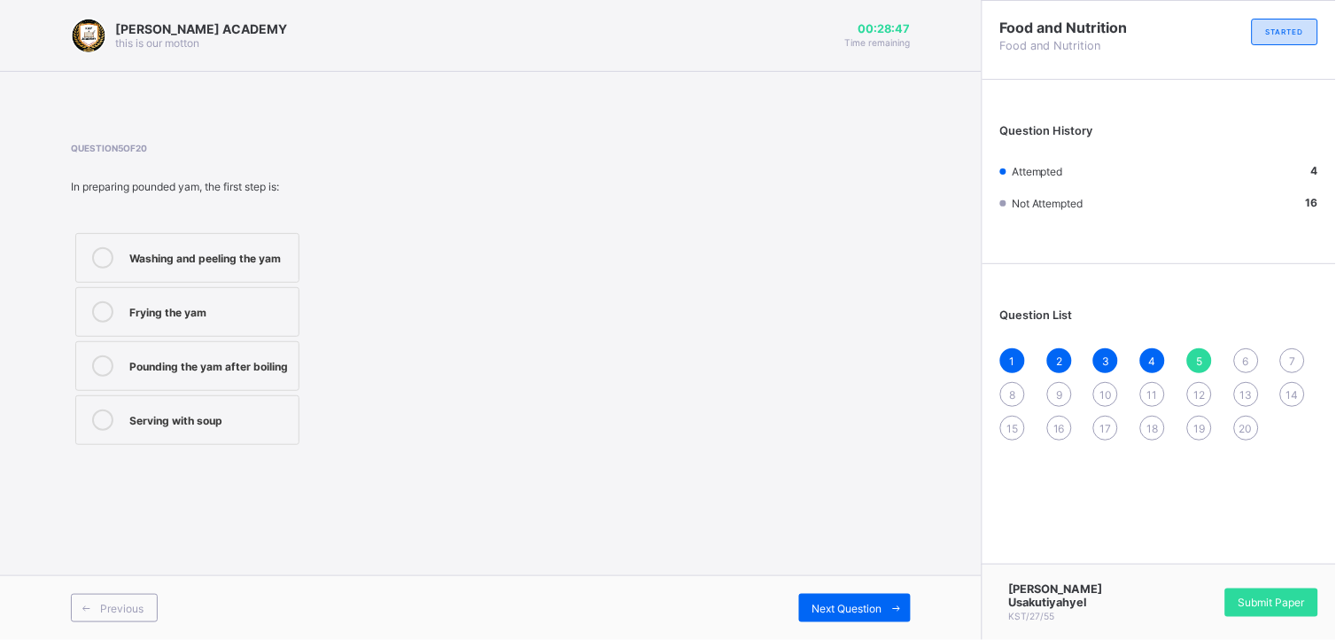
click at [249, 250] on div "Washing and peeling the yam" at bounding box center [209, 256] width 160 height 18
click at [813, 599] on div "Next Question" at bounding box center [855, 608] width 112 height 28
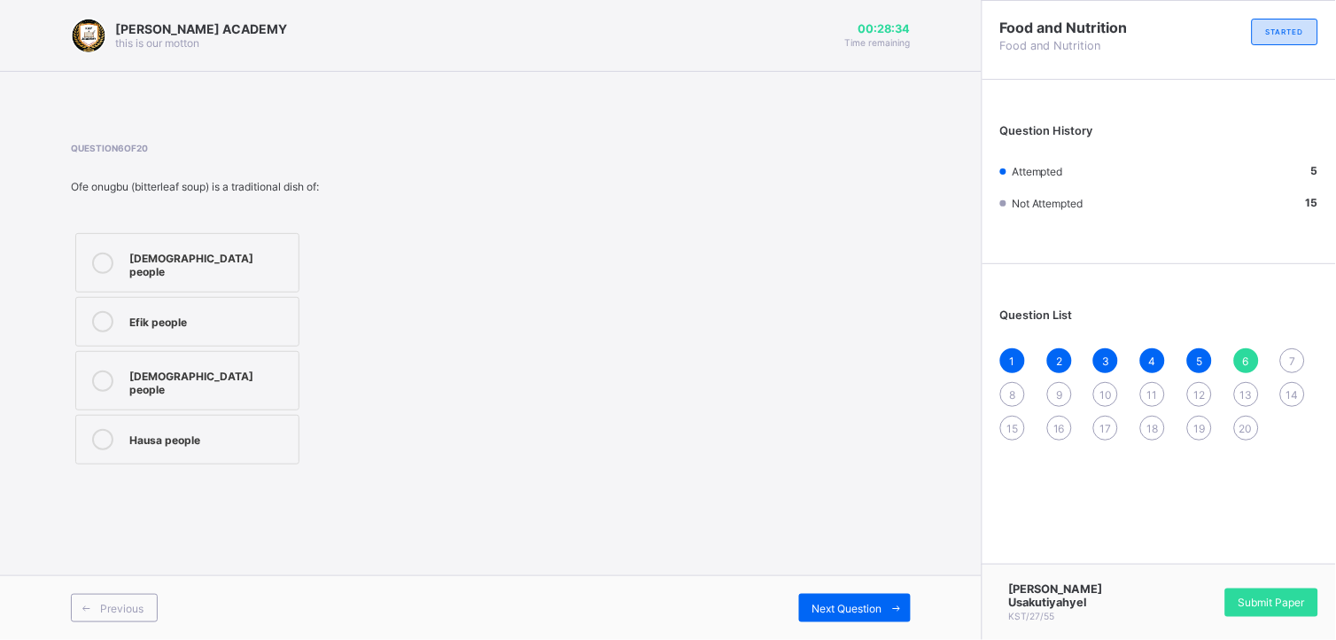
click at [162, 369] on div "[DEMOGRAPHIC_DATA] people" at bounding box center [209, 380] width 160 height 31
click at [853, 602] on span "Next Question" at bounding box center [848, 608] width 70 height 13
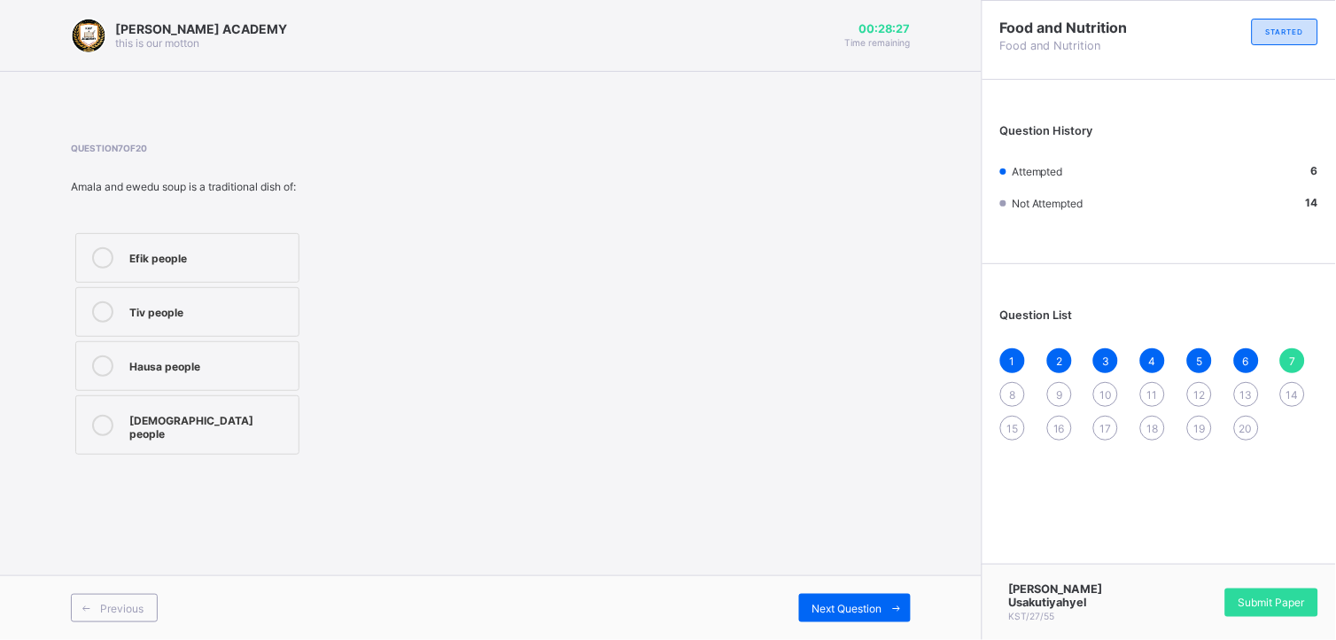
drag, startPoint x: 474, startPoint y: 510, endPoint x: 388, endPoint y: 444, distance: 108.1
click at [388, 444] on div "[PERSON_NAME] ACADEMY this is our [PERSON_NAME] 00:28:27 Time remaining Questio…" at bounding box center [491, 320] width 982 height 640
click at [251, 434] on label "[DEMOGRAPHIC_DATA] people" at bounding box center [187, 424] width 224 height 59
click at [865, 587] on div "Previous Next Question" at bounding box center [491, 607] width 982 height 65
click at [865, 596] on div "Next Question" at bounding box center [855, 608] width 112 height 28
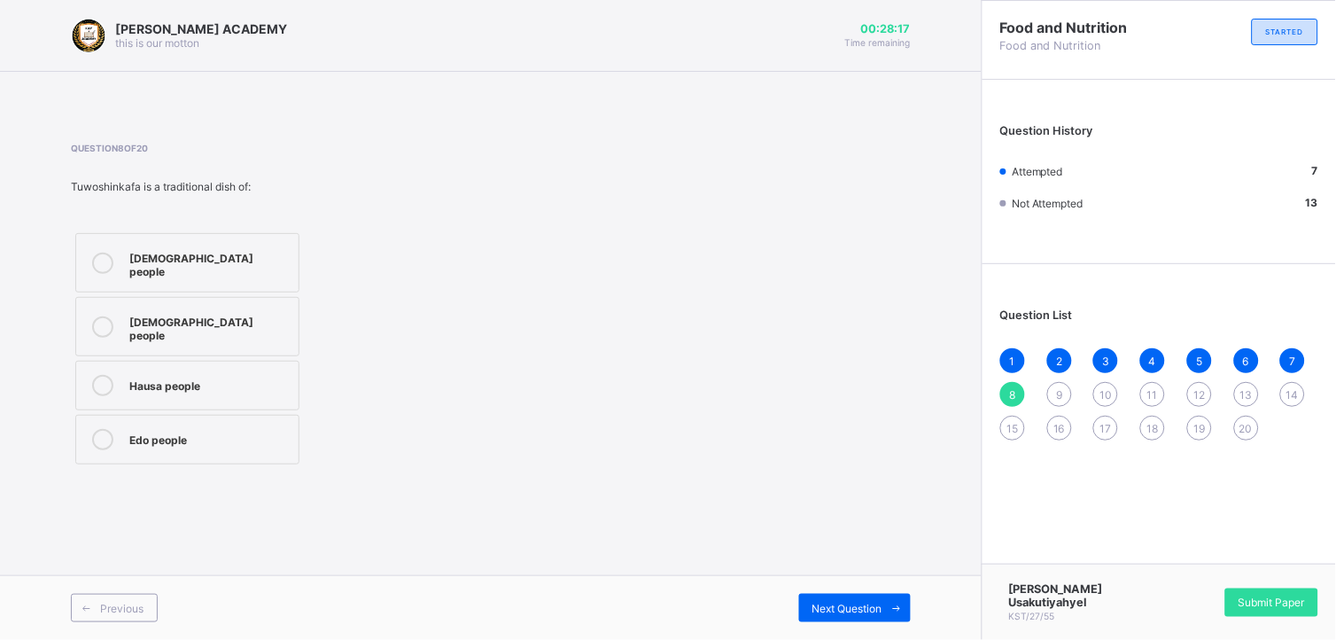
click at [258, 375] on div "Hausa people" at bounding box center [209, 384] width 160 height 18
click at [505, 545] on div "[PERSON_NAME] ACADEMY this is our [PERSON_NAME] 00:28:08 Time remaining Questio…" at bounding box center [491, 320] width 982 height 640
click at [834, 596] on div "Next Question" at bounding box center [855, 608] width 112 height 28
click at [139, 276] on div "Shape what people eat in their society" at bounding box center [209, 262] width 160 height 31
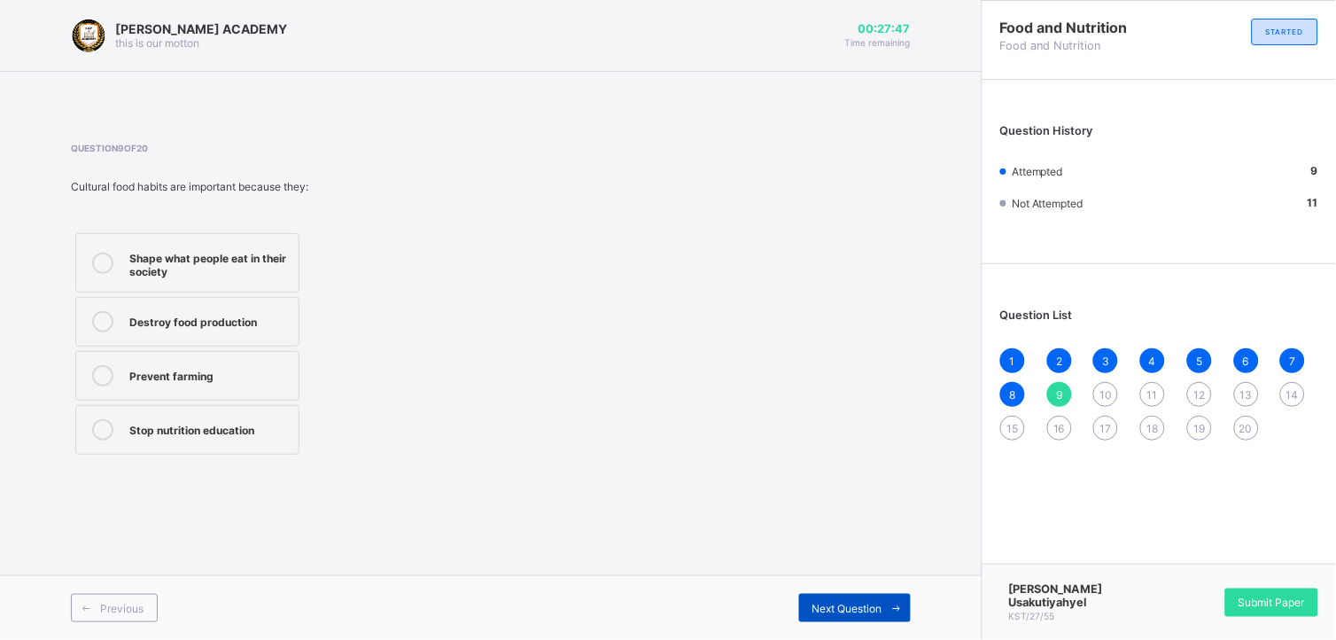
click at [879, 604] on span "Next Question" at bounding box center [848, 608] width 70 height 13
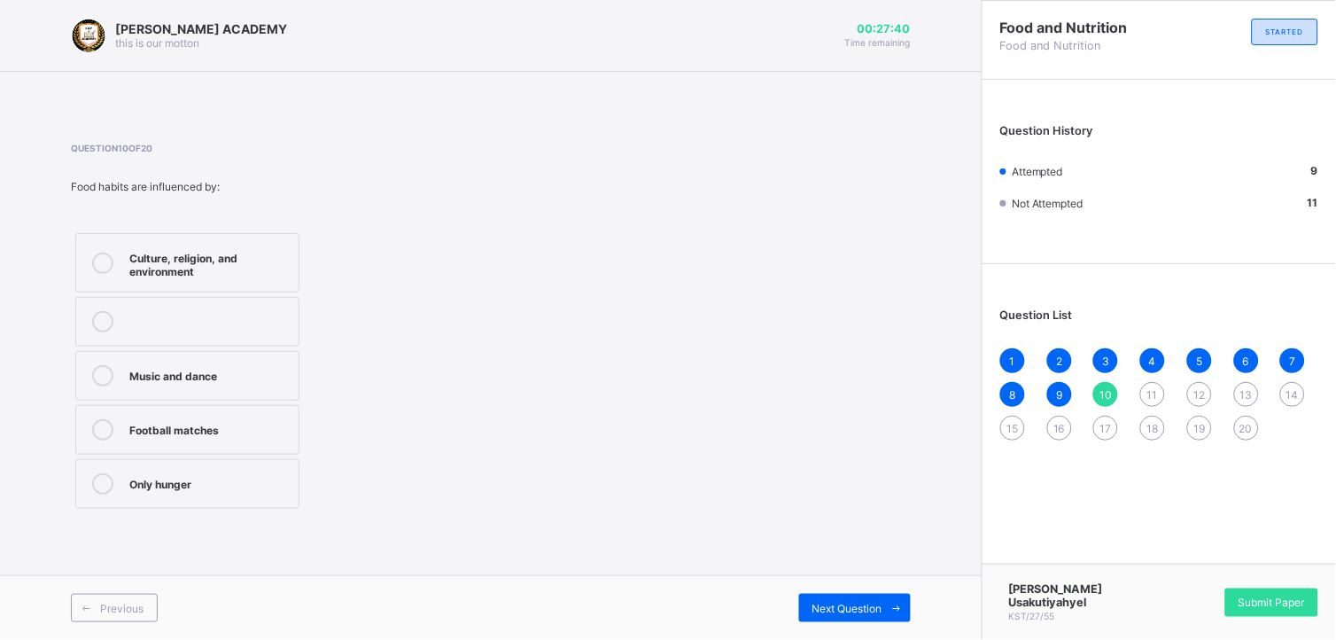
click at [254, 276] on div "Culture, religion, and environment" at bounding box center [209, 262] width 160 height 31
click at [848, 609] on span "Next Question" at bounding box center [848, 608] width 70 height 13
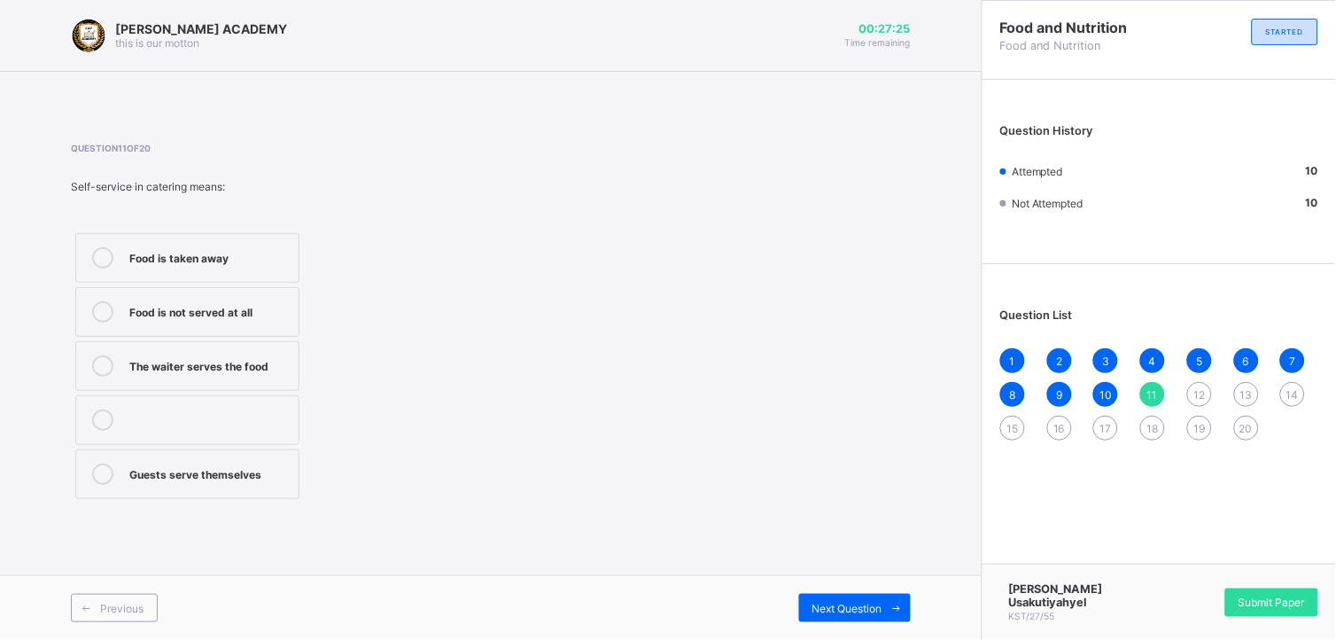
click at [276, 486] on label "Guests serve themselves" at bounding box center [187, 474] width 224 height 50
click at [822, 599] on div "Next Question" at bounding box center [855, 608] width 112 height 28
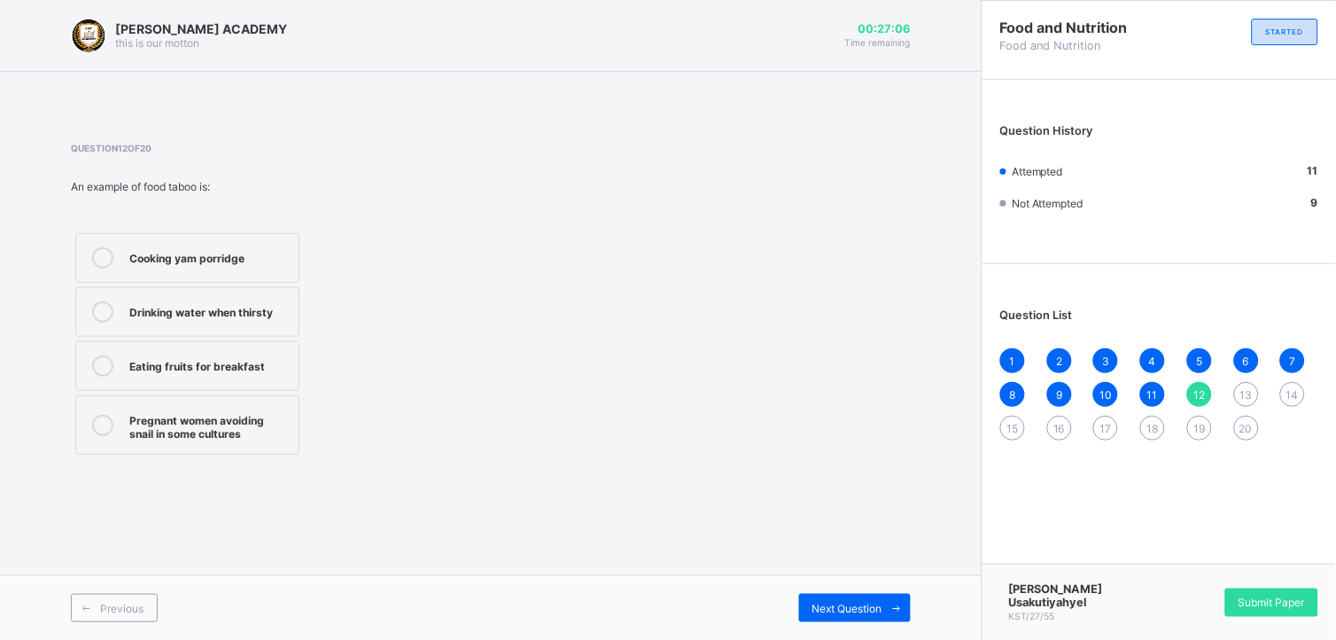
click at [231, 425] on div "Pregnant women avoiding snail in some cultures" at bounding box center [209, 424] width 160 height 31
click at [820, 596] on div "Next Question" at bounding box center [855, 608] width 112 height 28
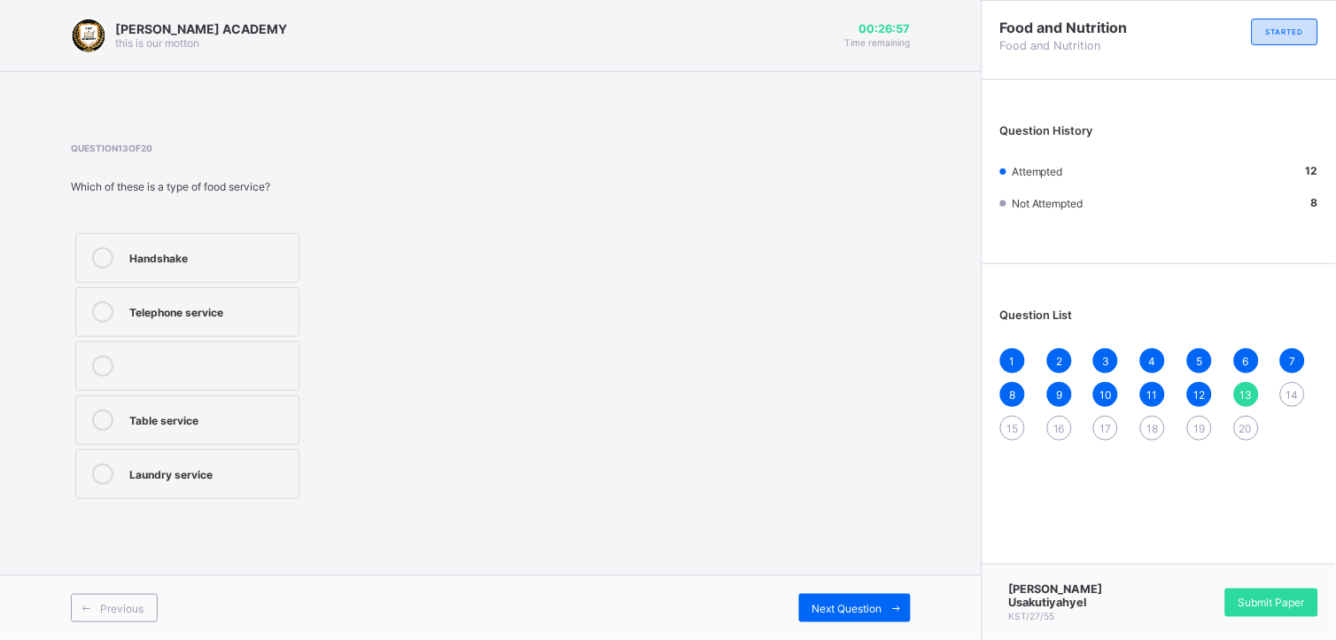
click at [218, 475] on div "Laundry service" at bounding box center [209, 472] width 160 height 18
click at [893, 600] on span at bounding box center [897, 608] width 28 height 28
click at [225, 408] on label "Banquet" at bounding box center [187, 420] width 224 height 50
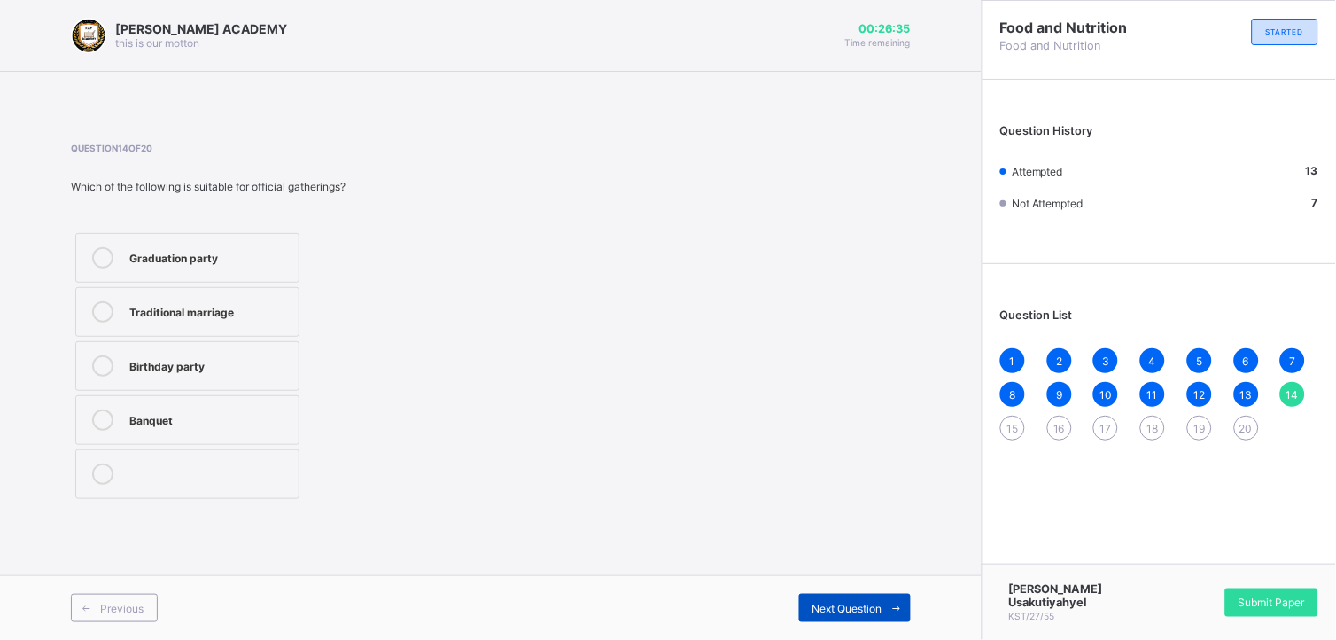
click at [847, 604] on span "Next Question" at bounding box center [848, 608] width 70 height 13
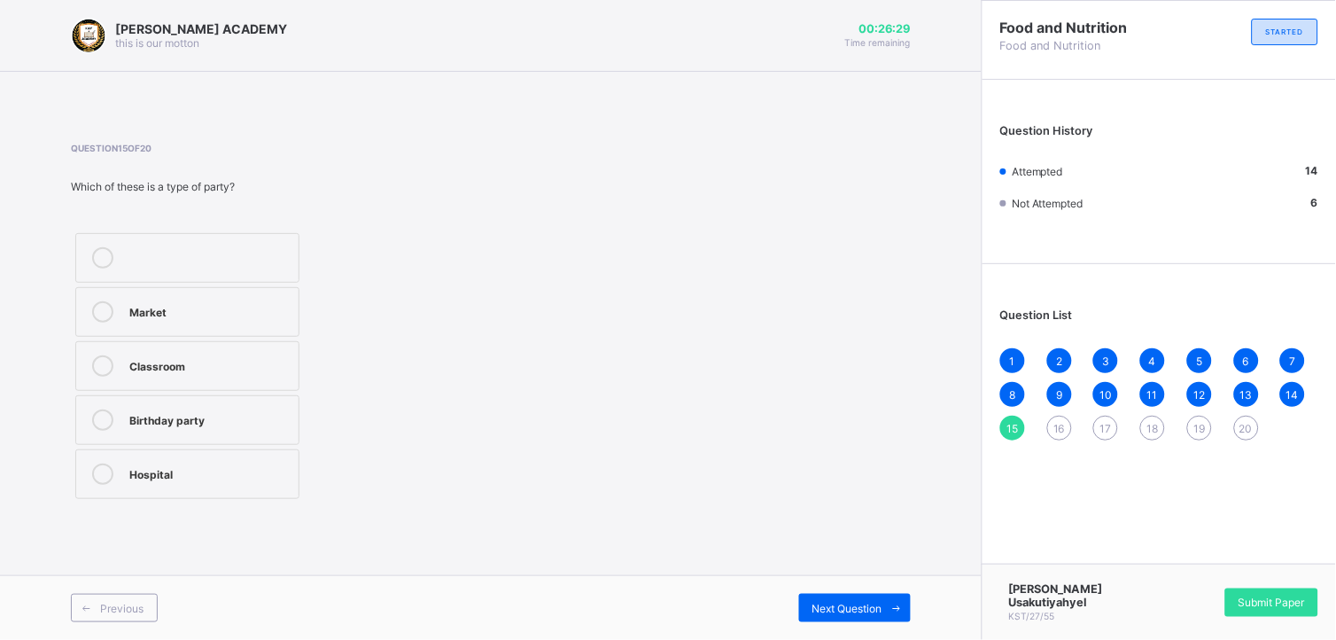
click at [191, 425] on div "Birthday party" at bounding box center [209, 418] width 160 height 18
click at [862, 603] on span "Next Question" at bounding box center [848, 608] width 70 height 13
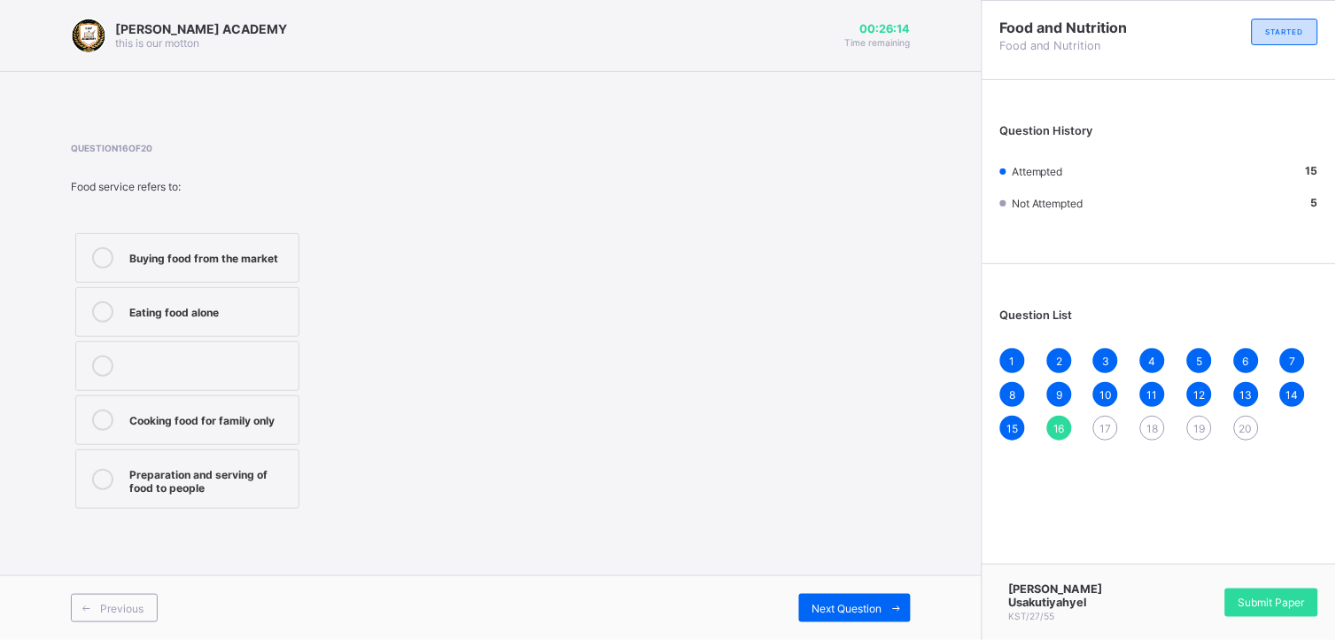
click at [260, 480] on div "Preparation and serving of food to people" at bounding box center [209, 478] width 160 height 31
click at [854, 608] on span "Next Question" at bounding box center [848, 608] width 70 height 13
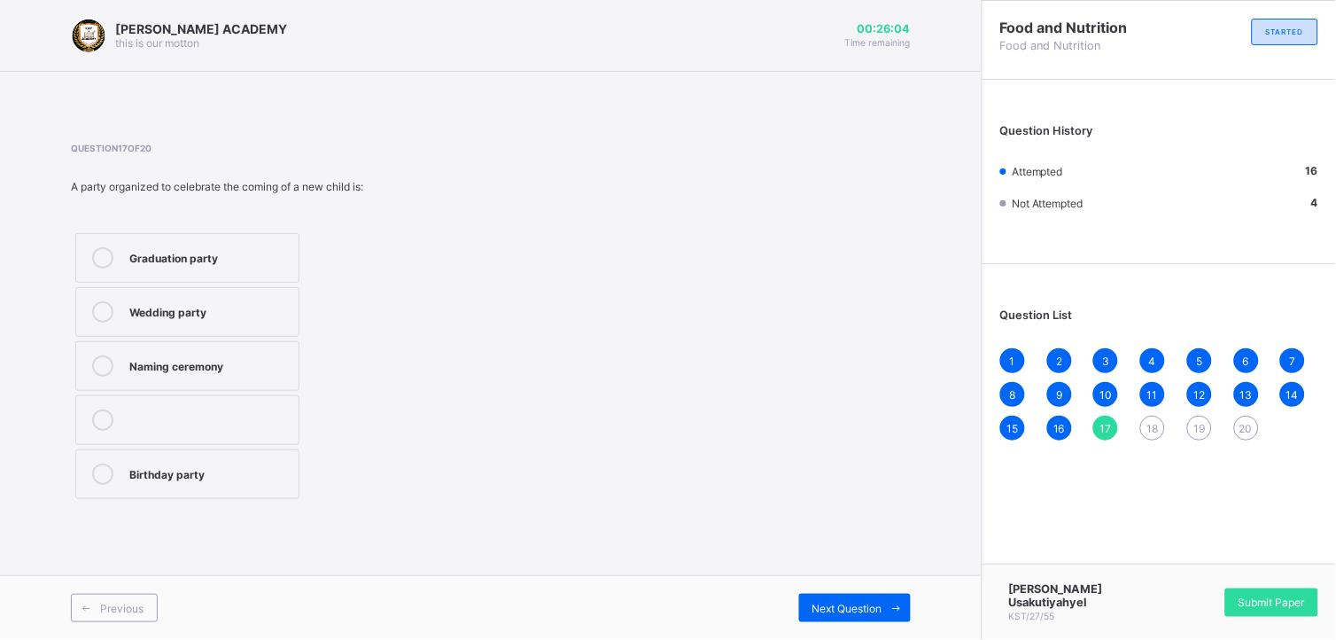
click at [261, 350] on label "Naming ceremony" at bounding box center [187, 366] width 224 height 50
click at [849, 600] on div "Next Question" at bounding box center [855, 608] width 112 height 28
click at [251, 368] on div "Poor hygiene" at bounding box center [209, 364] width 160 height 18
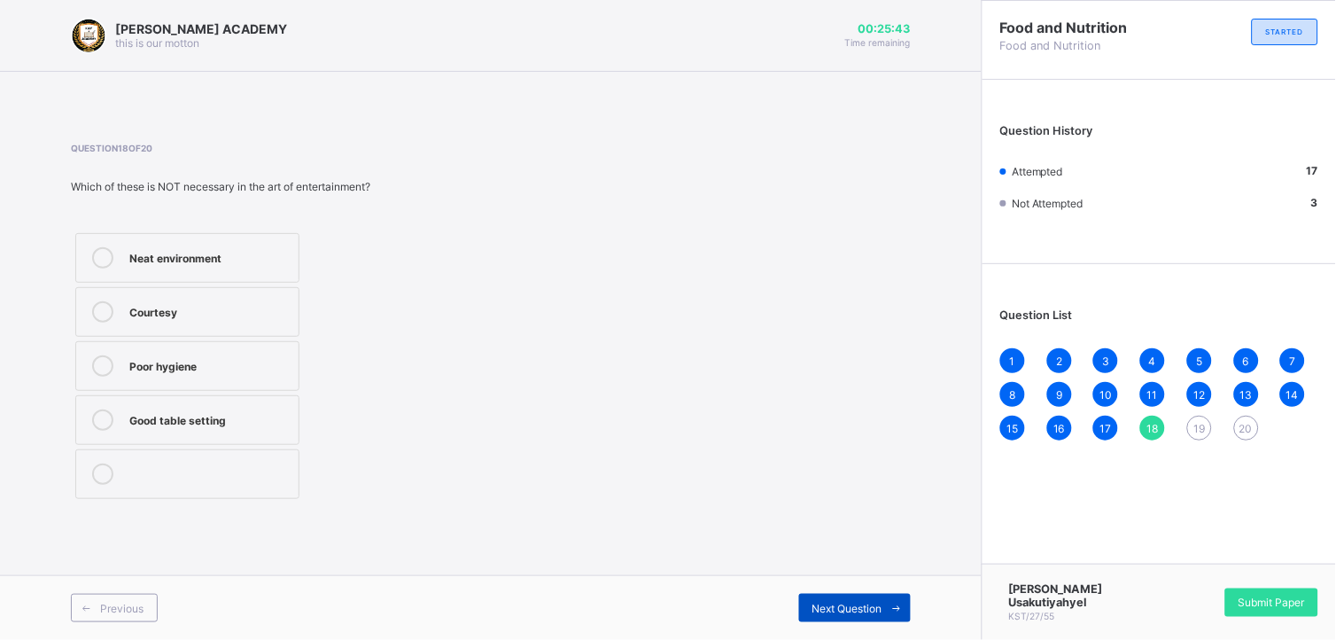
click at [833, 597] on div "Next Question" at bounding box center [855, 608] width 112 height 28
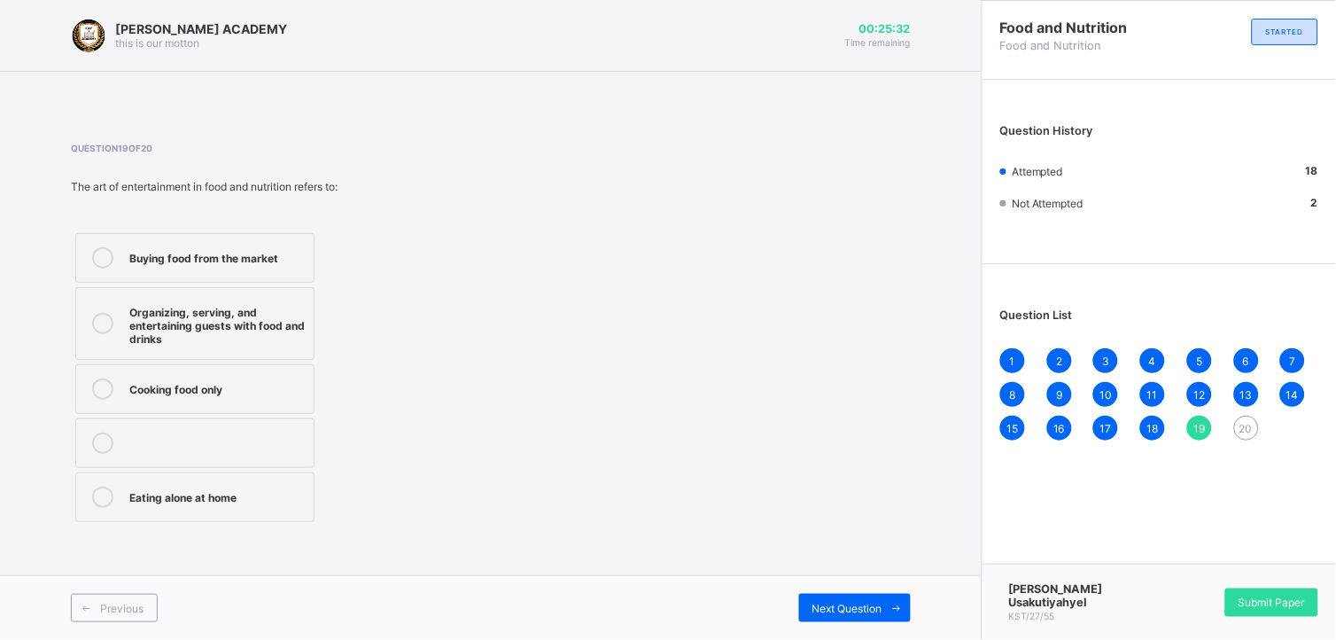
click at [233, 311] on div "Organizing, serving, and entertaining guests with food and drinks" at bounding box center [216, 323] width 175 height 44
click at [839, 608] on span "Next Question" at bounding box center [848, 608] width 70 height 13
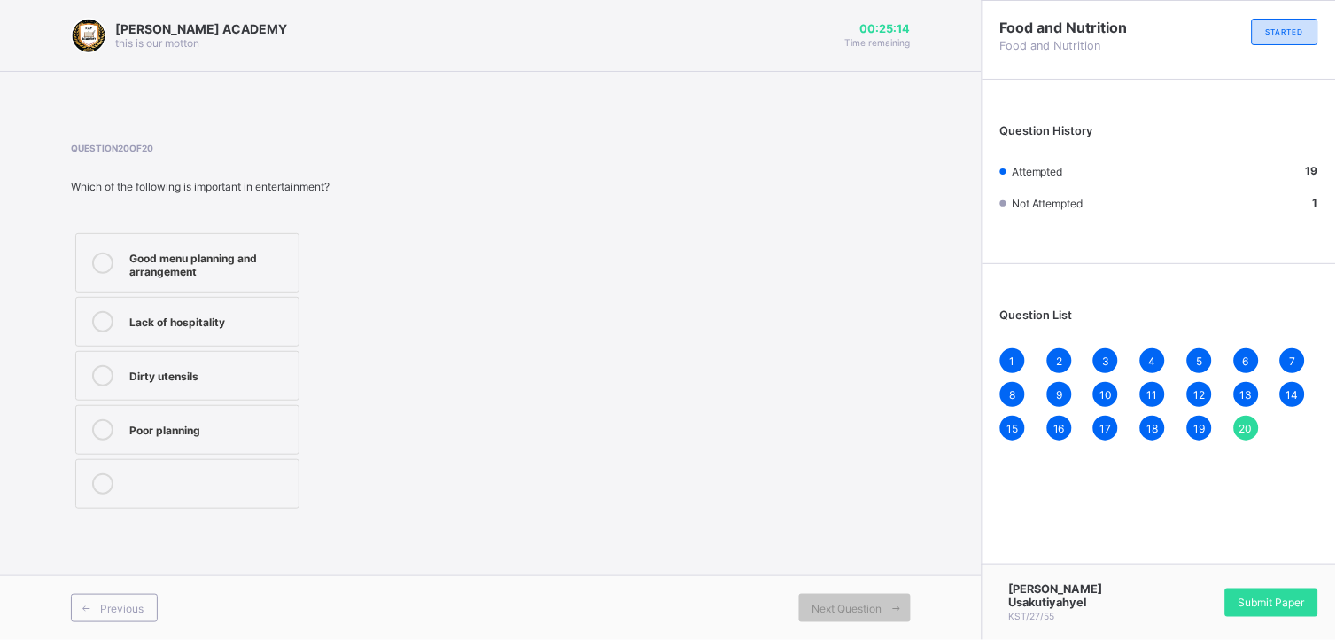
click at [222, 251] on div "Good menu planning and arrangement" at bounding box center [209, 262] width 160 height 31
click at [1236, 604] on div "Submit Paper" at bounding box center [1272, 602] width 93 height 28
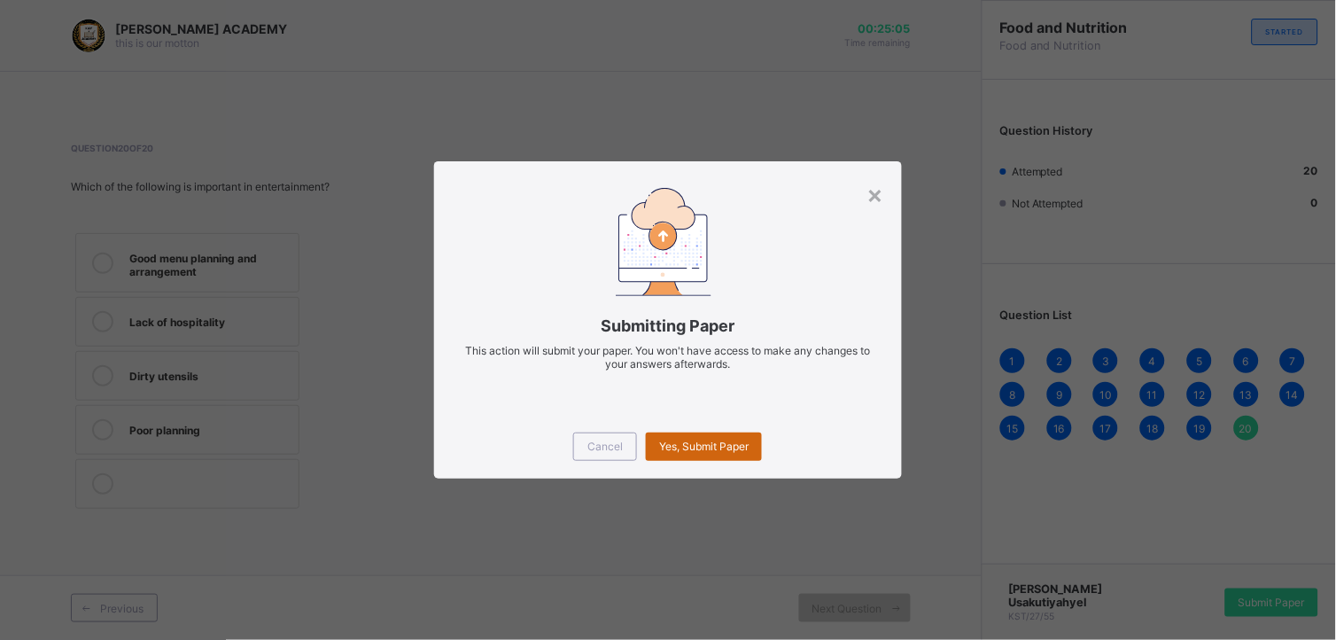
click at [689, 440] on span "Yes, Submit Paper" at bounding box center [704, 446] width 90 height 13
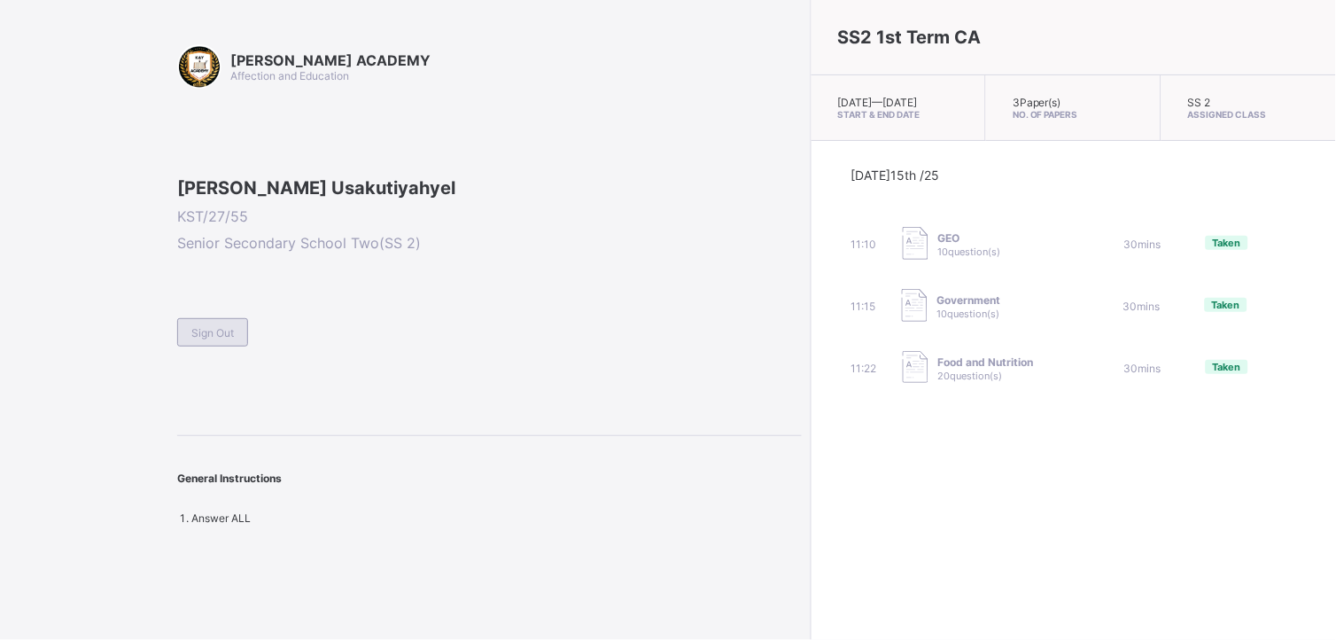
click at [225, 339] on span "Sign Out" at bounding box center [212, 332] width 43 height 13
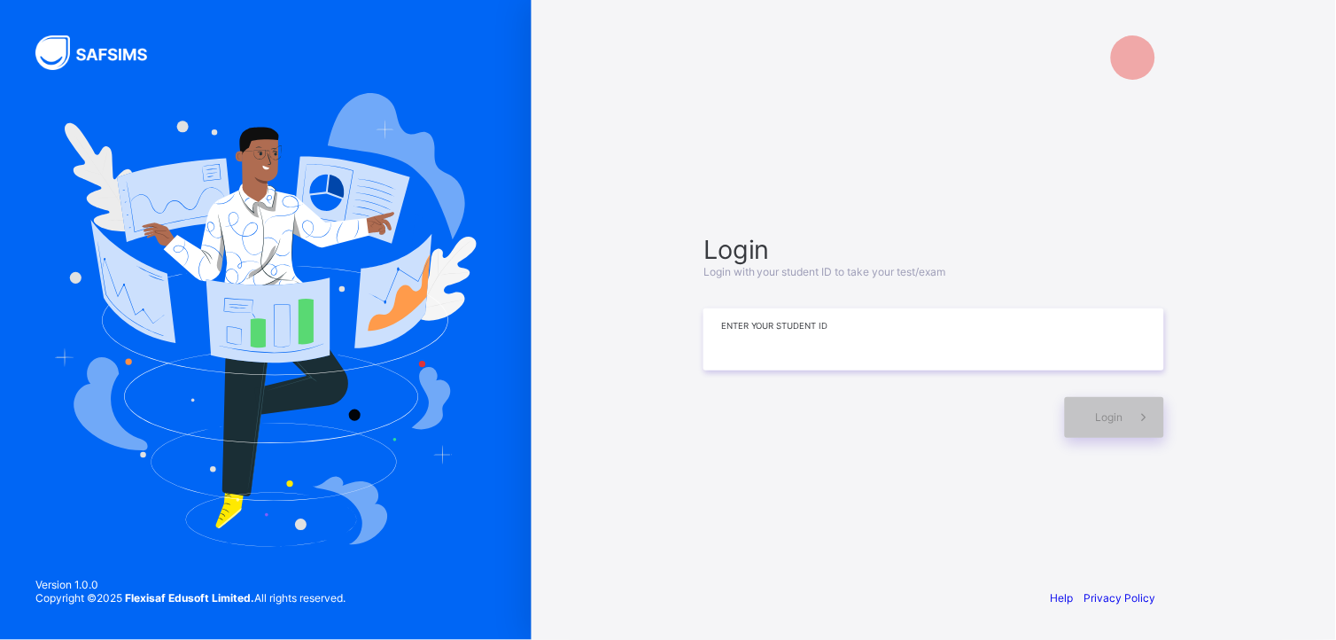
click at [720, 354] on input at bounding box center [934, 339] width 461 height 62
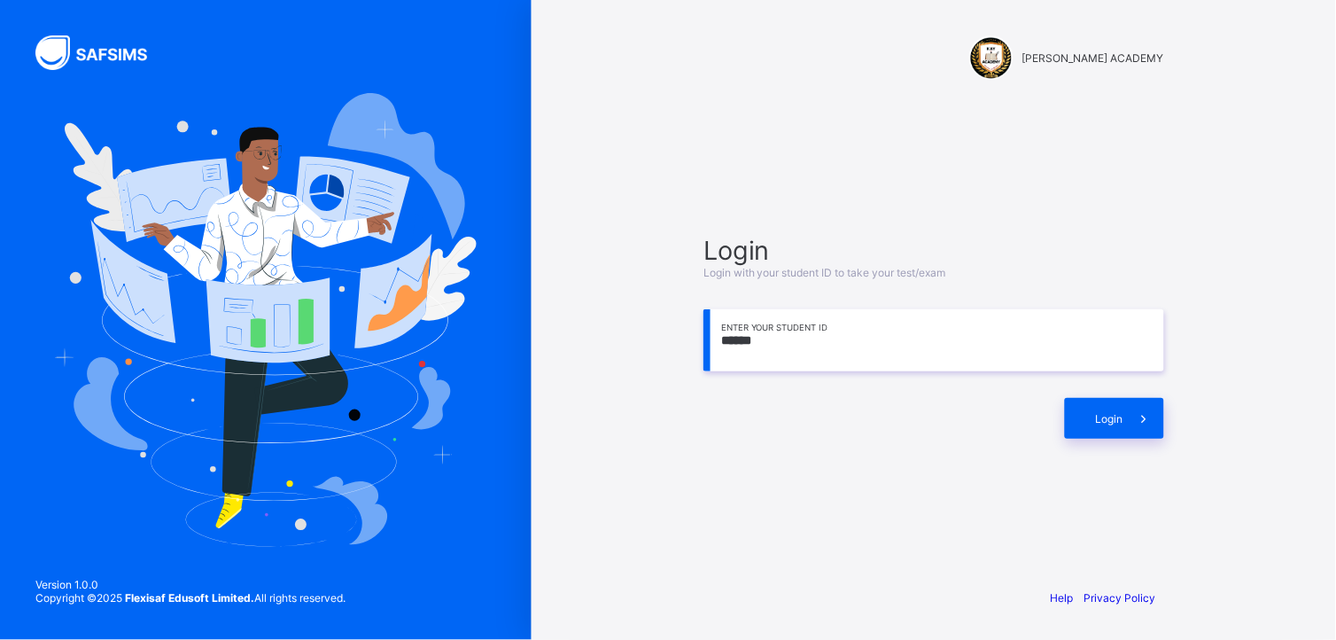
type input "*******"
